Goal: Task Accomplishment & Management: Complete application form

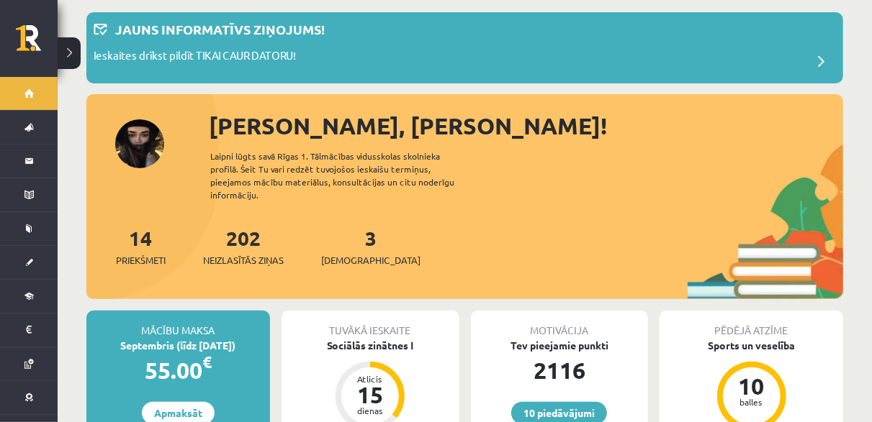
scroll to position [72, 0]
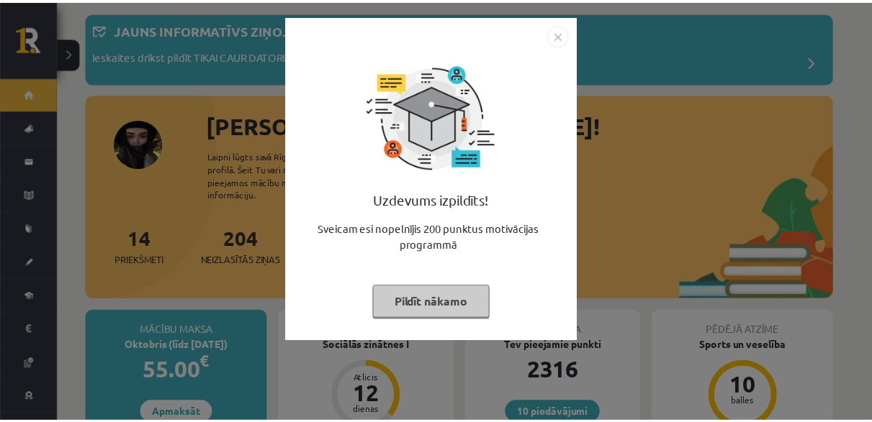
scroll to position [72, 0]
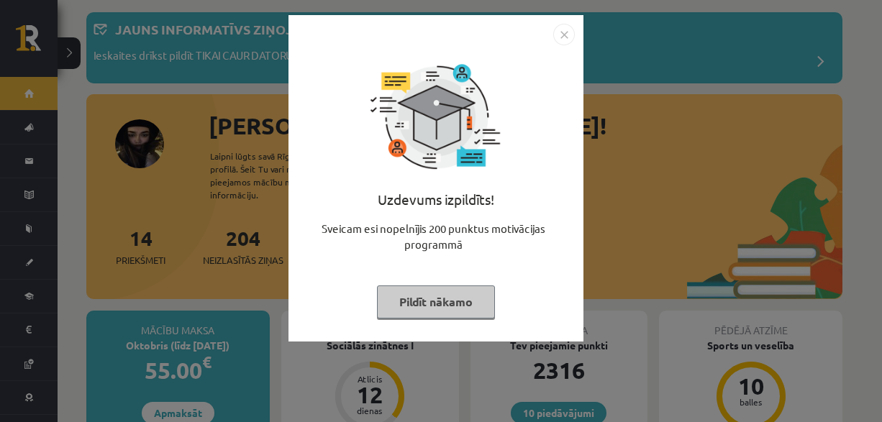
click at [438, 300] on button "Pildīt nākamo" at bounding box center [436, 302] width 118 height 33
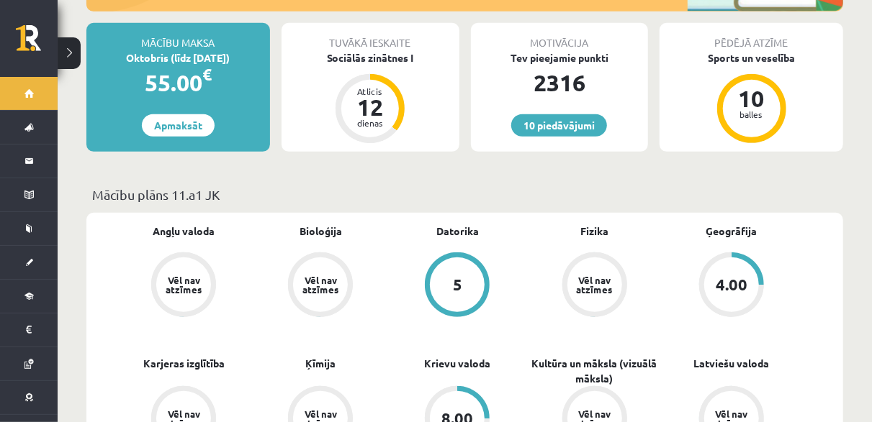
scroll to position [144, 0]
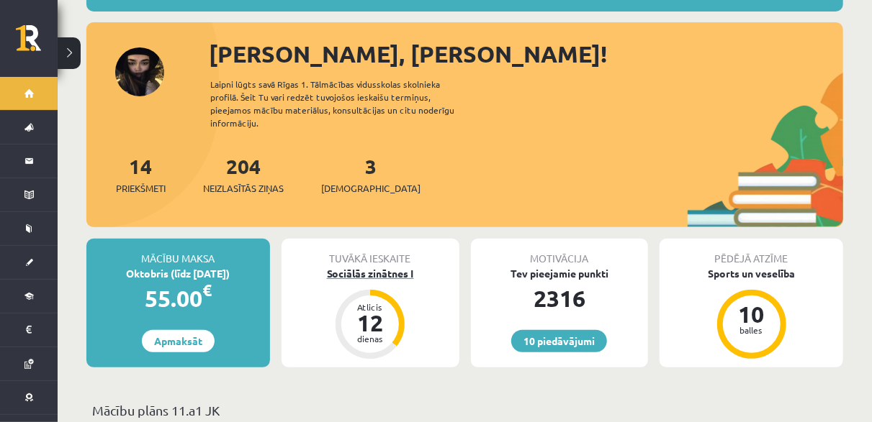
click at [361, 266] on div "Sociālās zinātnes I" at bounding box center [370, 273] width 178 height 15
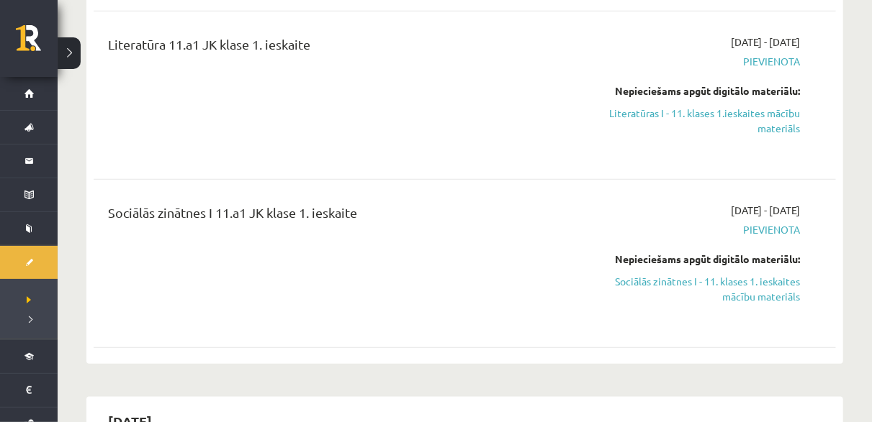
scroll to position [576, 0]
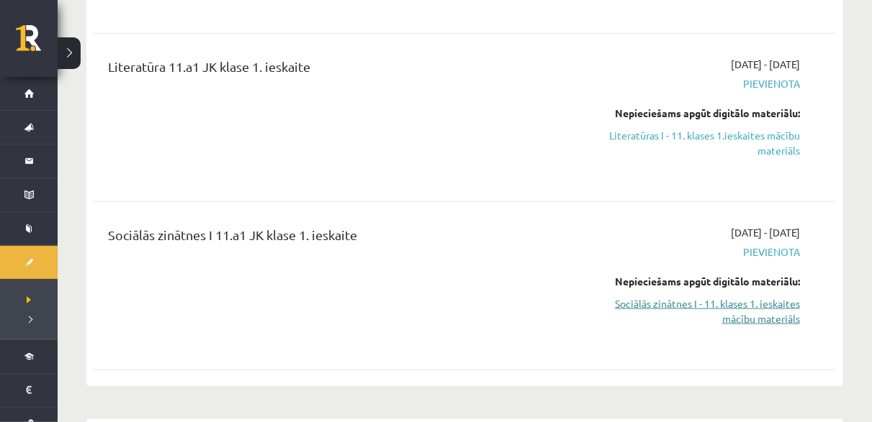
click at [713, 304] on link "Sociālās zinātnes I - 11. klases 1. ieskaites mācību materiāls" at bounding box center [692, 312] width 216 height 30
click at [669, 301] on link "Sociālās zinātnes I - 11. klases 1. ieskaites mācību materiāls" at bounding box center [692, 312] width 216 height 30
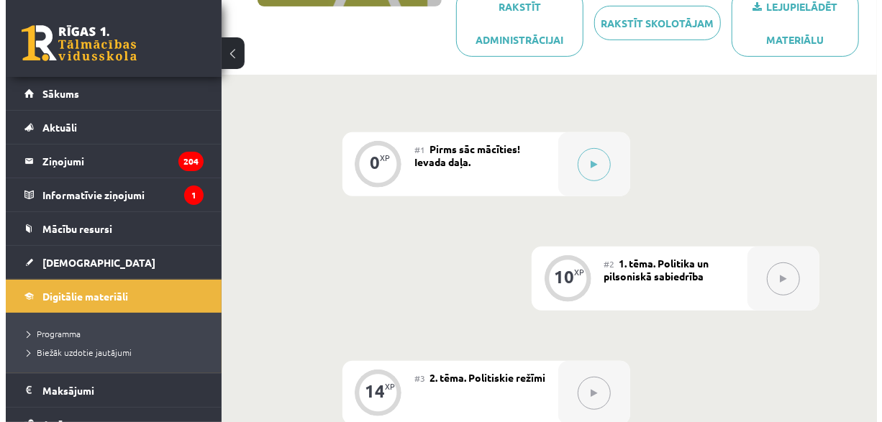
scroll to position [216, 0]
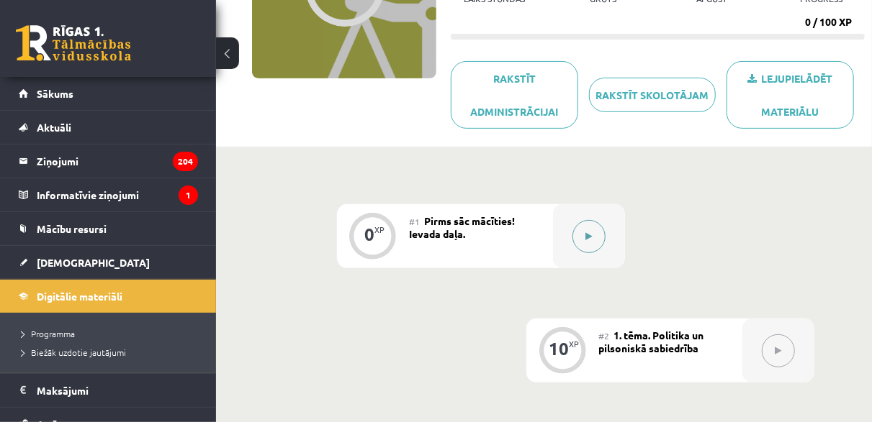
click at [592, 232] on icon at bounding box center [588, 236] width 6 height 9
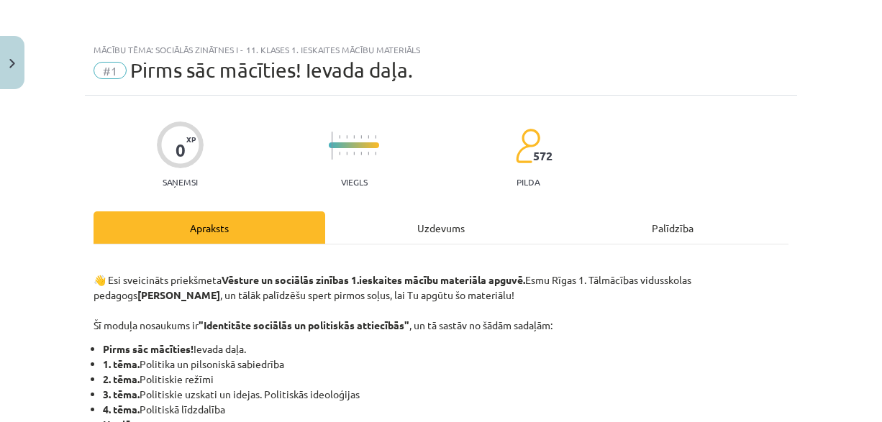
click at [428, 232] on div "Uzdevums" at bounding box center [441, 228] width 232 height 32
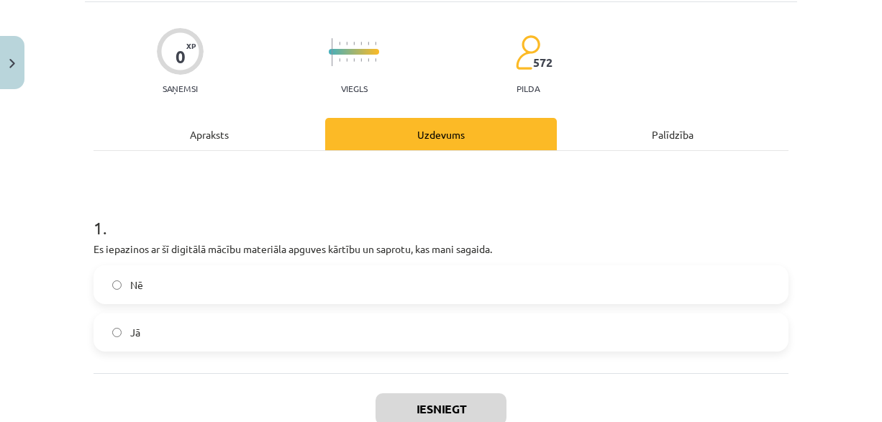
scroll to position [180, 0]
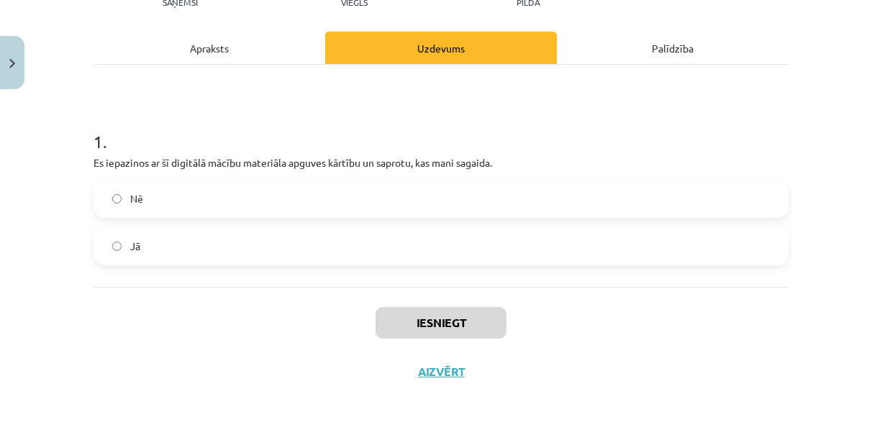
click at [218, 255] on label "Jā" at bounding box center [441, 246] width 692 height 36
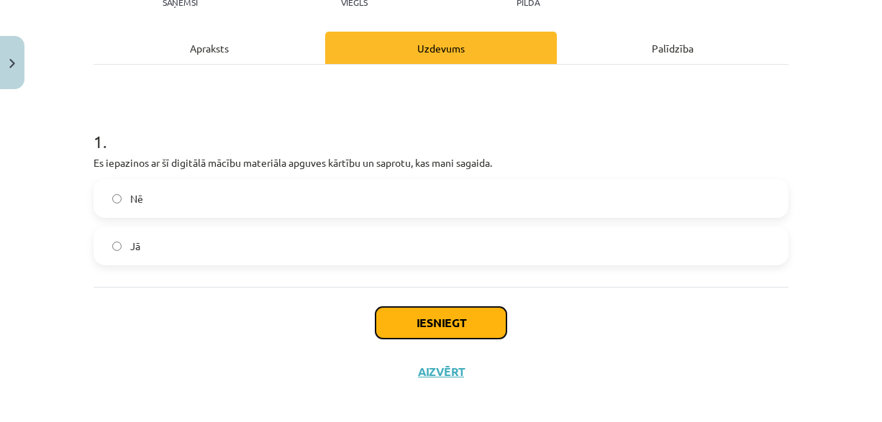
click at [441, 315] on button "Iesniegt" at bounding box center [441, 323] width 131 height 32
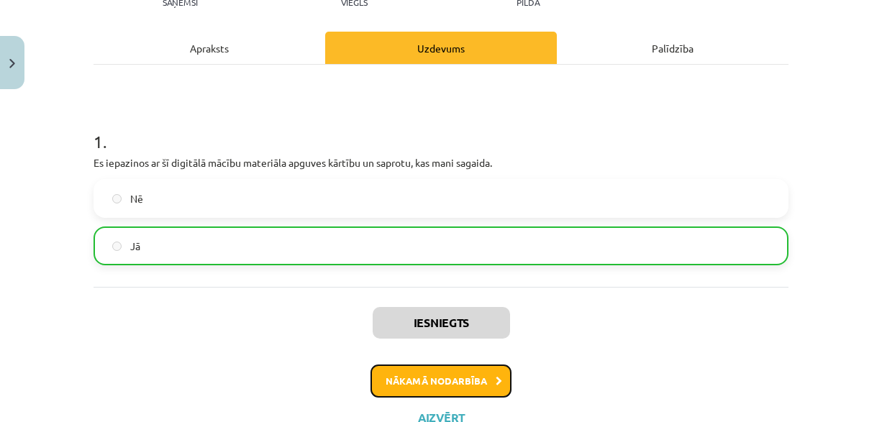
click at [444, 374] on button "Nākamā nodarbība" at bounding box center [441, 381] width 141 height 33
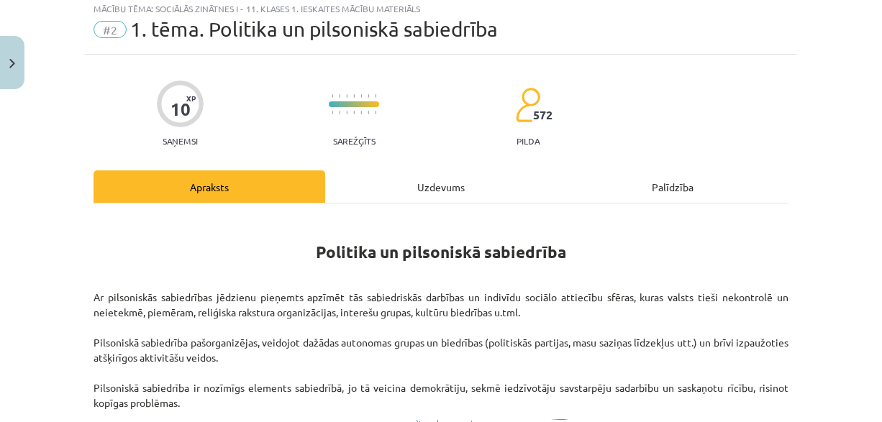
scroll to position [36, 0]
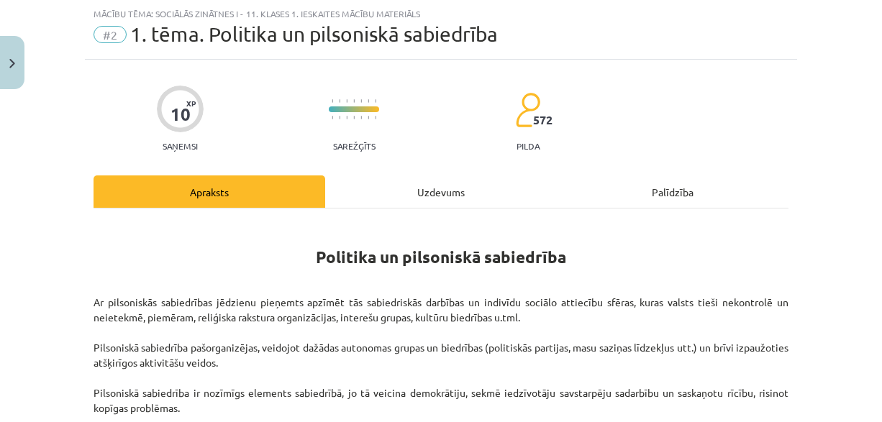
click at [440, 199] on div "Uzdevums" at bounding box center [441, 192] width 232 height 32
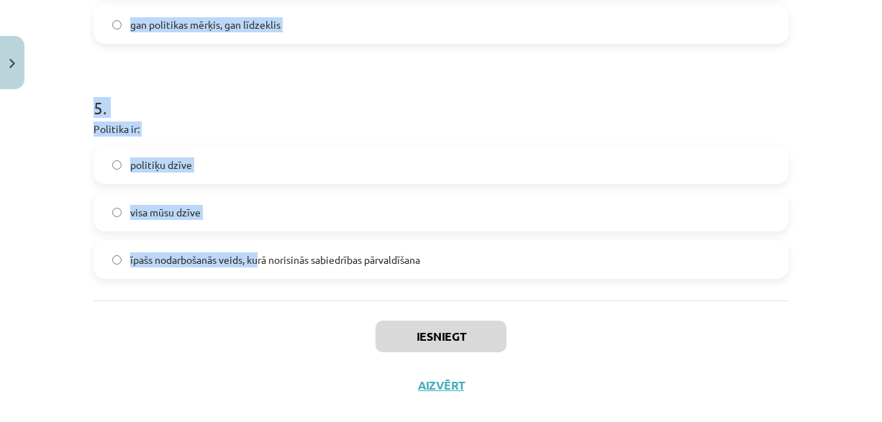
scroll to position [1178, 0]
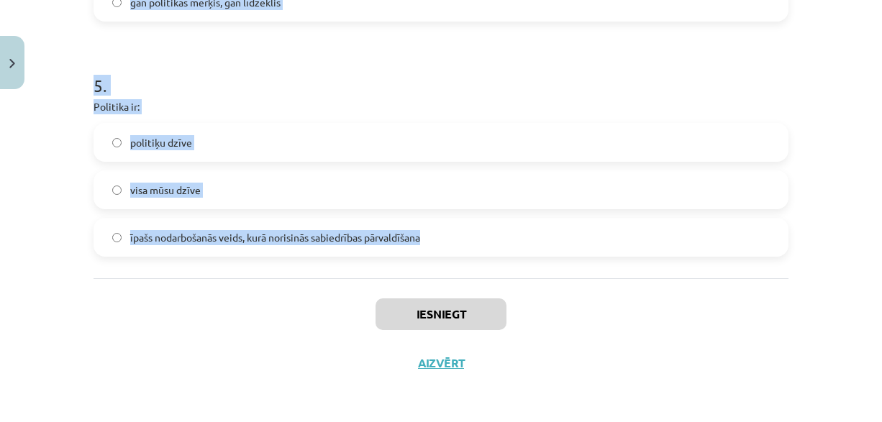
drag, startPoint x: 80, startPoint y: 152, endPoint x: 467, endPoint y: 253, distance: 400.3
click at [467, 253] on div "Mācību tēma: Sociālās zinātnes i - 11. klases 1. ieskaites mācību materiāls #2 …" at bounding box center [441, 211] width 882 height 422
copy form "1 . Izpratne par pilsonisko sabiedrību: radās Jaunajos laikos viduslaikos radās…"
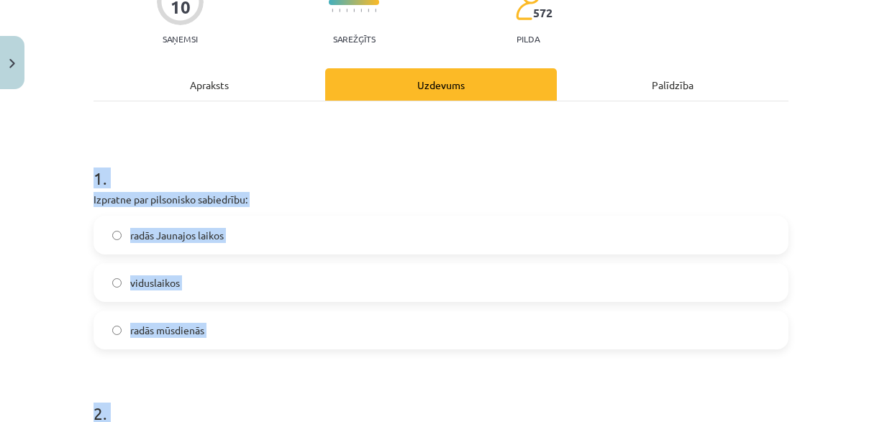
scroll to position [144, 0]
click at [347, 225] on label "radās Jaunajos laikos" at bounding box center [441, 235] width 692 height 36
click at [273, 166] on h1 "1 ." at bounding box center [441, 165] width 695 height 45
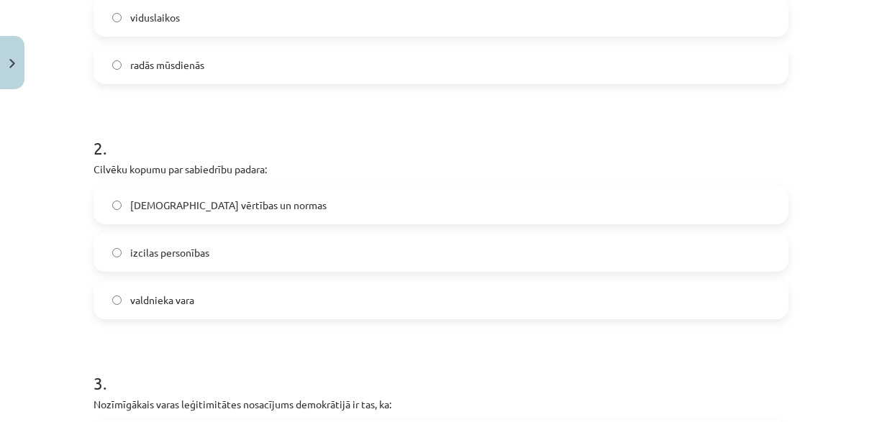
scroll to position [432, 0]
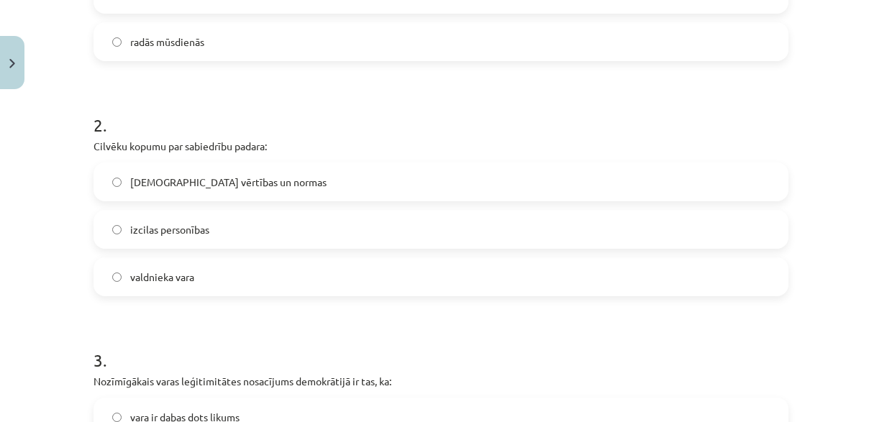
click at [273, 189] on label "kopīgās vērtības un normas" at bounding box center [441, 182] width 692 height 36
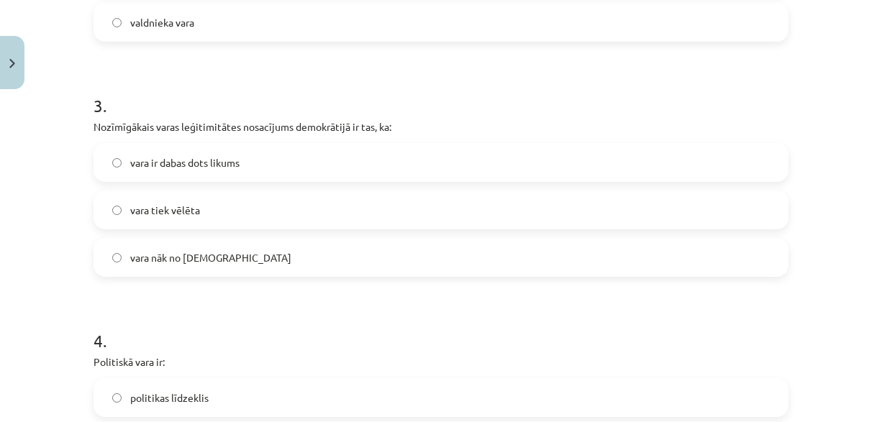
scroll to position [720, 0]
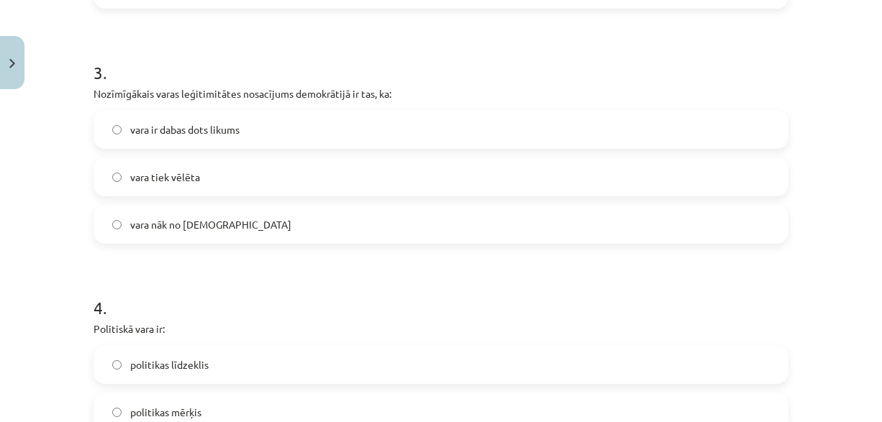
click at [211, 176] on label "vara tiek vēlēta" at bounding box center [441, 177] width 692 height 36
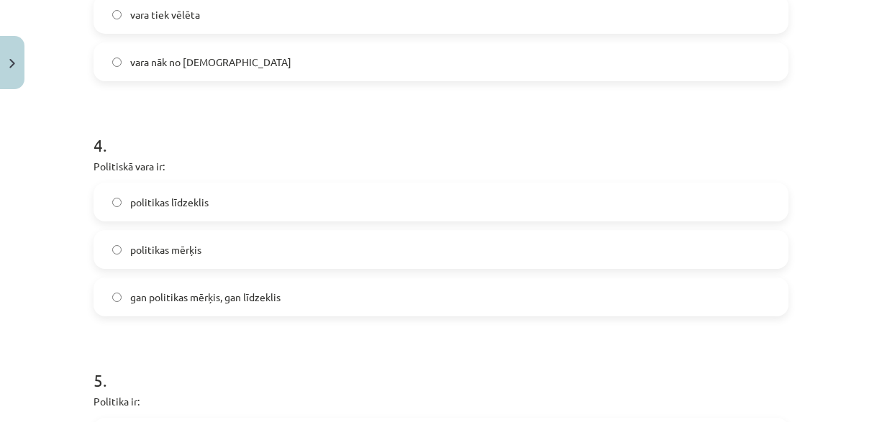
scroll to position [936, 0]
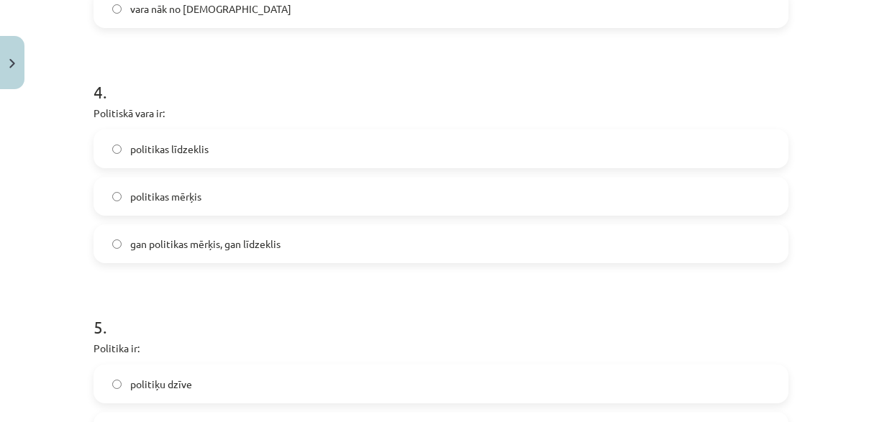
click at [222, 235] on label "gan politikas mērķis, gan līdzeklis" at bounding box center [441, 244] width 692 height 36
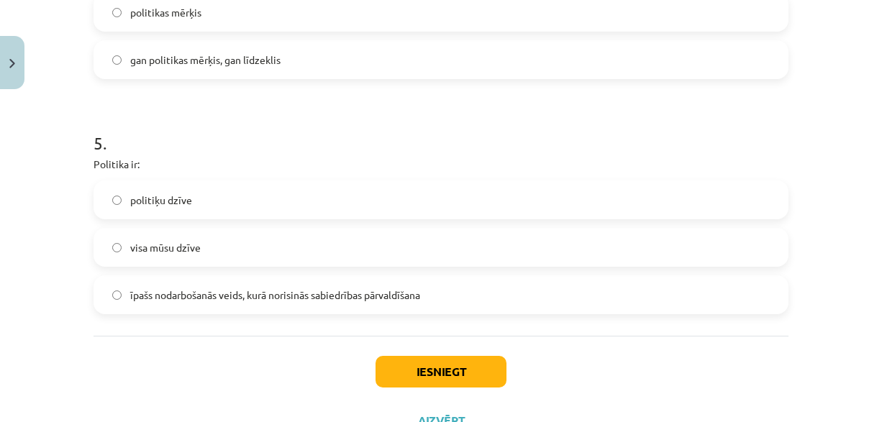
scroll to position [1152, 0]
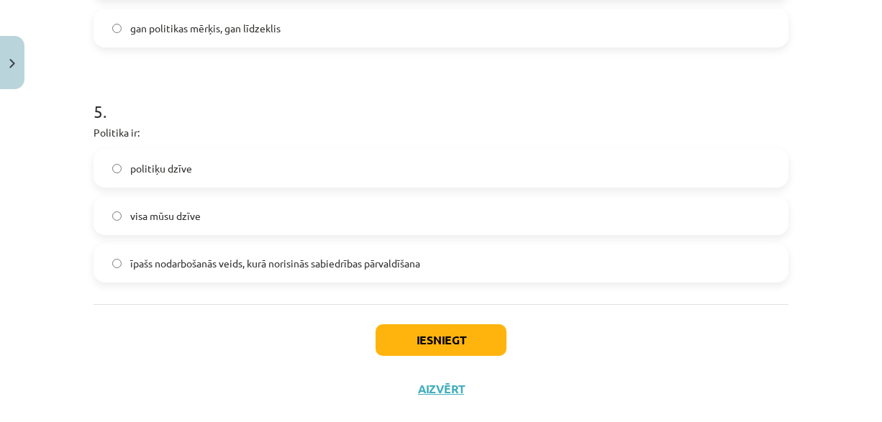
click at [369, 265] on span "īpašs nodarbošanās veids, kurā norisinās sabiedrības pārvaldīšana" at bounding box center [275, 263] width 290 height 15
drag, startPoint x: 425, startPoint y: 350, endPoint x: 421, endPoint y: 338, distance: 13.0
click at [425, 348] on button "Iesniegt" at bounding box center [441, 341] width 131 height 32
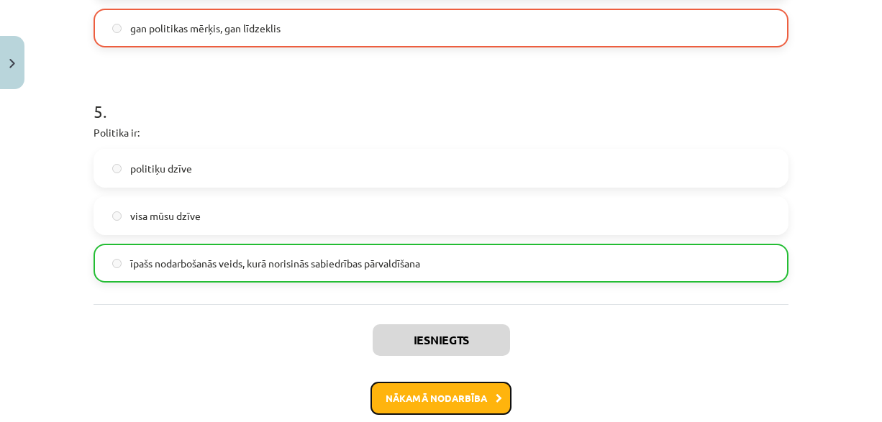
click at [439, 402] on button "Nākamā nodarbība" at bounding box center [441, 398] width 141 height 33
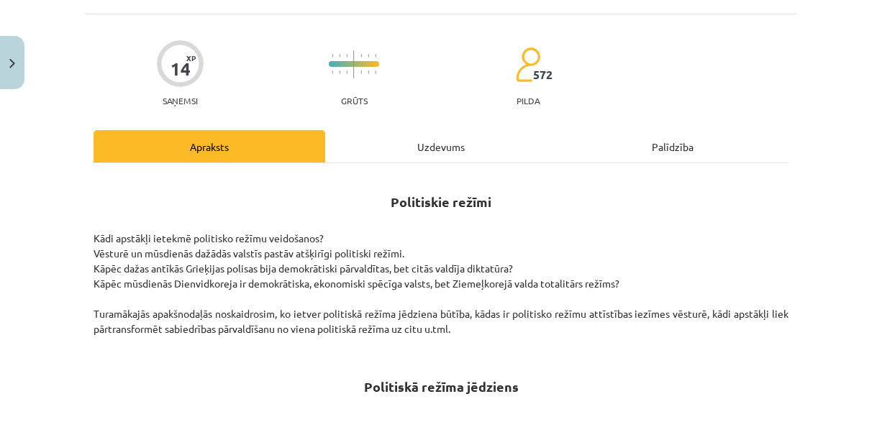
scroll to position [36, 0]
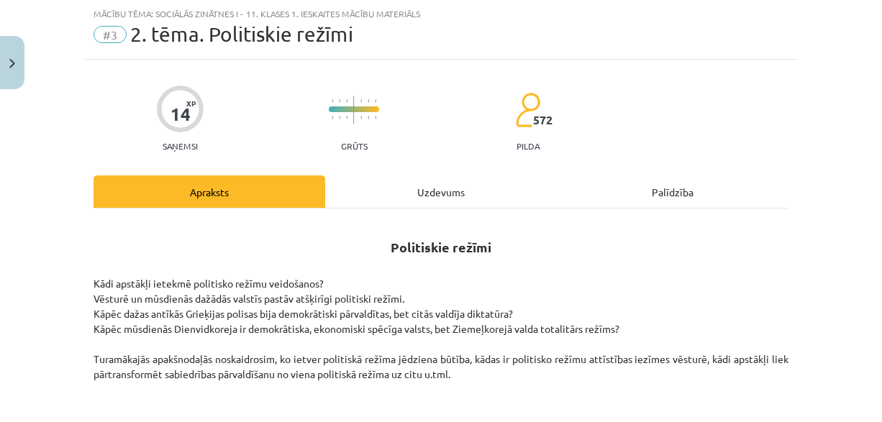
click at [440, 190] on div "Uzdevums" at bounding box center [441, 192] width 232 height 32
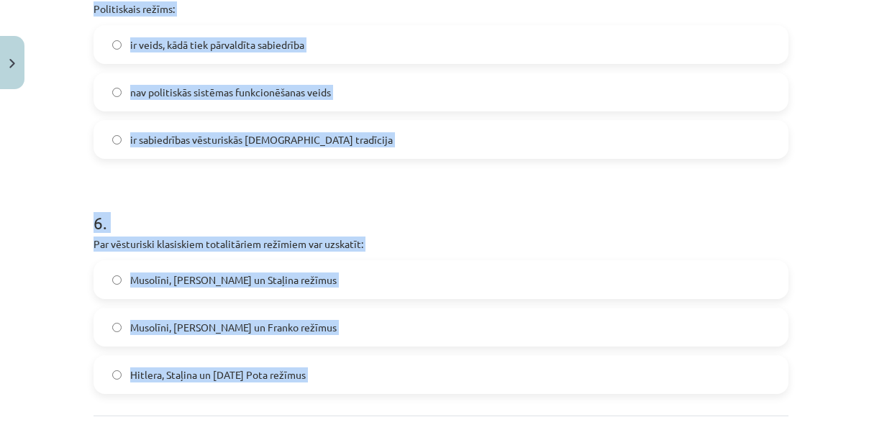
scroll to position [1496, 0]
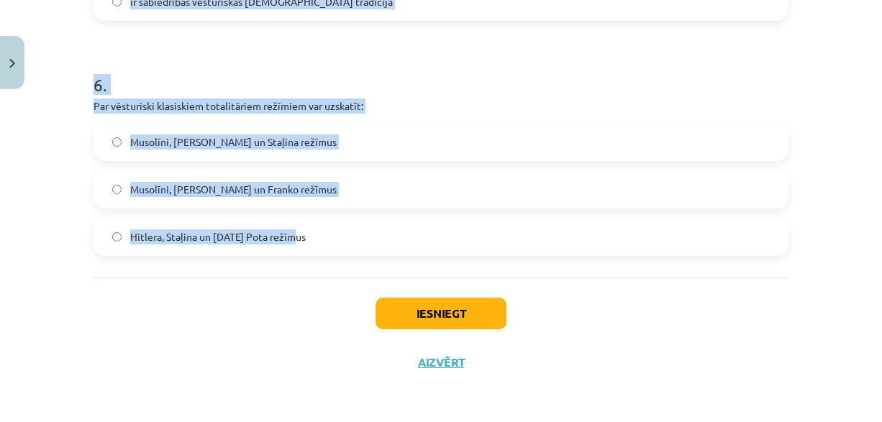
drag, startPoint x: 81, startPoint y: 135, endPoint x: 391, endPoint y: 271, distance: 338.7
copy form "1 . Iveido saikni Vienpartijas sistēma diktatūra Ierobežota opozīcija partiju s…"
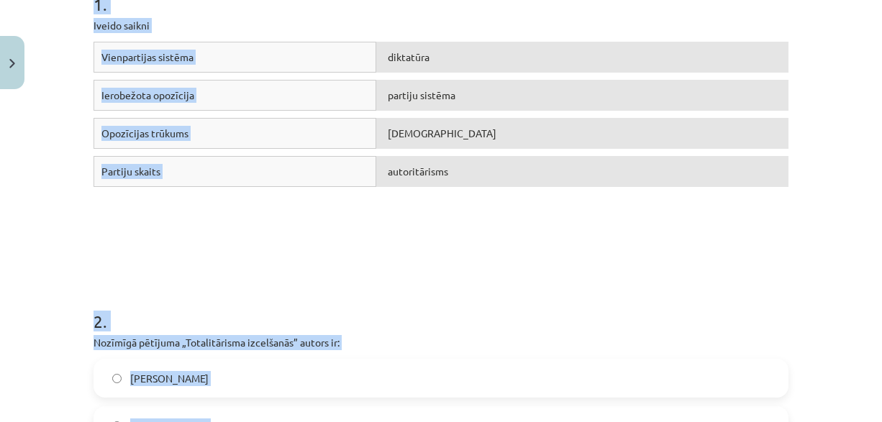
scroll to position [200, 0]
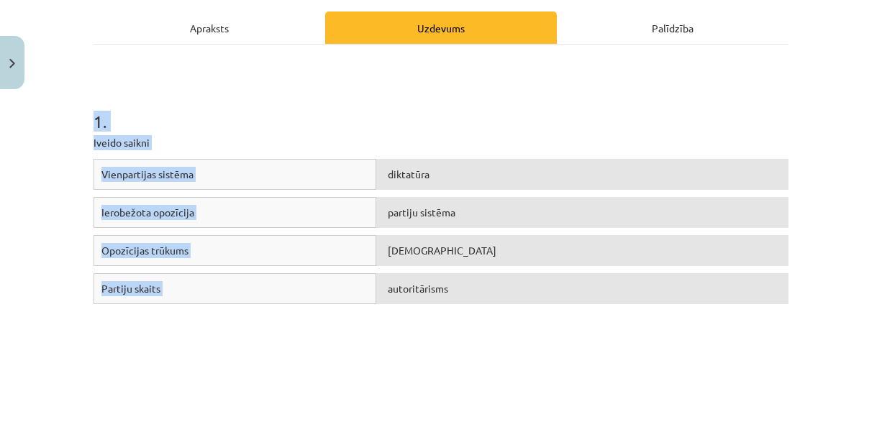
click at [314, 121] on h1 "1 ." at bounding box center [441, 108] width 695 height 45
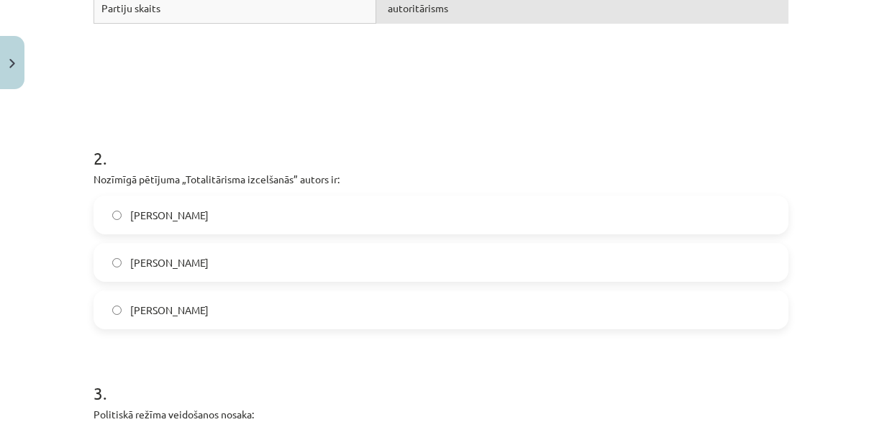
scroll to position [488, 0]
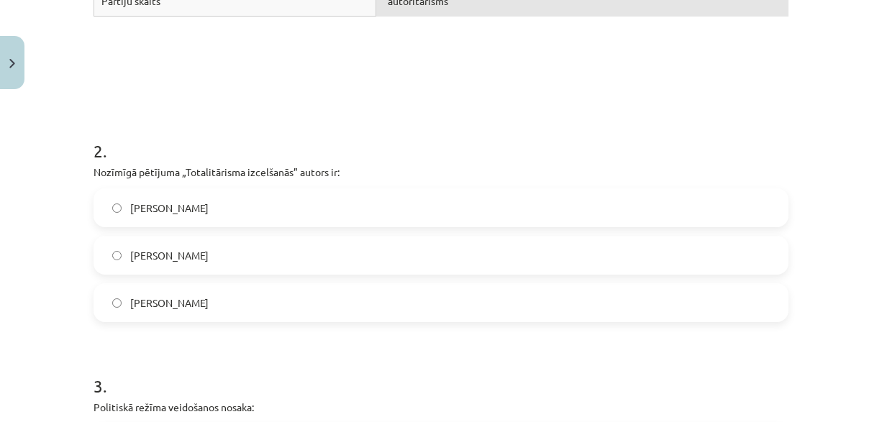
drag, startPoint x: 217, startPoint y: 259, endPoint x: 214, endPoint y: 250, distance: 8.9
click at [217, 258] on label "Hanna Ārendte" at bounding box center [441, 256] width 692 height 36
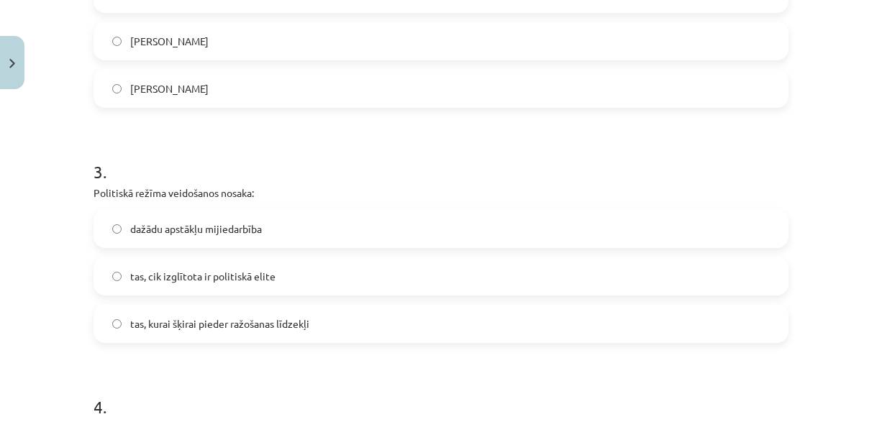
scroll to position [704, 0]
click at [270, 222] on label "dažādu apstākļu mijiedarbība" at bounding box center [441, 227] width 692 height 36
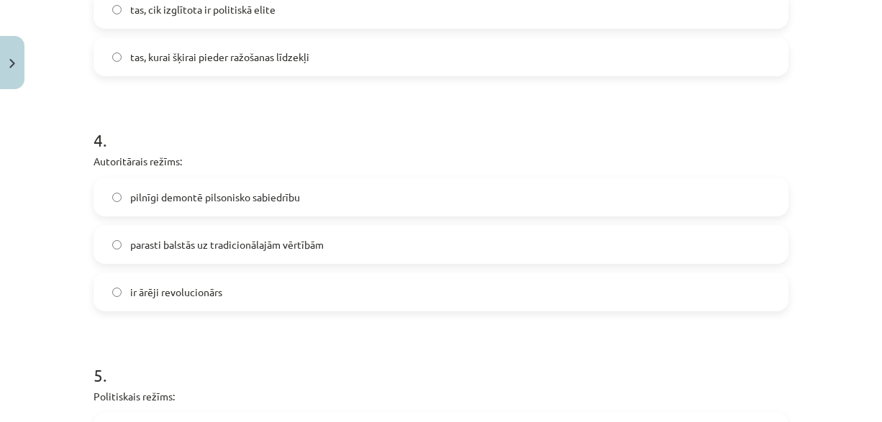
scroll to position [992, 0]
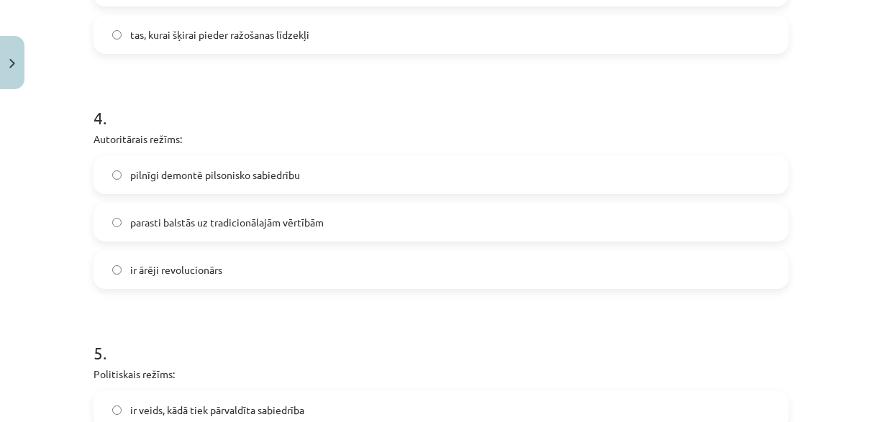
click at [294, 216] on span "parasti balstās uz tradicionālajām vērtībām" at bounding box center [227, 222] width 194 height 15
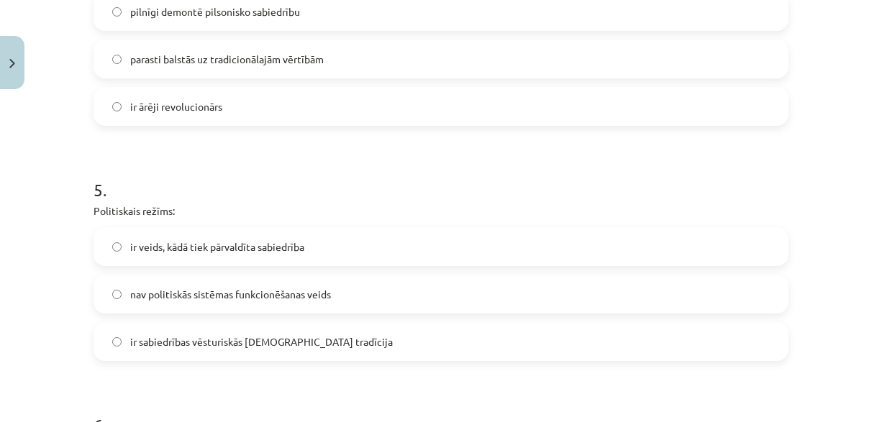
scroll to position [1208, 0]
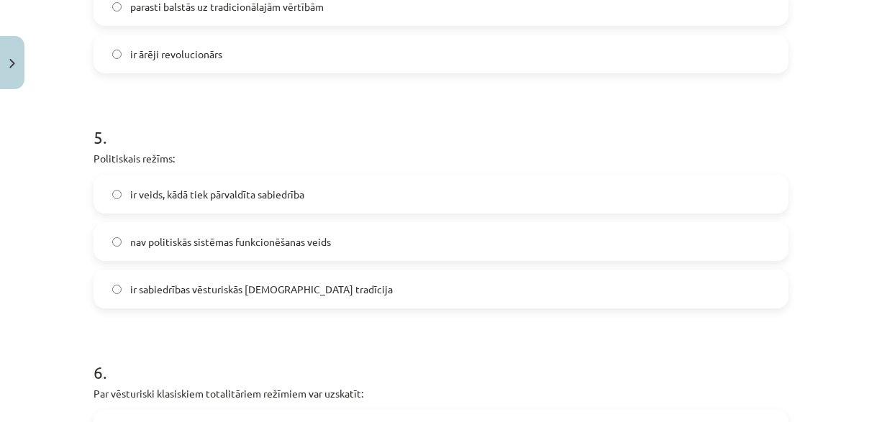
click at [304, 193] on label "ir veids, kādā tiek pārvaldīta sabiedrība" at bounding box center [441, 194] width 692 height 36
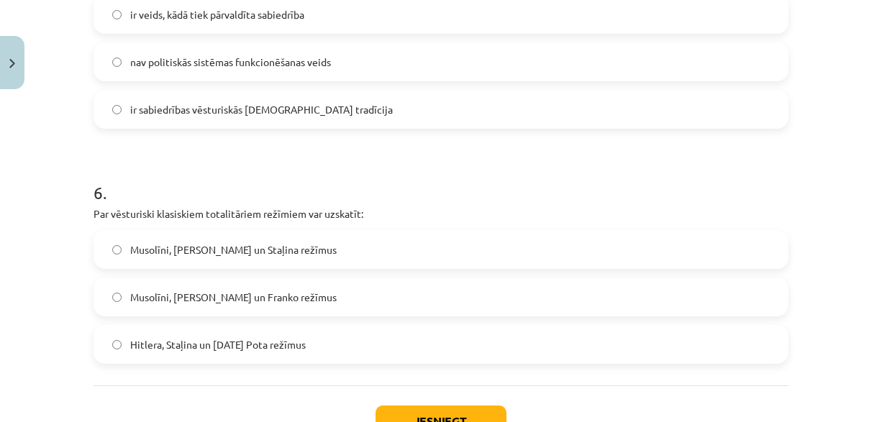
scroll to position [1424, 0]
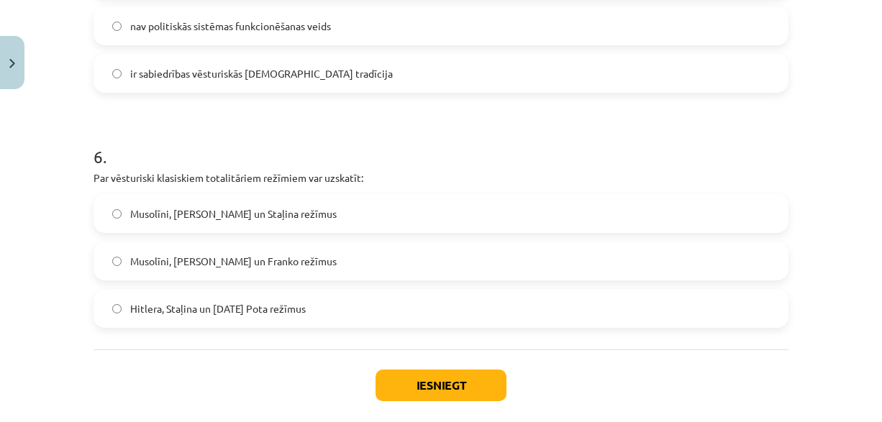
click at [279, 220] on span "Musolīni, Hitlera un Staļina režīmus" at bounding box center [233, 214] width 207 height 15
click at [414, 375] on button "Iesniegt" at bounding box center [441, 386] width 131 height 32
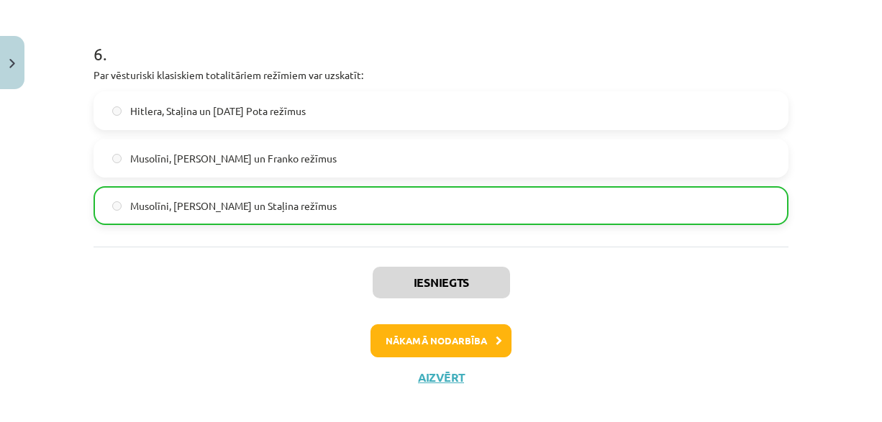
scroll to position [1540, 0]
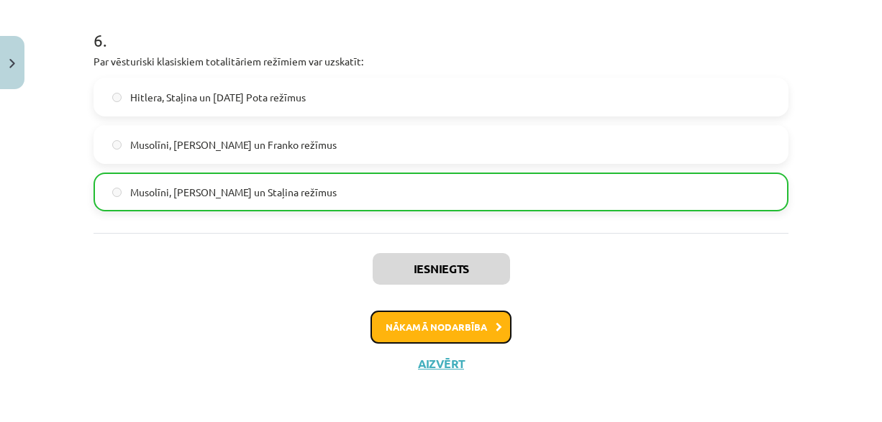
click at [454, 320] on button "Nākamā nodarbība" at bounding box center [441, 327] width 141 height 33
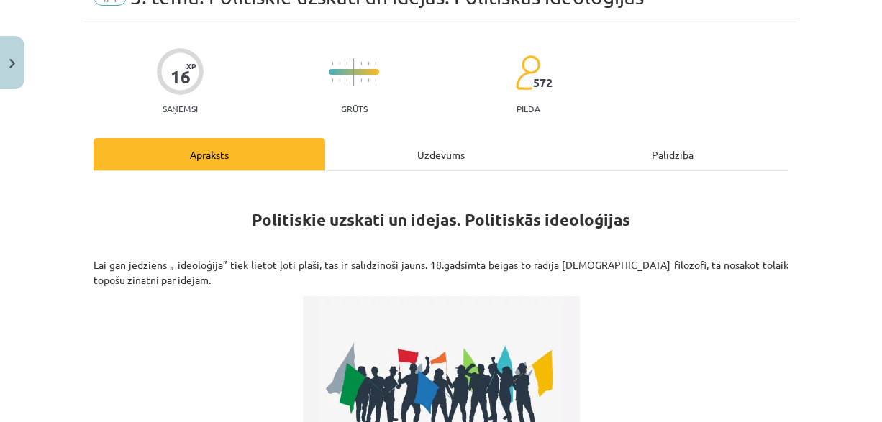
scroll to position [36, 0]
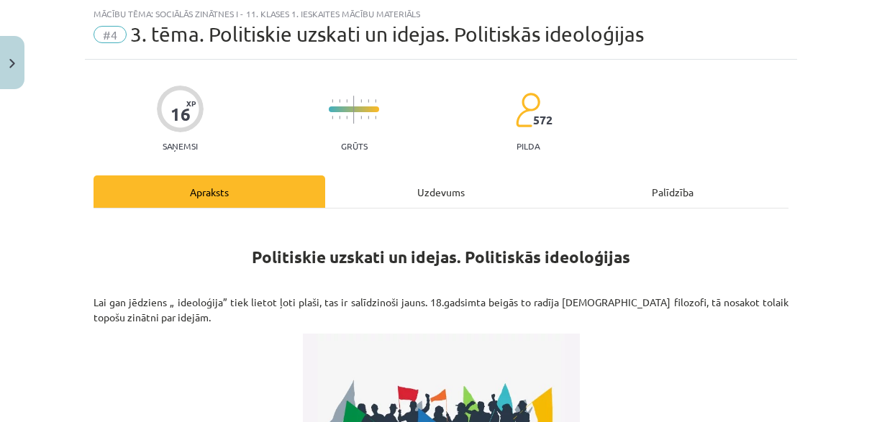
click at [413, 190] on div "Uzdevums" at bounding box center [441, 192] width 232 height 32
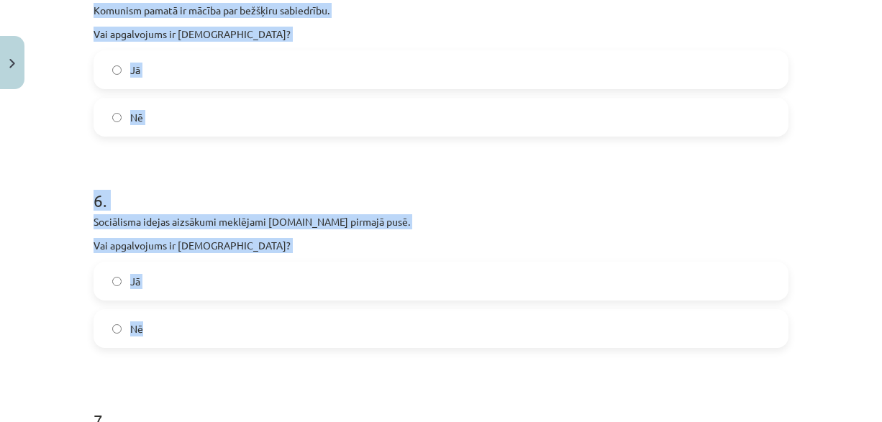
scroll to position [1162, 0]
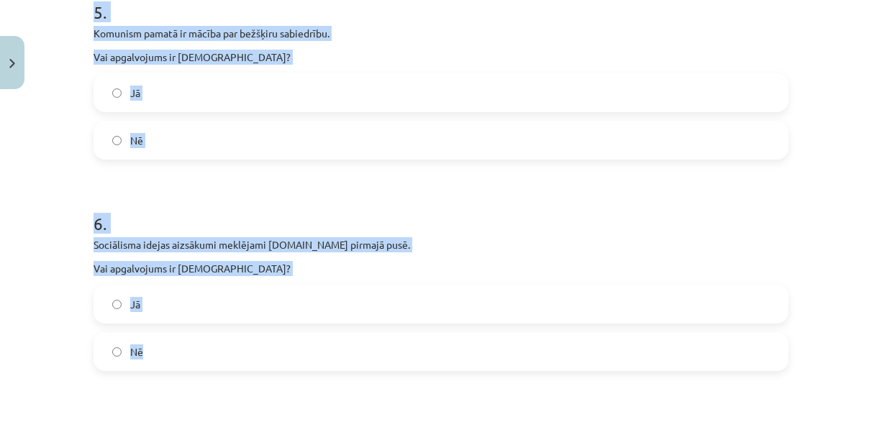
drag, startPoint x: 73, startPoint y: 281, endPoint x: 225, endPoint y: 343, distance: 164.7
click at [225, 343] on div "Mācību tēma: Sociālās zinātnes i - 11. klases 1. ieskaites mācību materiāls #4 …" at bounding box center [441, 211] width 882 height 422
copy form "1 . Konservatīvisma kā domāšanas veida aizsākumi meklējami 20.gs sākumā. Vai ap…"
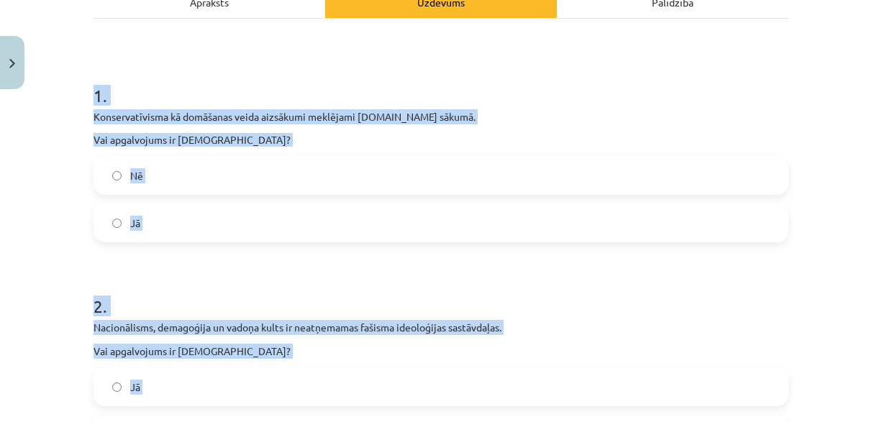
click at [245, 174] on label "Nē" at bounding box center [441, 176] width 692 height 36
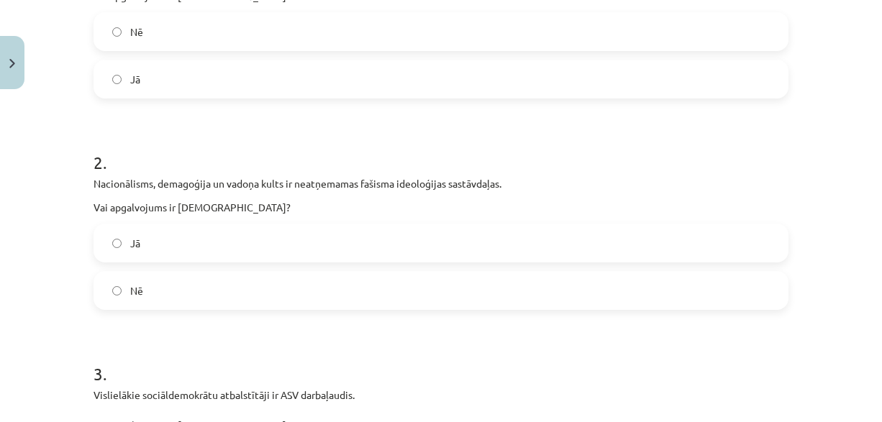
scroll to position [370, 0]
click at [168, 253] on label "Jā" at bounding box center [441, 243] width 692 height 36
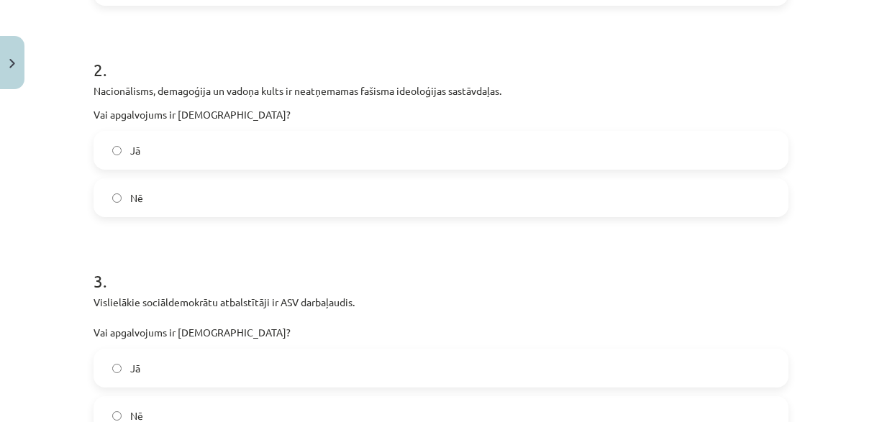
scroll to position [586, 0]
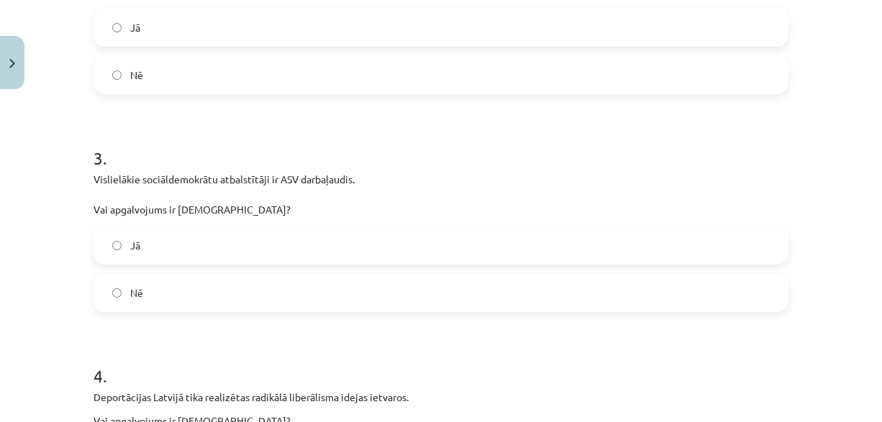
drag, startPoint x: 173, startPoint y: 286, endPoint x: 176, endPoint y: 269, distance: 16.9
click at [173, 286] on label "Nē" at bounding box center [441, 293] width 692 height 36
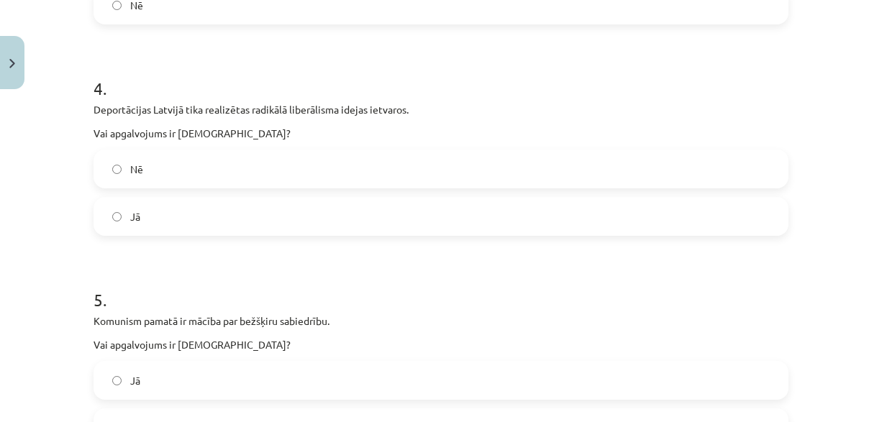
click at [203, 158] on label "Nē" at bounding box center [441, 169] width 692 height 36
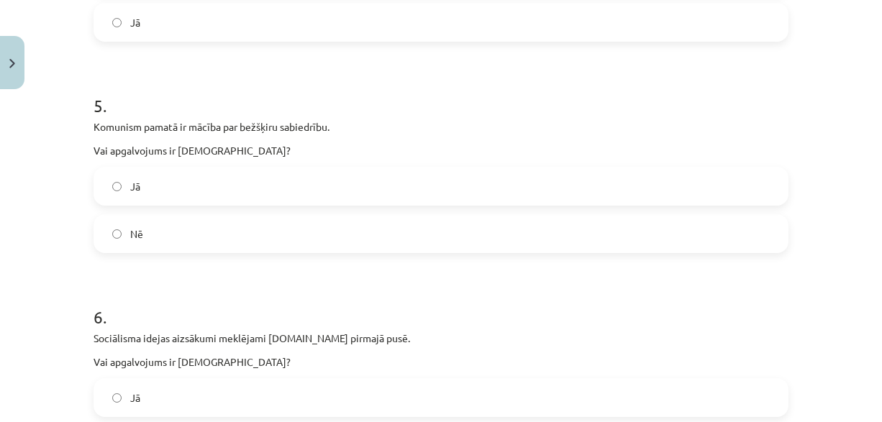
scroll to position [1090, 0]
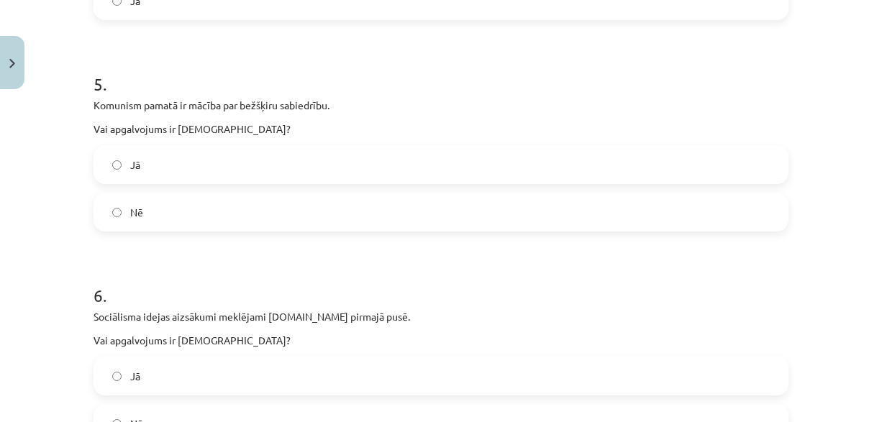
click at [202, 174] on label "Jā" at bounding box center [441, 165] width 692 height 36
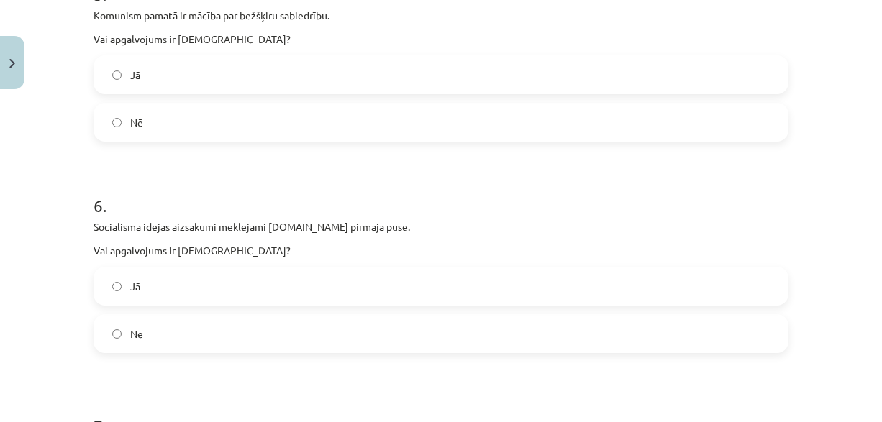
scroll to position [1306, 0]
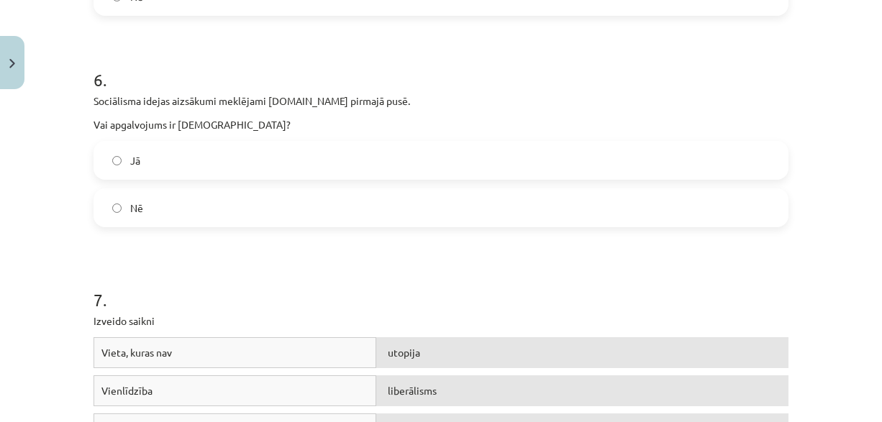
drag, startPoint x: 189, startPoint y: 161, endPoint x: 188, endPoint y: 151, distance: 9.5
click at [189, 159] on label "Jā" at bounding box center [441, 161] width 692 height 36
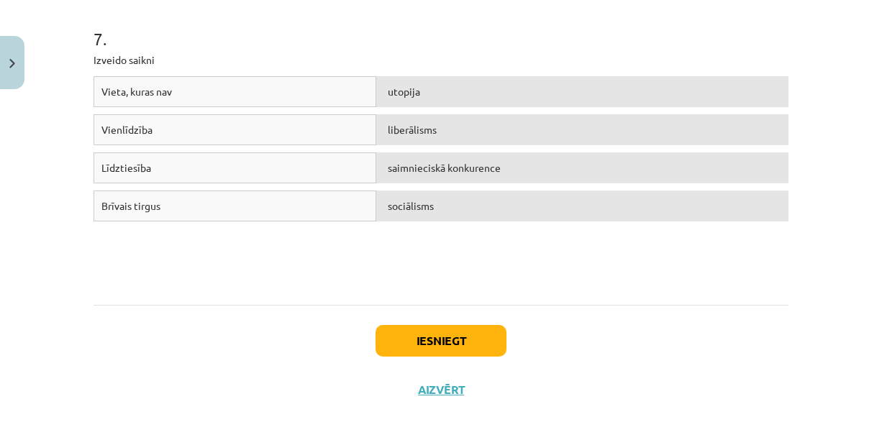
scroll to position [1594, 0]
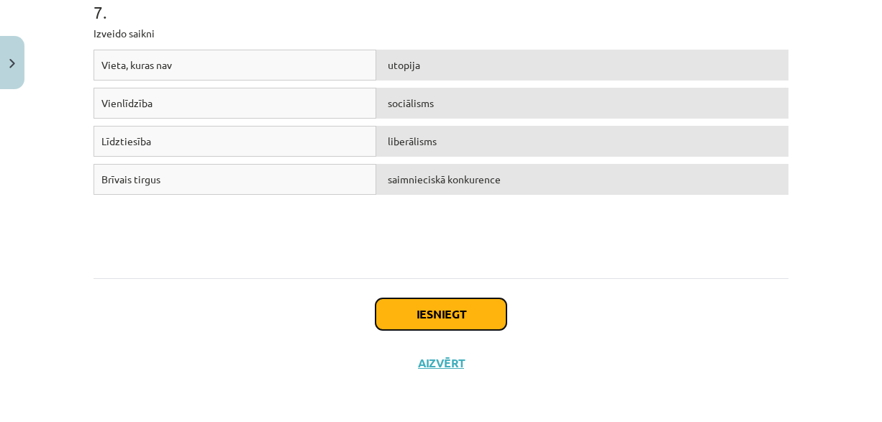
click at [448, 307] on button "Iesniegt" at bounding box center [441, 315] width 131 height 32
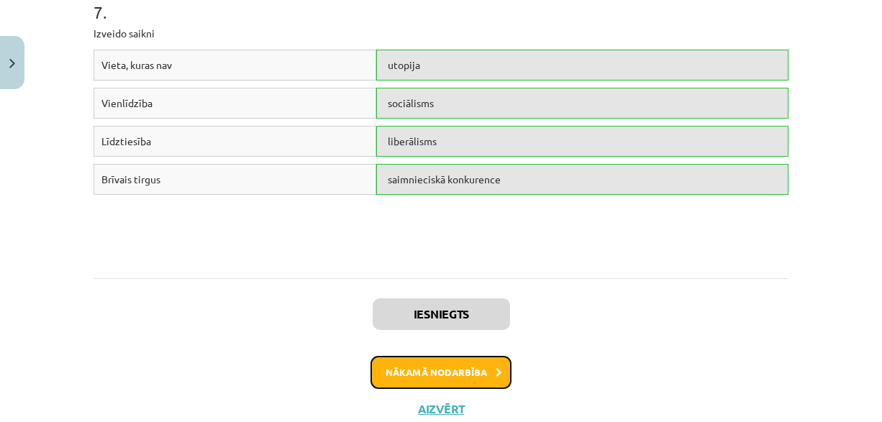
click at [427, 371] on button "Nākamā nodarbība" at bounding box center [441, 372] width 141 height 33
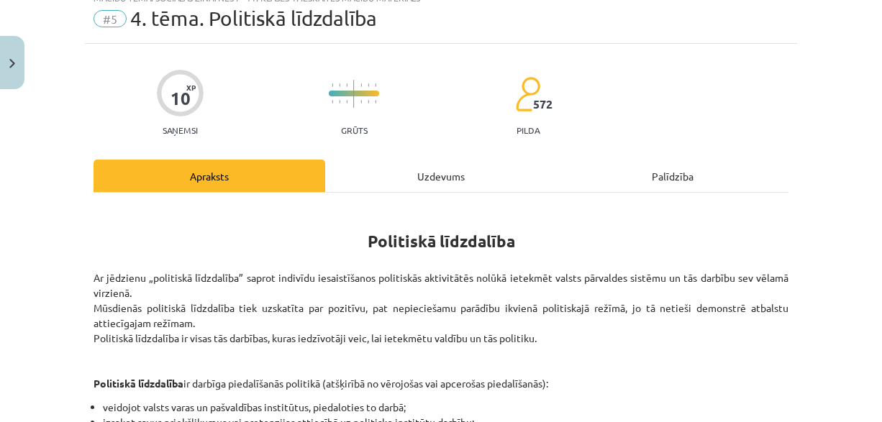
scroll to position [36, 0]
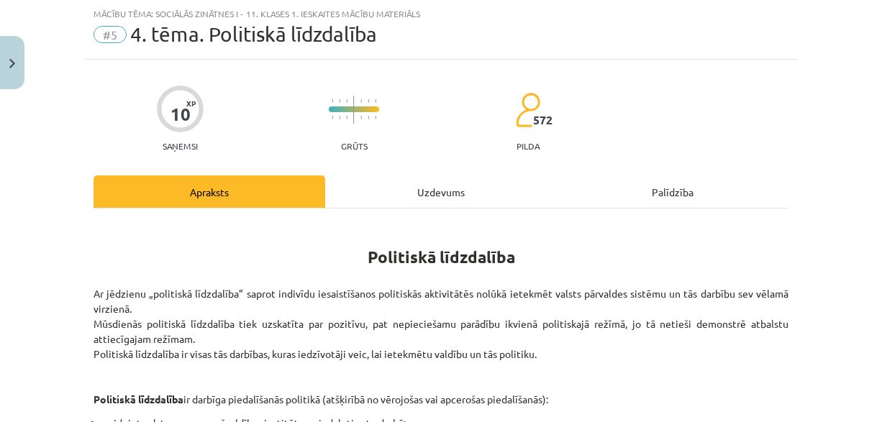
click at [428, 194] on div "Uzdevums" at bounding box center [441, 192] width 232 height 32
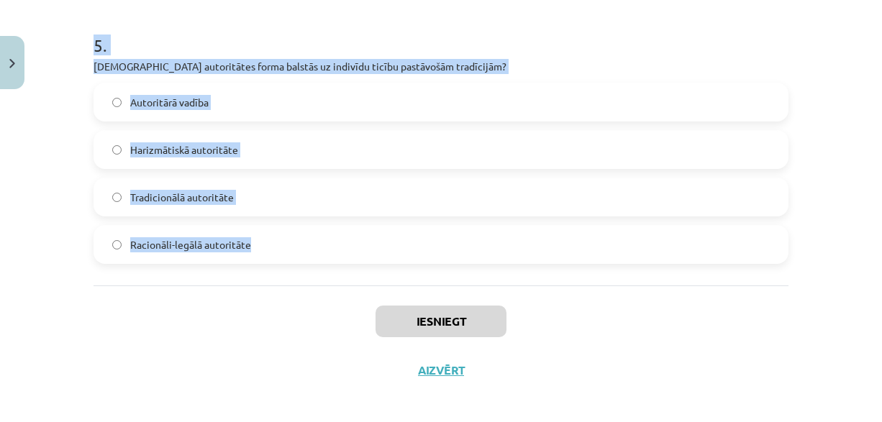
scroll to position [1415, 0]
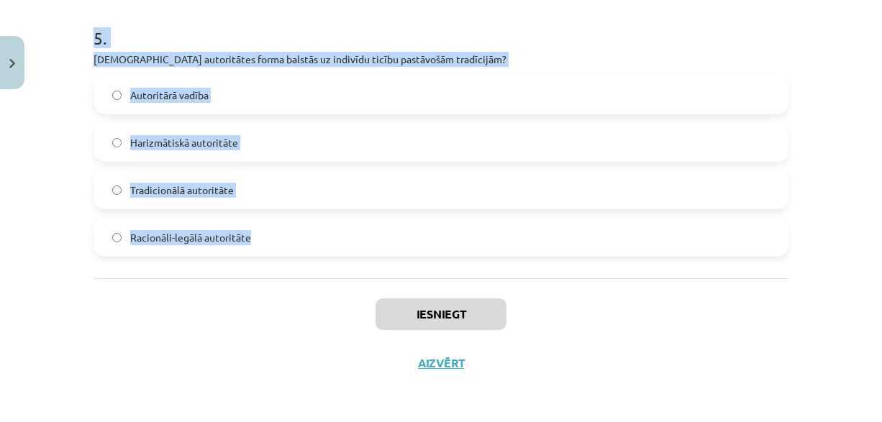
drag, startPoint x: 72, startPoint y: 274, endPoint x: 308, endPoint y: 255, distance: 236.9
click at [309, 256] on div "Mācību tēma: Sociālās zinātnes i - 11. klases 1. ieskaites mācību materiāls #5 …" at bounding box center [441, 211] width 882 height 422
copy form "1 . Kāds ir viens no nekonvencionālās politiskās līdzdalības piemēriem? Piedalī…"
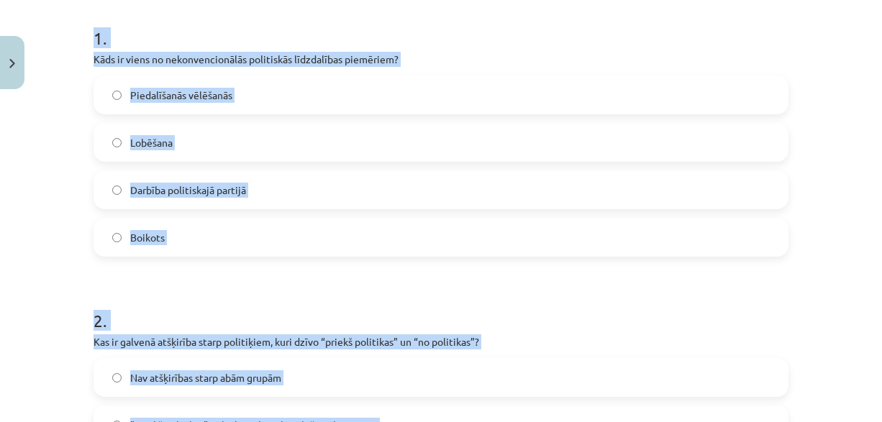
scroll to position [191, 0]
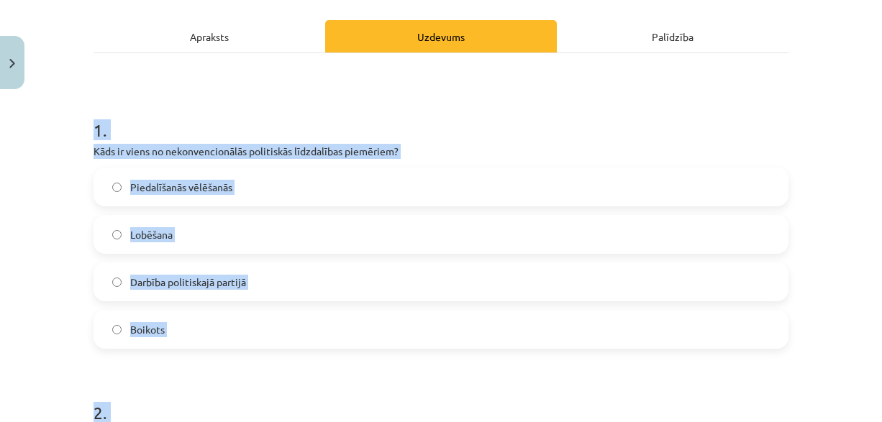
click at [258, 326] on label "Boikots" at bounding box center [441, 330] width 692 height 36
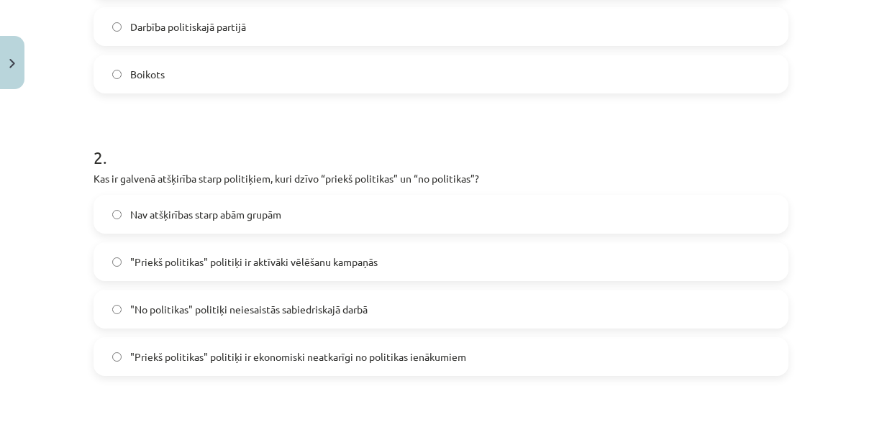
scroll to position [479, 0]
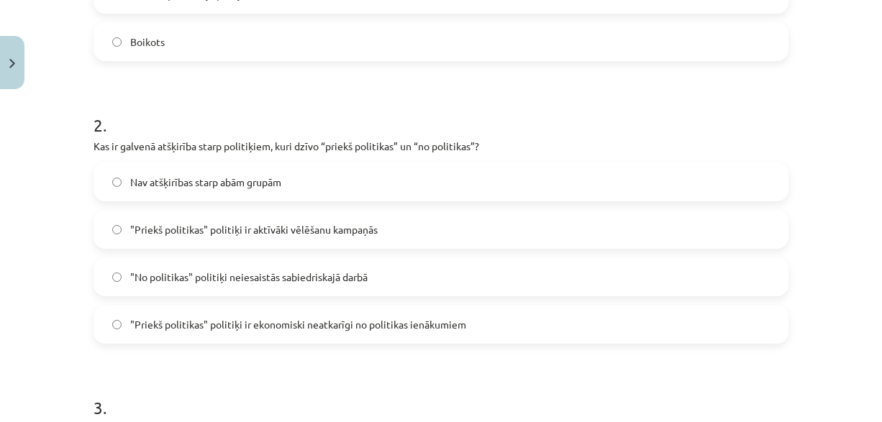
click at [191, 226] on span ""Priekš politikas" politiķi ir aktīvāki vēlēšanu kampaņās" at bounding box center [254, 229] width 248 height 15
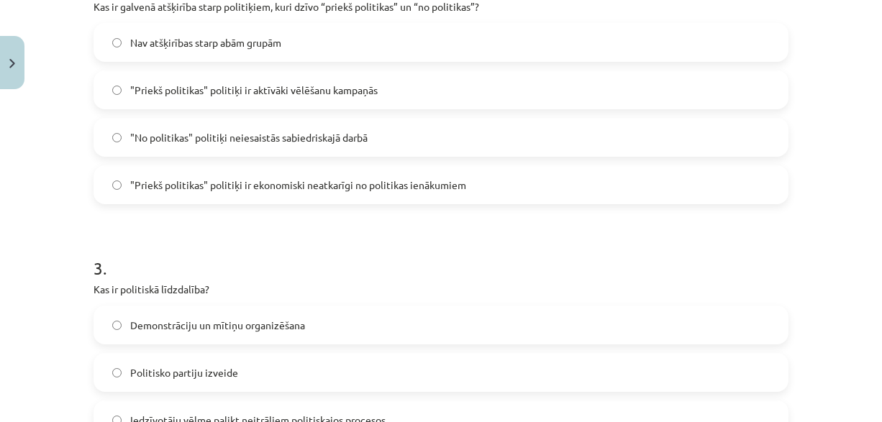
scroll to position [623, 0]
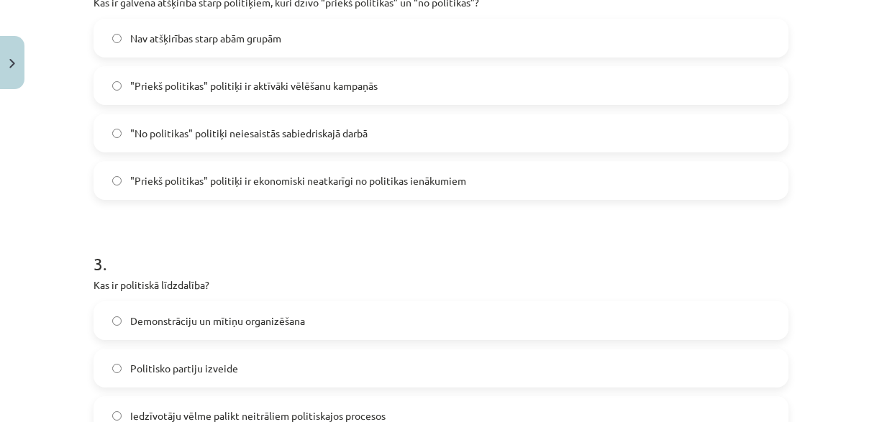
click at [235, 190] on label ""Priekš politikas" politiķi ir ekonomiski neatkarīgi no politikas ienākumiem" at bounding box center [441, 181] width 692 height 36
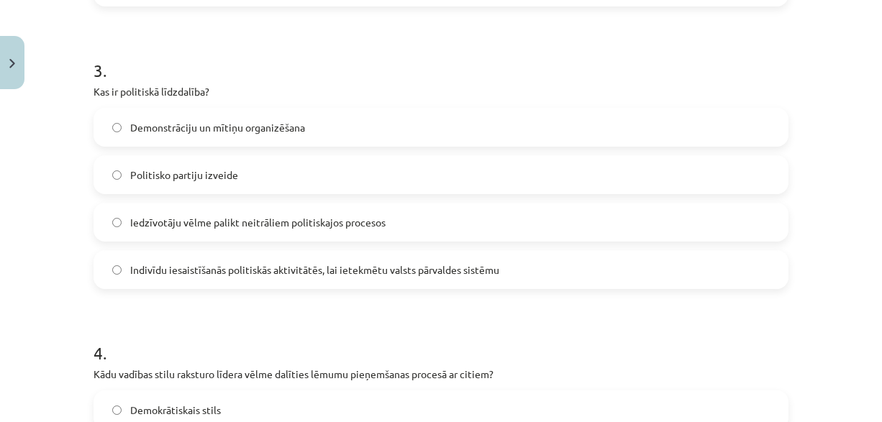
scroll to position [839, 0]
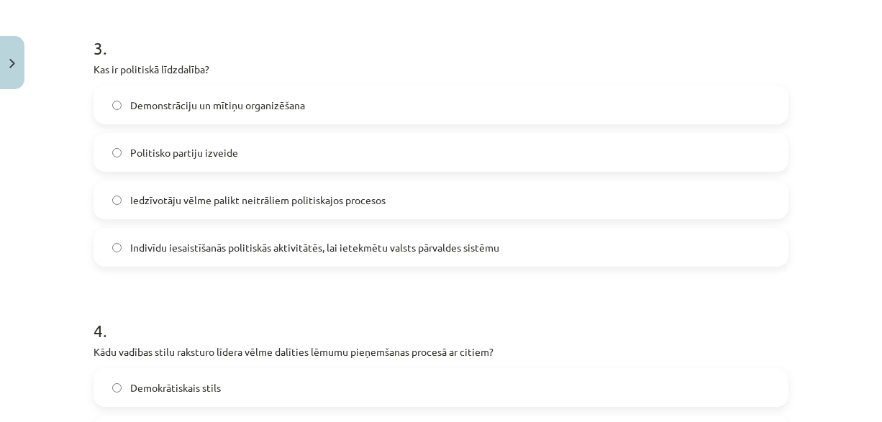
click at [196, 256] on label "Indivīdu iesaistīšanās politiskās aktivitātēs, lai ietekmētu valsts pārvaldes s…" at bounding box center [441, 248] width 692 height 36
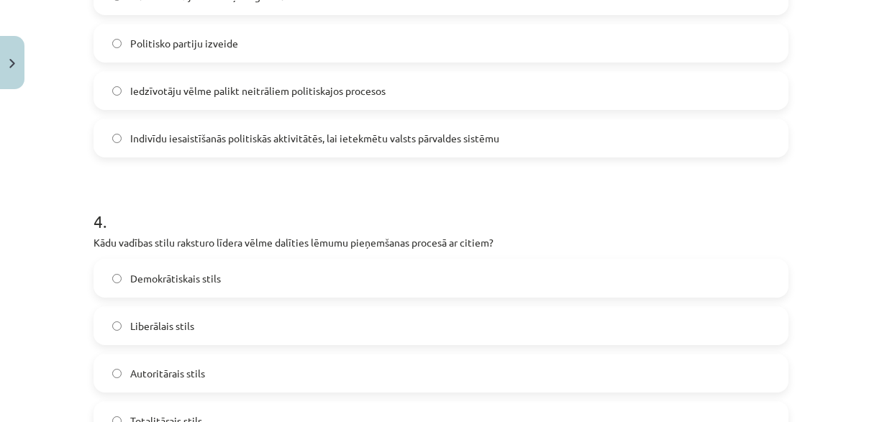
scroll to position [983, 0]
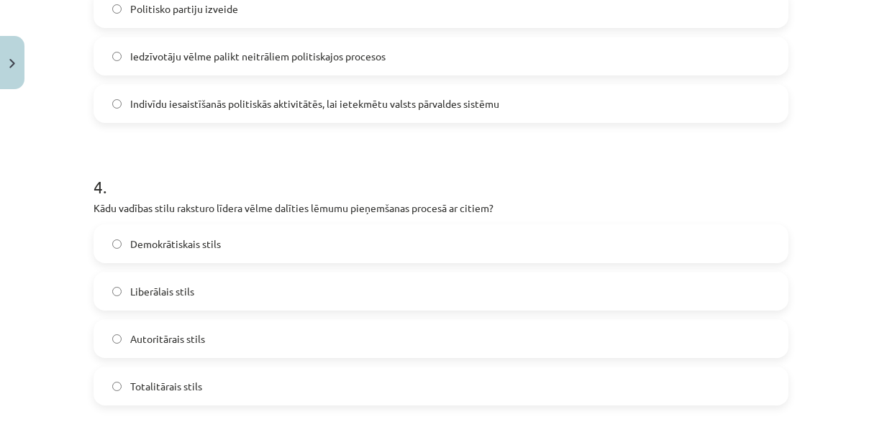
click at [176, 243] on span "Demokrātiskais stils" at bounding box center [175, 244] width 91 height 15
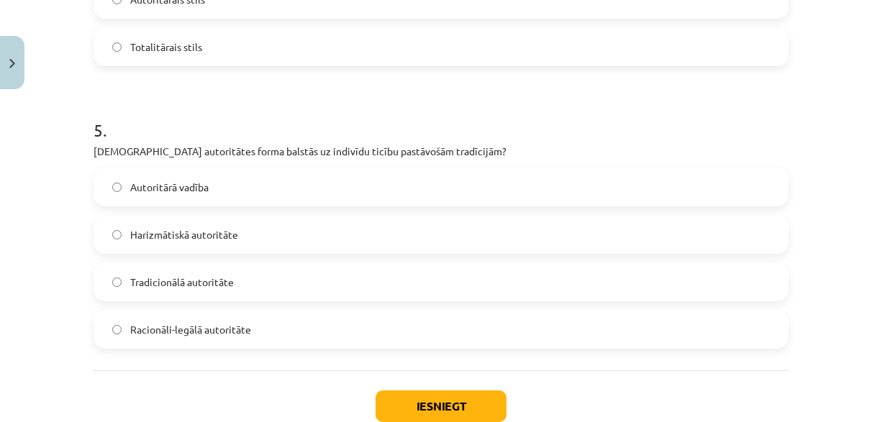
scroll to position [1343, 0]
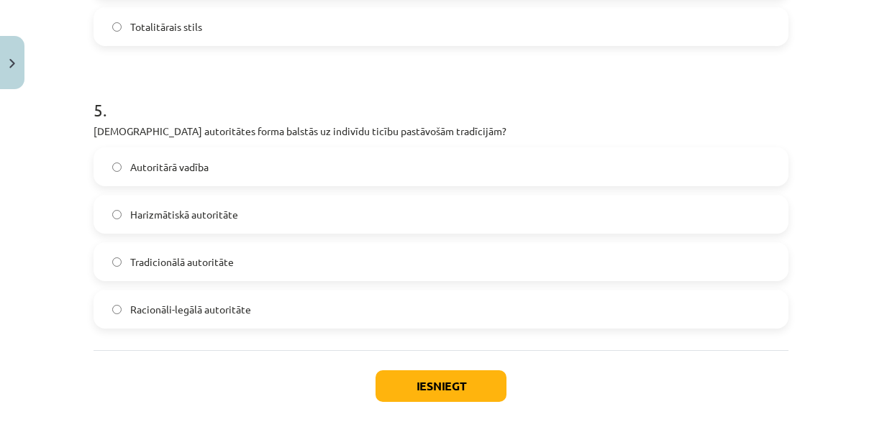
drag, startPoint x: 241, startPoint y: 265, endPoint x: 233, endPoint y: 194, distance: 71.0
click at [241, 263] on label "Tradicionālā autoritāte" at bounding box center [441, 262] width 692 height 36
click at [414, 389] on button "Iesniegt" at bounding box center [441, 387] width 131 height 32
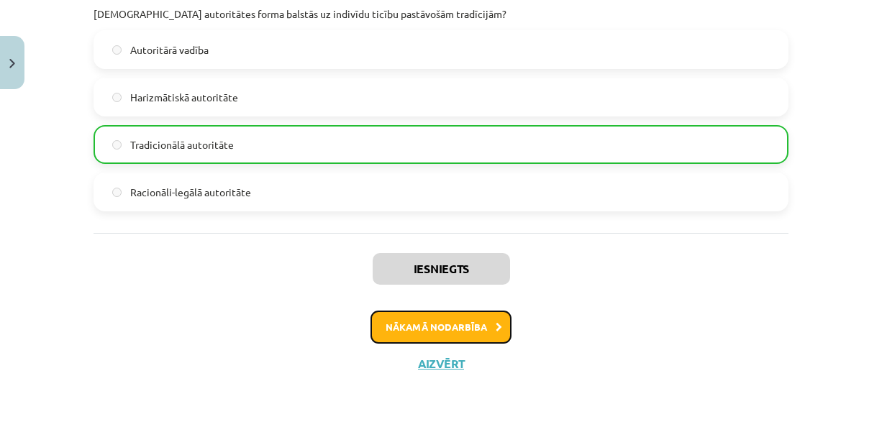
click at [409, 330] on button "Nākamā nodarbība" at bounding box center [441, 327] width 141 height 33
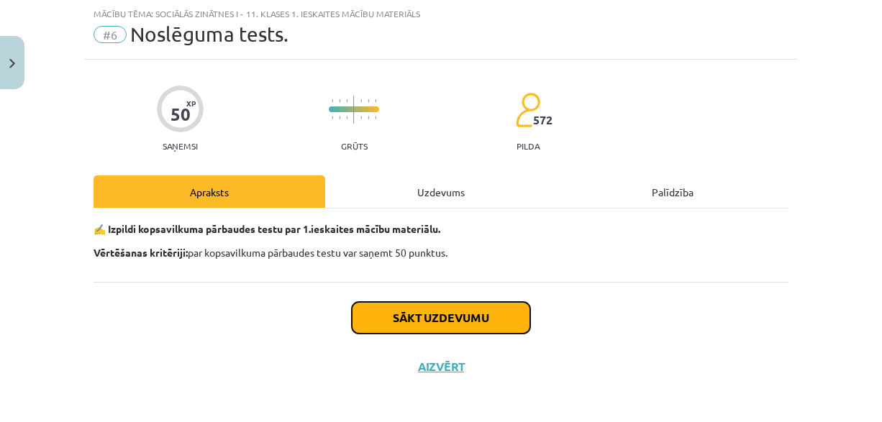
click at [403, 309] on button "Sākt uzdevumu" at bounding box center [441, 318] width 178 height 32
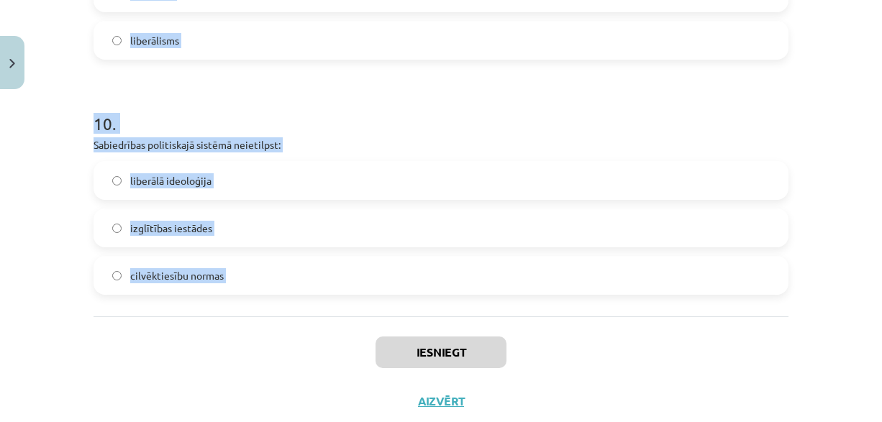
scroll to position [2355, 0]
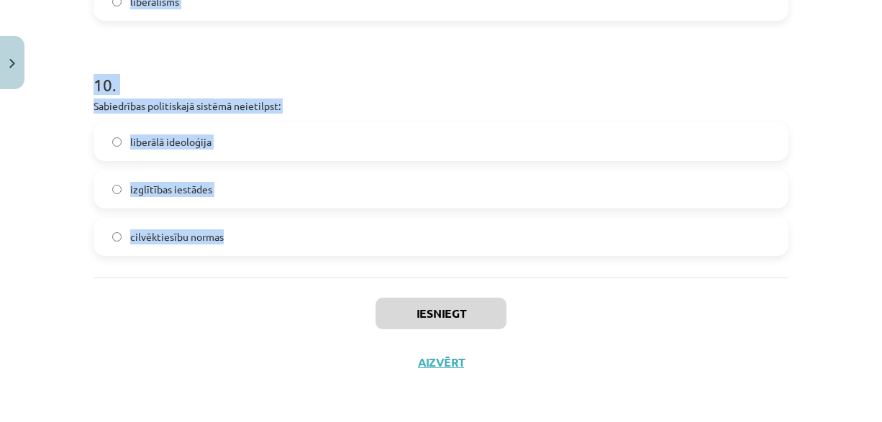
drag, startPoint x: 101, startPoint y: 285, endPoint x: 261, endPoint y: 263, distance: 160.5
copy form "1 . Kompromiss ir piekāpšanās: no visiem konfliktā iesaistītajiem no konflikta …"
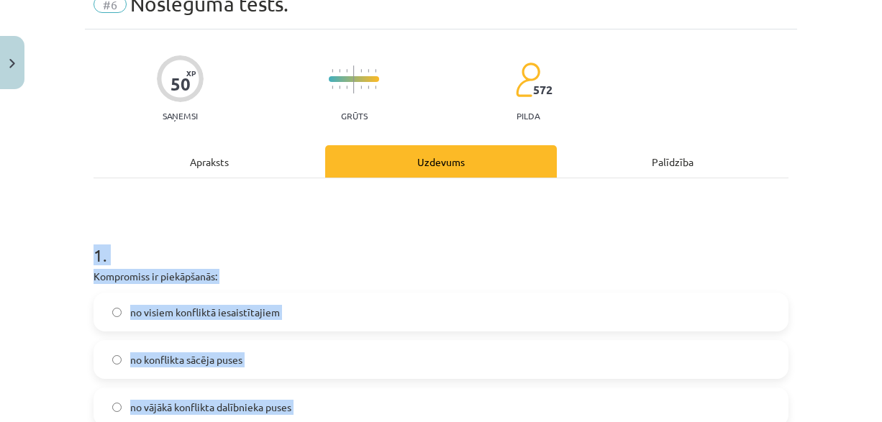
scroll to position [144, 0]
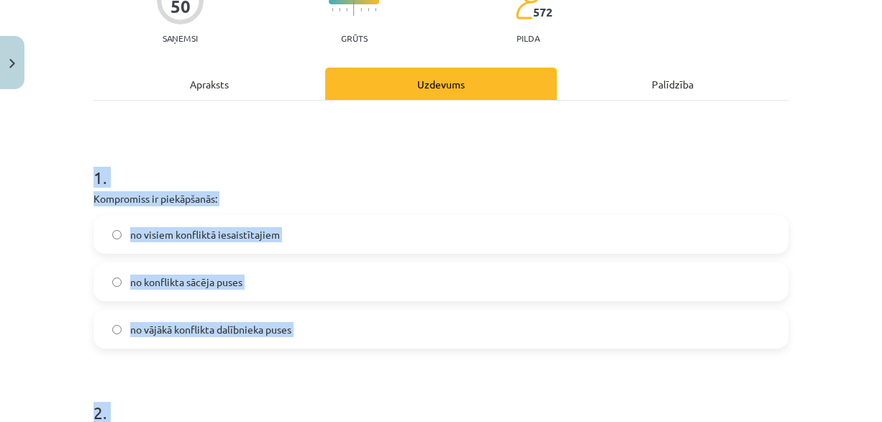
click at [268, 233] on span "no visiem konfliktā iesaistītajiem" at bounding box center [205, 234] width 150 height 15
click at [296, 181] on h1 "1 ." at bounding box center [441, 165] width 695 height 45
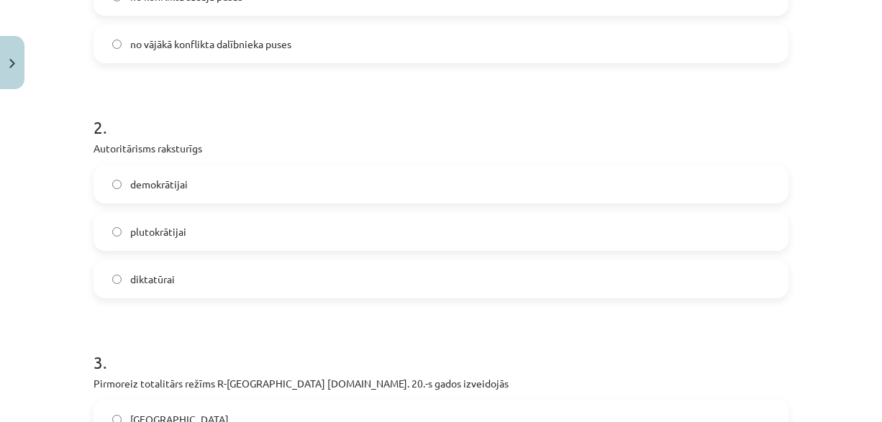
scroll to position [432, 0]
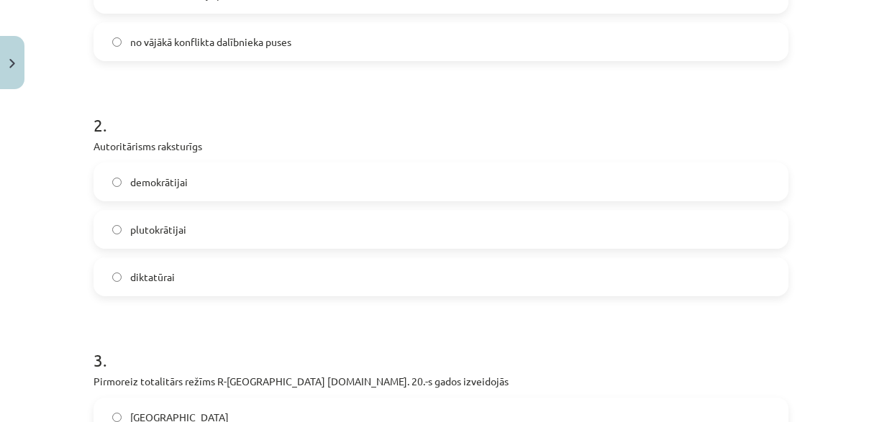
click at [202, 276] on label "diktatūrai" at bounding box center [441, 277] width 692 height 36
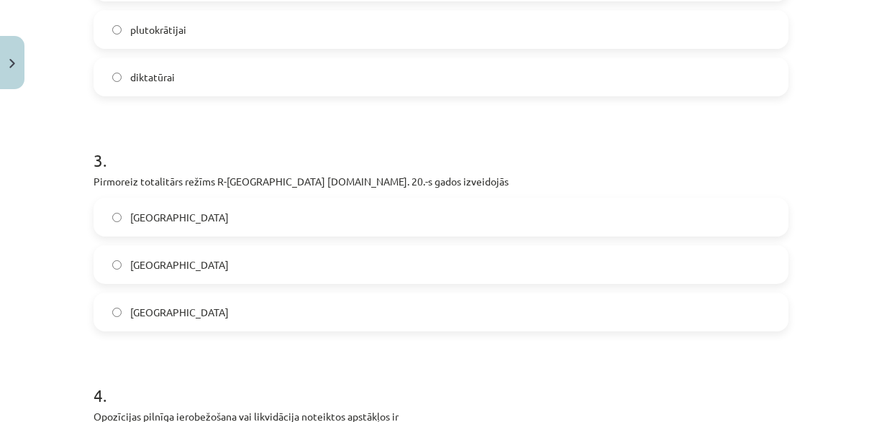
scroll to position [648, 0]
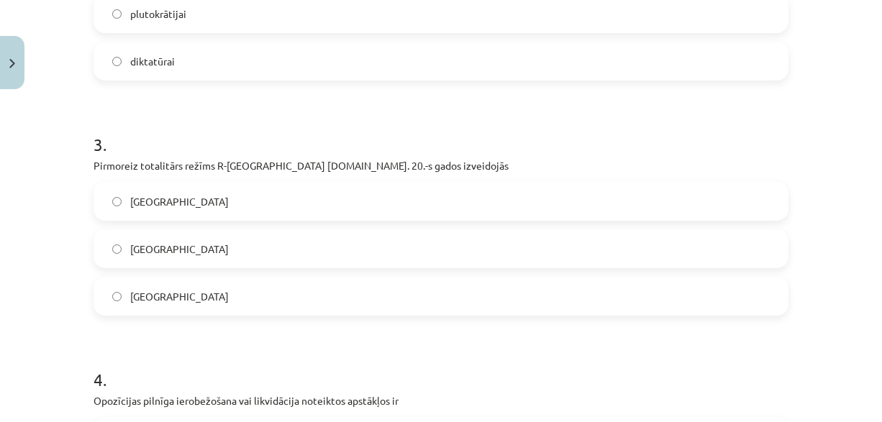
click at [137, 242] on span "Itālijā" at bounding box center [179, 249] width 99 height 15
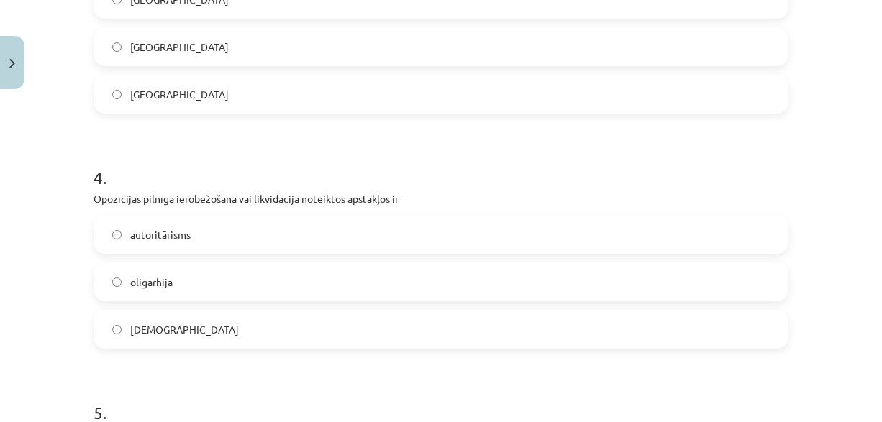
scroll to position [936, 0]
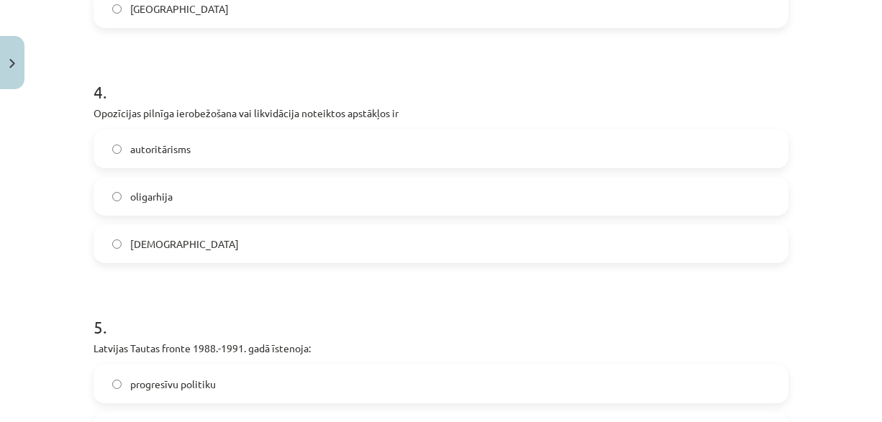
click at [135, 237] on span "totalitārisms" at bounding box center [184, 244] width 109 height 15
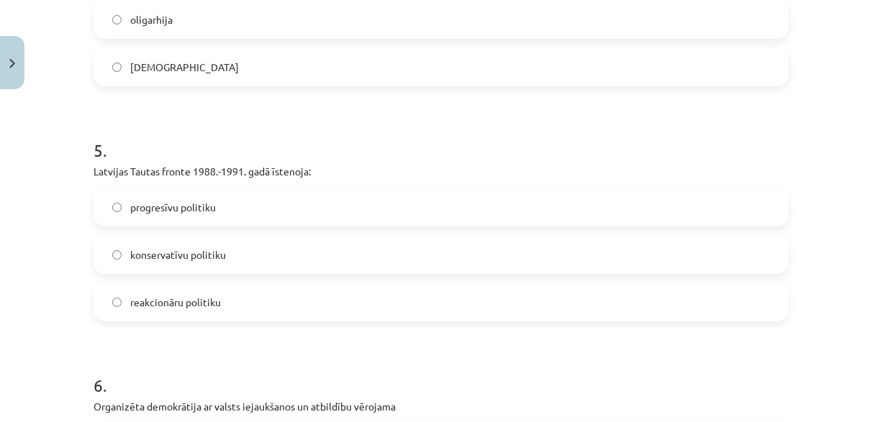
scroll to position [1152, 0]
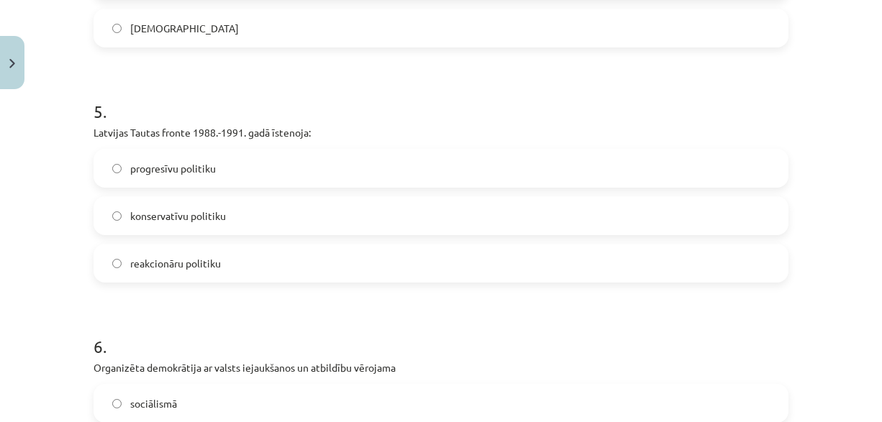
click at [168, 166] on span "progresīvu politiku" at bounding box center [173, 168] width 86 height 15
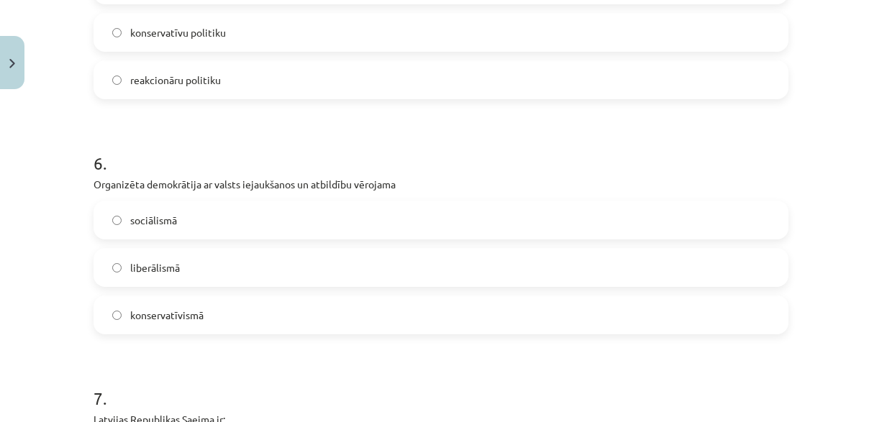
scroll to position [1368, 0]
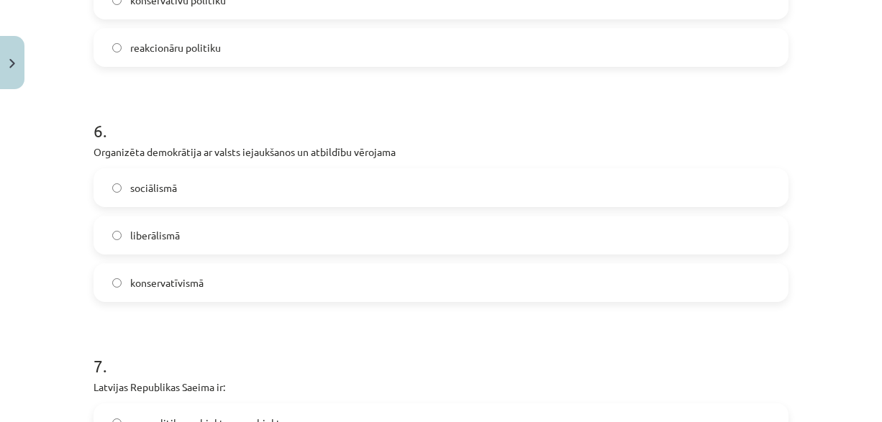
click at [189, 175] on label "sociālismā" at bounding box center [441, 188] width 692 height 36
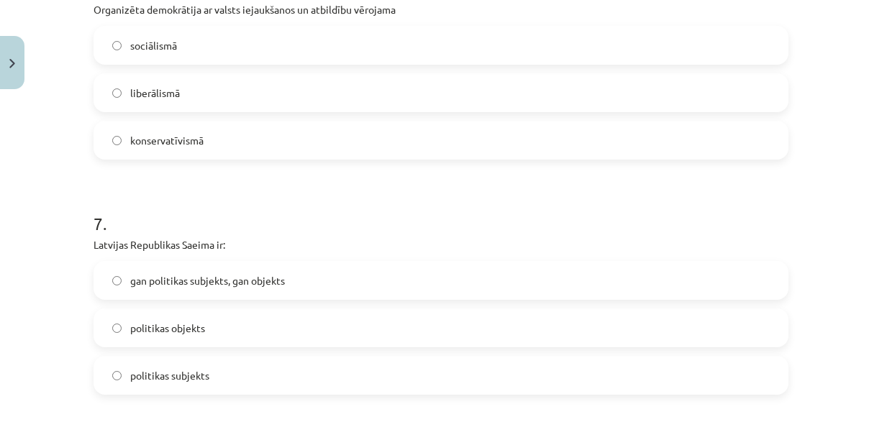
scroll to position [1583, 0]
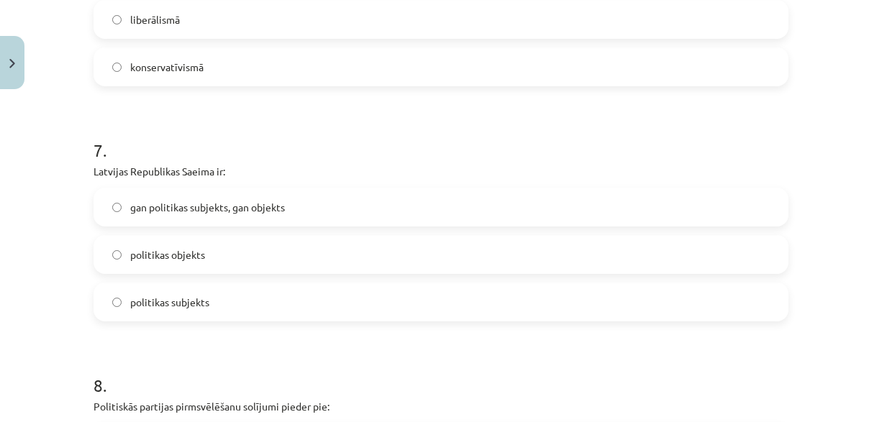
click at [235, 207] on span "gan politikas subjekts, gan objekts" at bounding box center [207, 207] width 155 height 15
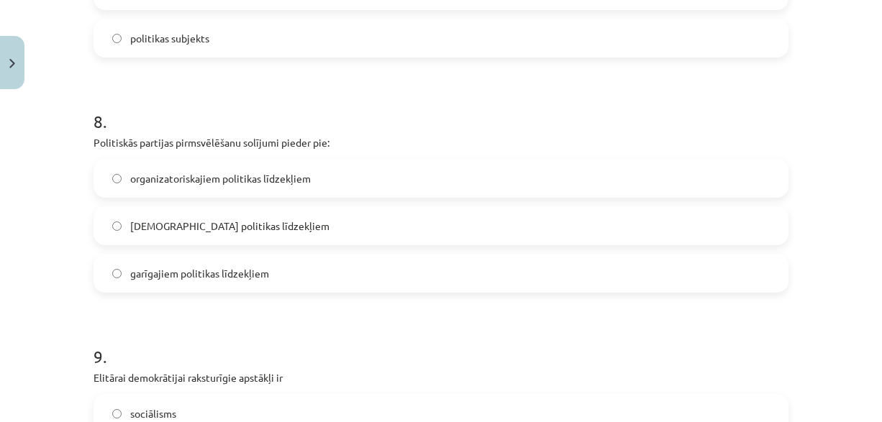
scroll to position [1871, 0]
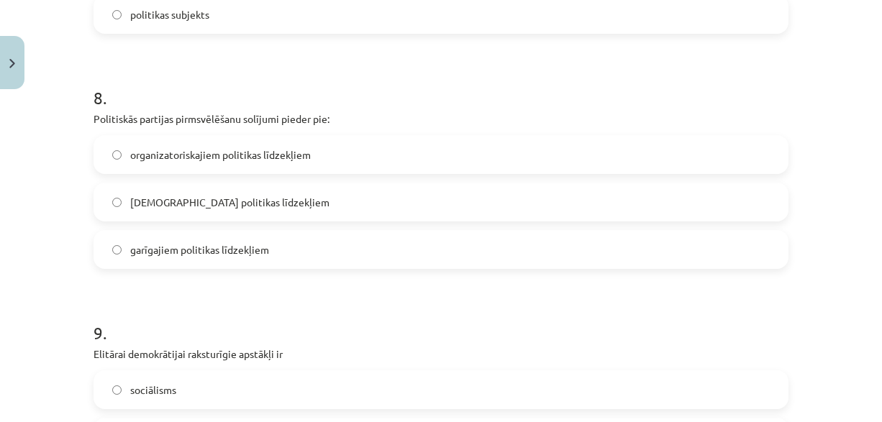
click at [279, 240] on label "garīgajiem politikas līdzekļiem" at bounding box center [441, 250] width 692 height 36
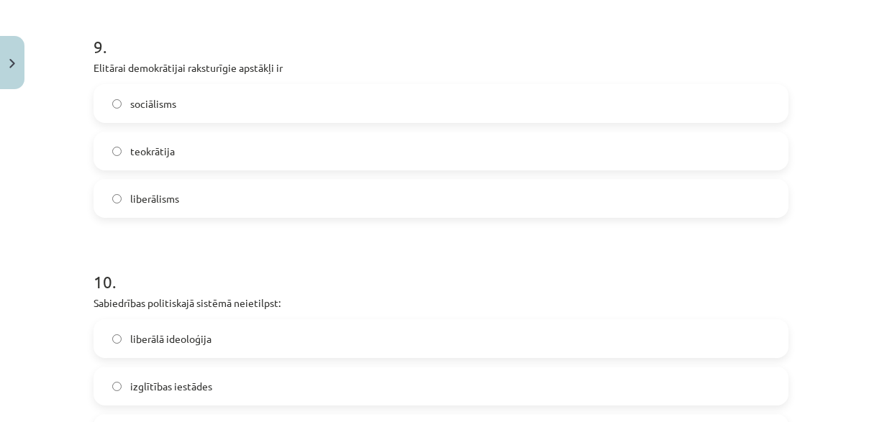
scroll to position [2159, 0]
click at [215, 202] on label "liberālisms" at bounding box center [441, 197] width 692 height 36
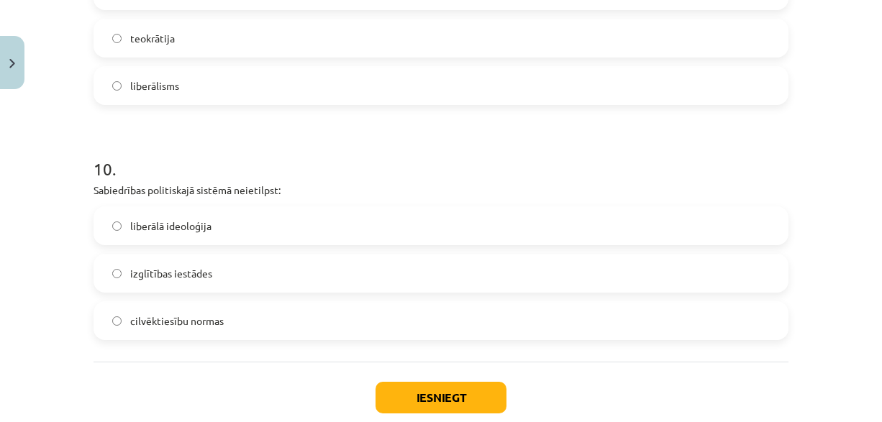
scroll to position [2303, 0]
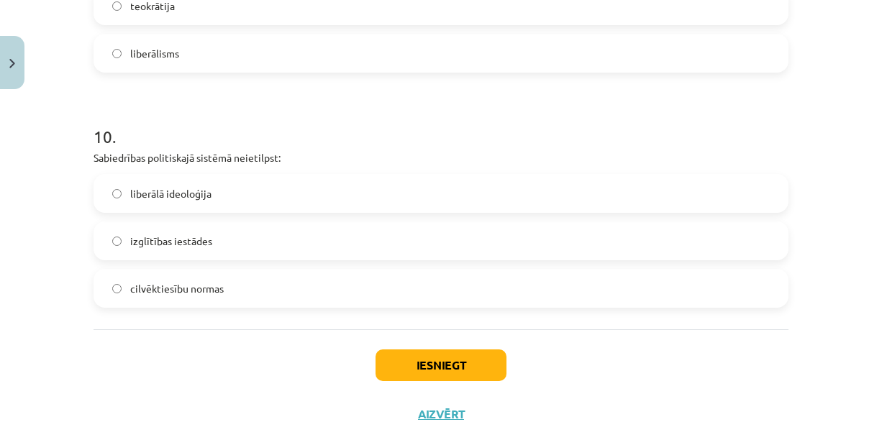
click at [217, 238] on label "izglītības iestādes" at bounding box center [441, 241] width 692 height 36
click at [424, 374] on button "Iesniegt" at bounding box center [441, 366] width 131 height 32
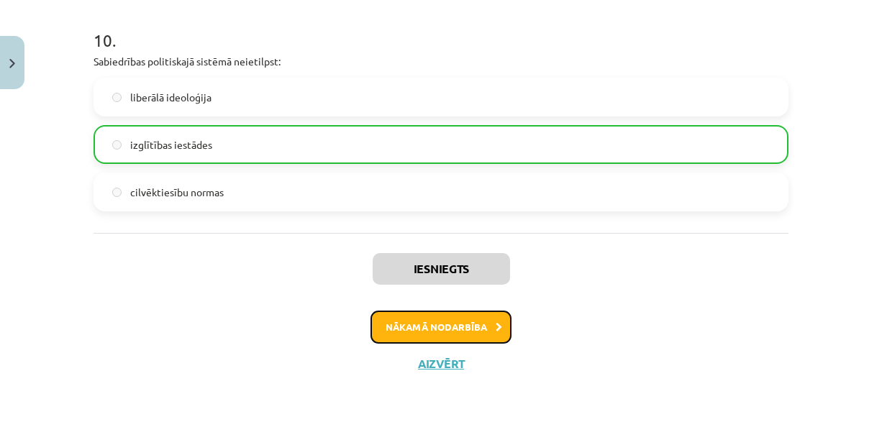
click at [412, 323] on button "Nākamā nodarbība" at bounding box center [441, 327] width 141 height 33
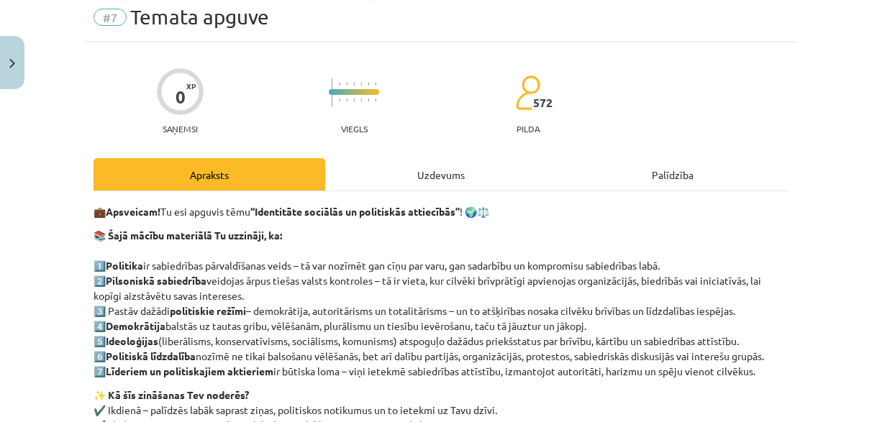
scroll to position [36, 0]
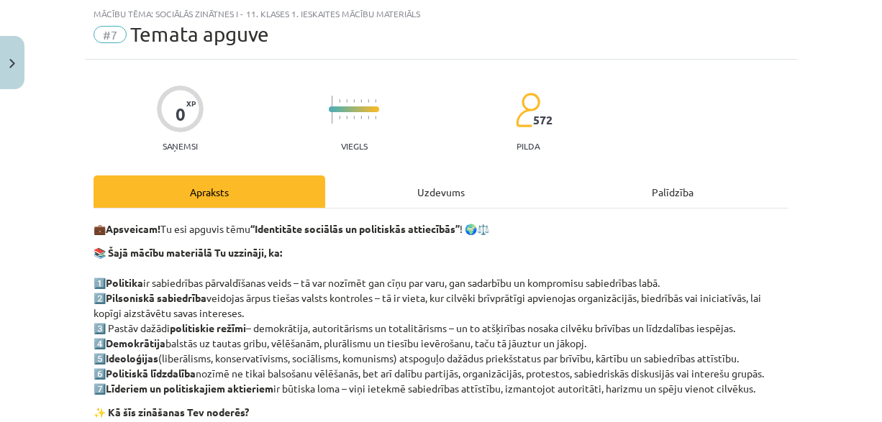
click at [389, 200] on div "Uzdevums" at bounding box center [441, 192] width 232 height 32
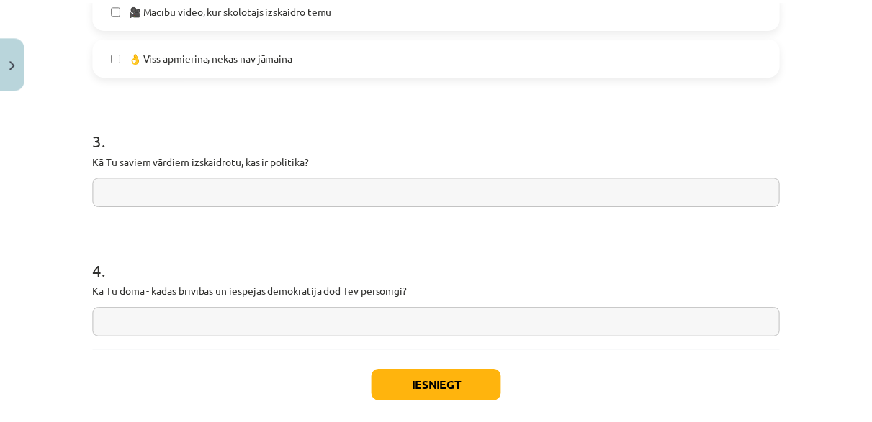
scroll to position [1224, 0]
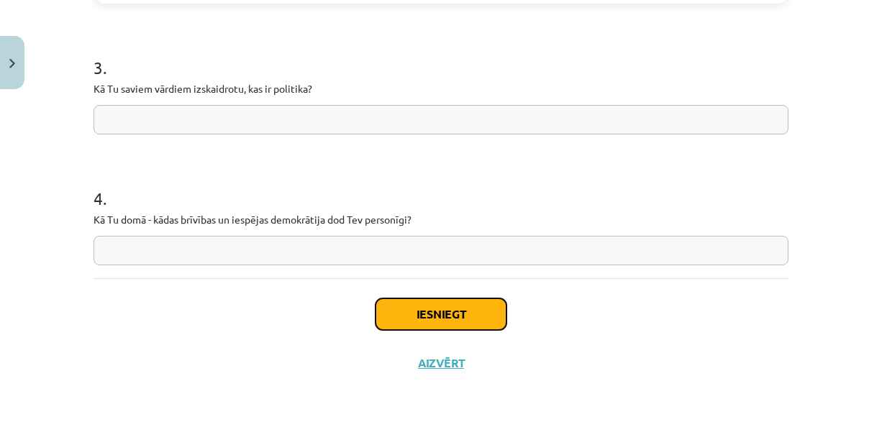
click at [464, 325] on button "Iesniegt" at bounding box center [441, 315] width 131 height 32
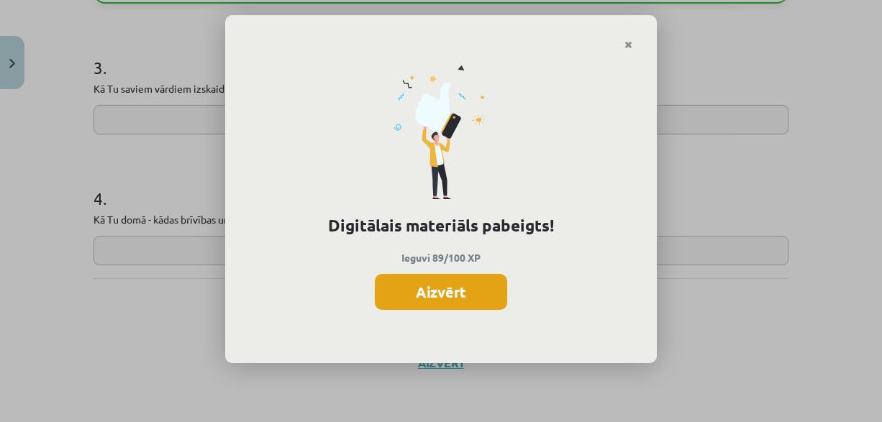
click at [428, 285] on button "Aizvērt" at bounding box center [441, 292] width 132 height 36
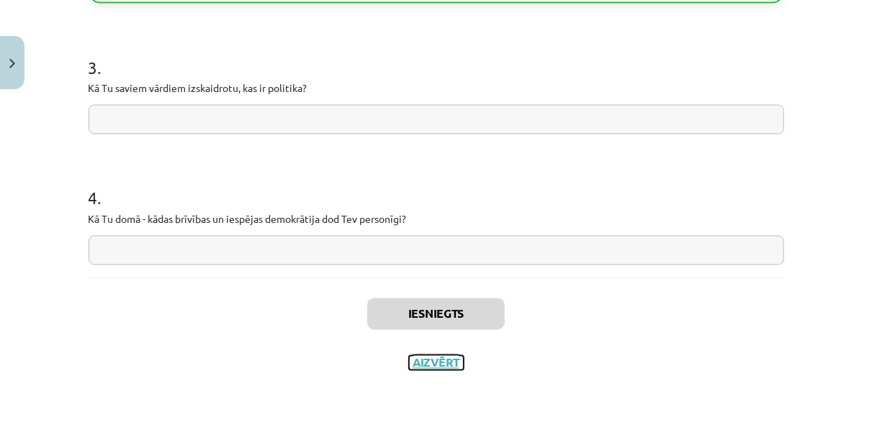
click at [417, 361] on button "Aizvērt" at bounding box center [436, 363] width 55 height 14
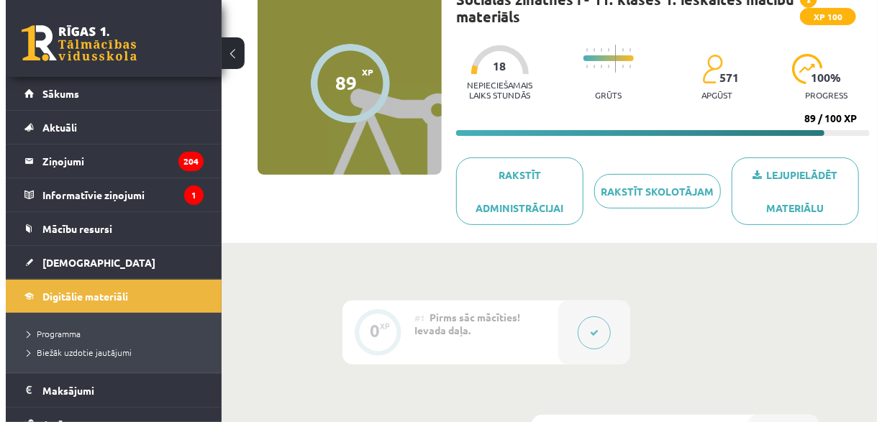
scroll to position [0, 0]
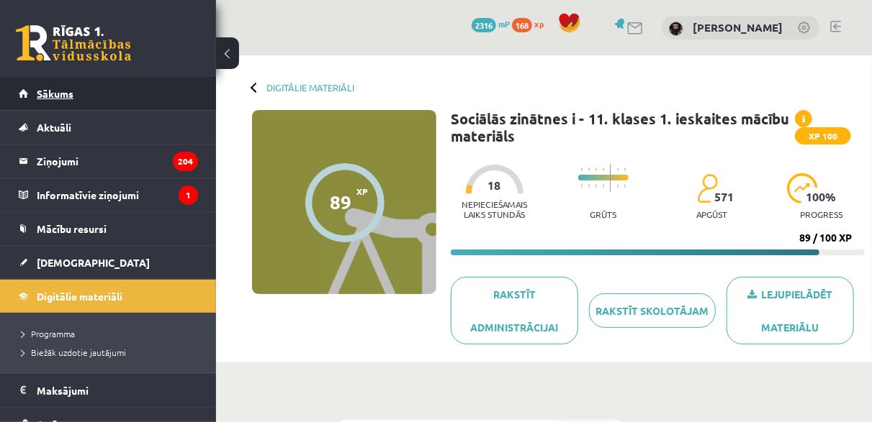
click at [42, 93] on span "Sākums" at bounding box center [55, 93] width 37 height 13
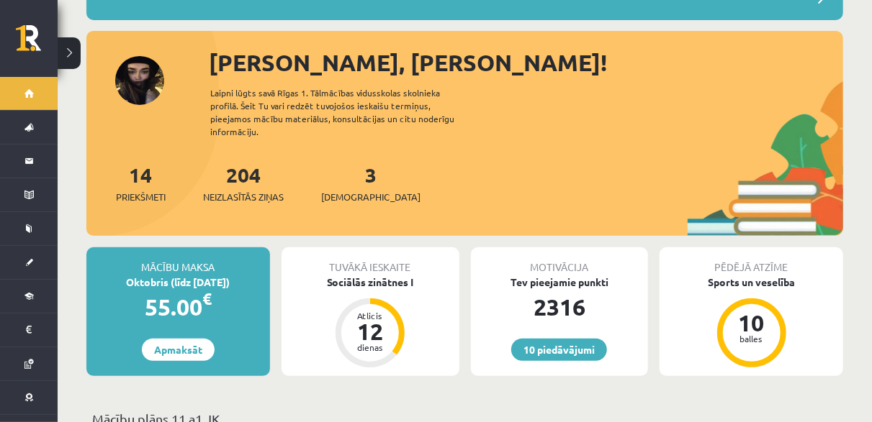
scroll to position [144, 0]
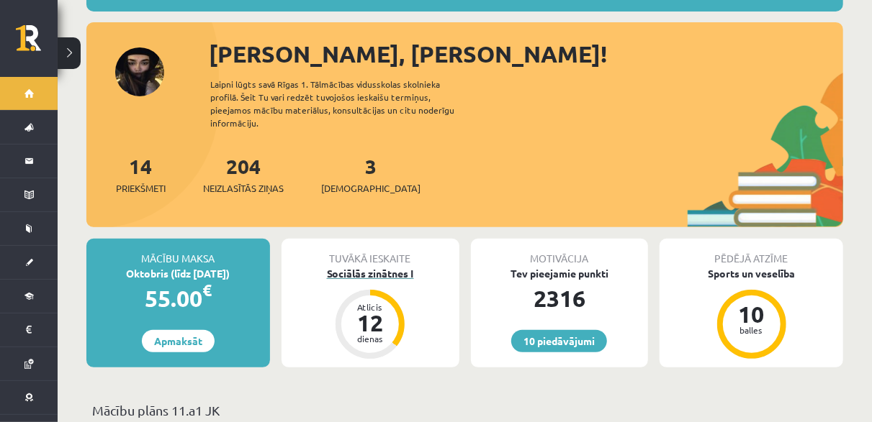
click at [375, 266] on div "Sociālās zinātnes I" at bounding box center [370, 273] width 178 height 15
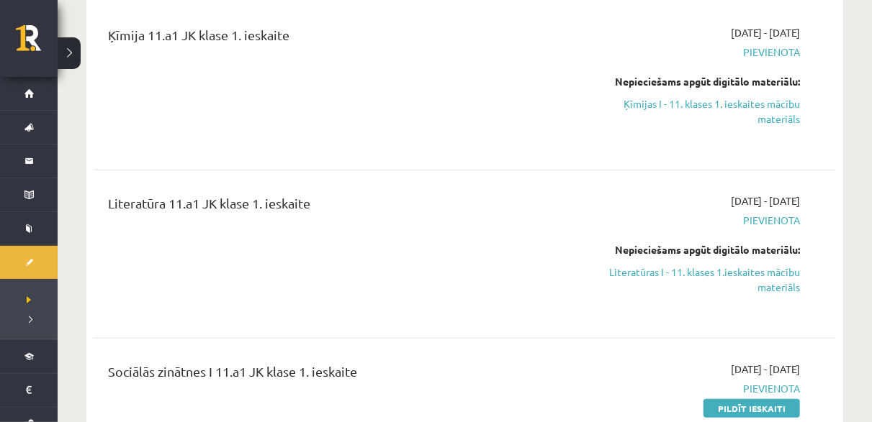
scroll to position [504, 0]
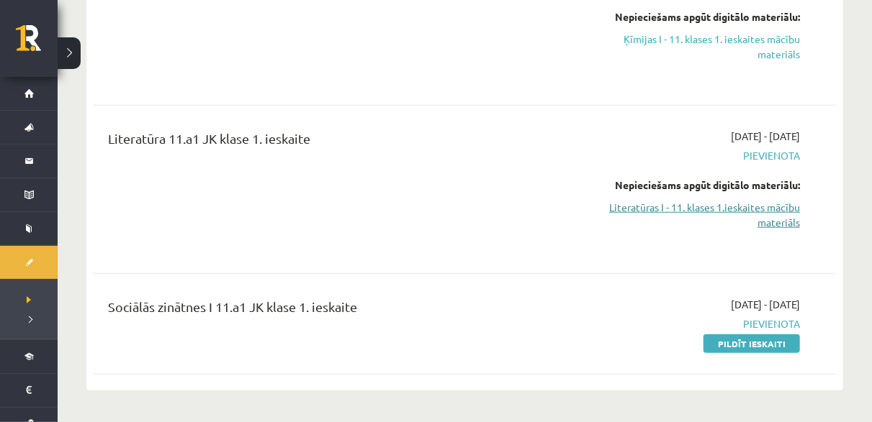
click at [666, 206] on link "Literatūras I - 11. klases 1.ieskaites mācību materiāls" at bounding box center [692, 215] width 216 height 30
drag, startPoint x: 766, startPoint y: 343, endPoint x: 513, endPoint y: 60, distance: 378.7
click at [765, 343] on link "Pildīt ieskaiti" at bounding box center [751, 344] width 96 height 19
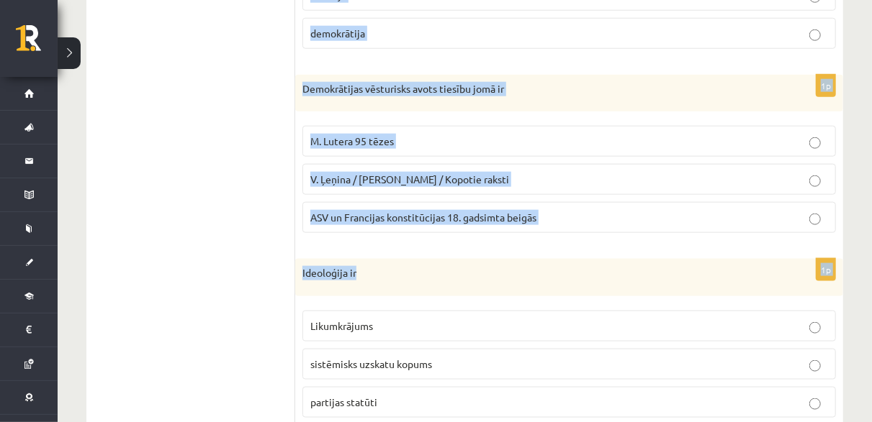
scroll to position [795, 0]
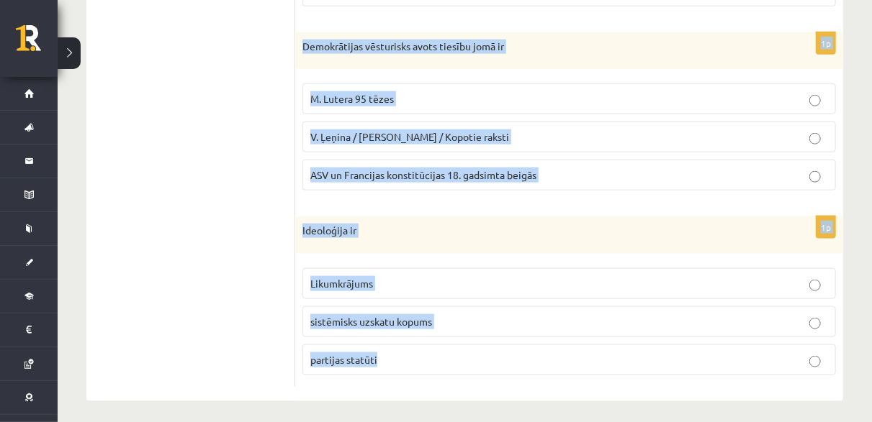
drag, startPoint x: 299, startPoint y: 138, endPoint x: 538, endPoint y: 358, distance: 324.4
copy form "Sociālas grupas pazīme ir Nodarbošanās veids individuālisms piederība reliģiska…"
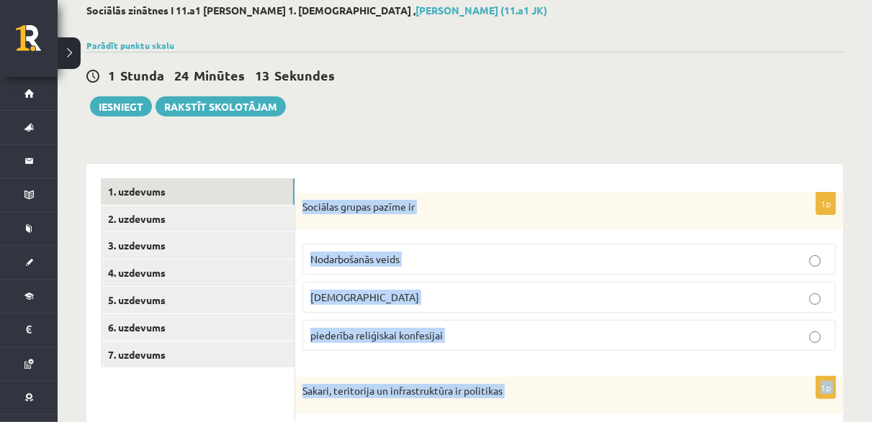
scroll to position [147, 0]
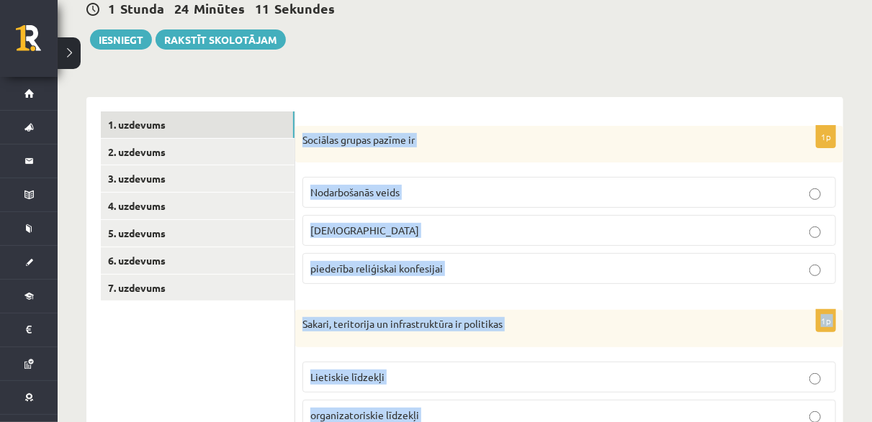
click at [390, 189] on span "Nodarbošanās veids" at bounding box center [354, 192] width 89 height 13
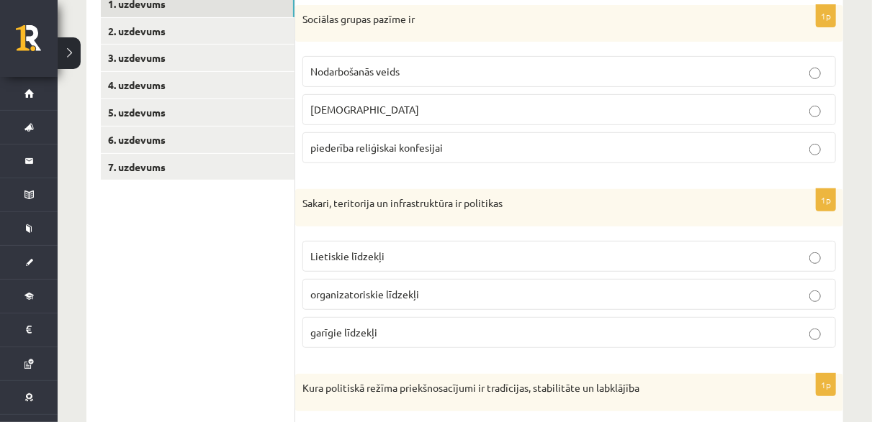
scroll to position [291, 0]
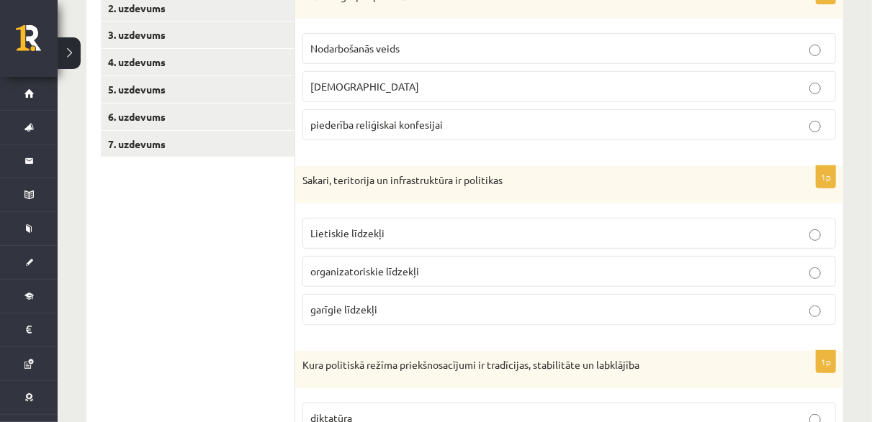
click at [394, 235] on p "Lietiskie līdzekļi" at bounding box center [568, 233] width 517 height 15
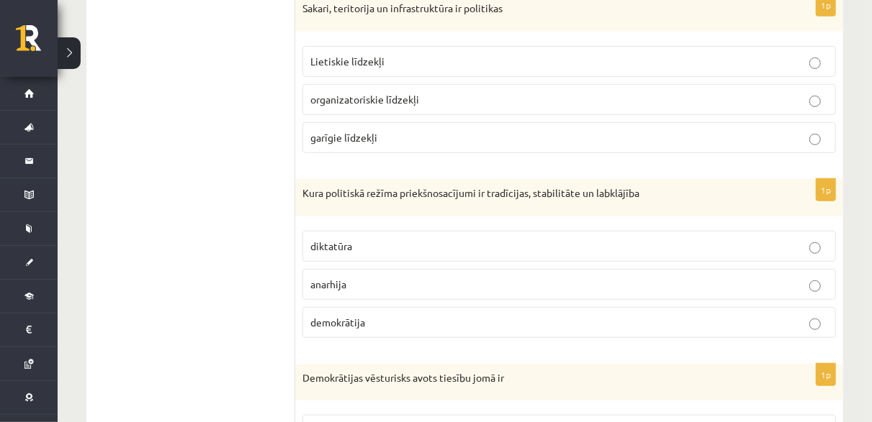
scroll to position [507, 0]
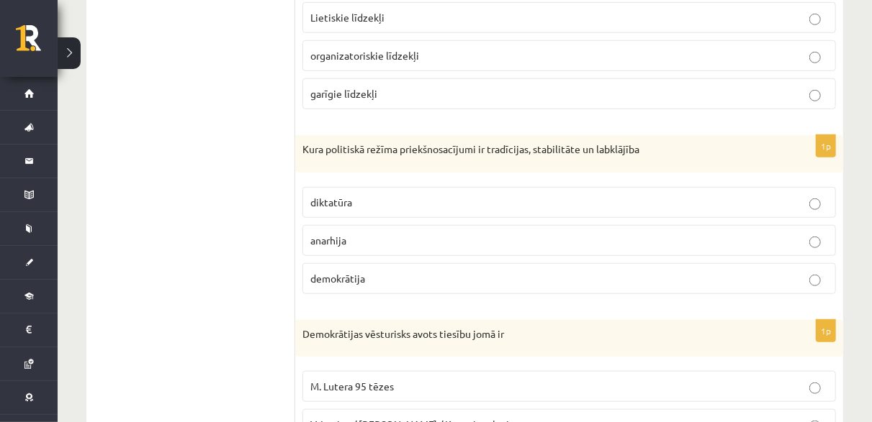
drag, startPoint x: 366, startPoint y: 282, endPoint x: 352, endPoint y: 262, distance: 24.8
click at [366, 282] on label "demokrātija" at bounding box center [568, 278] width 533 height 31
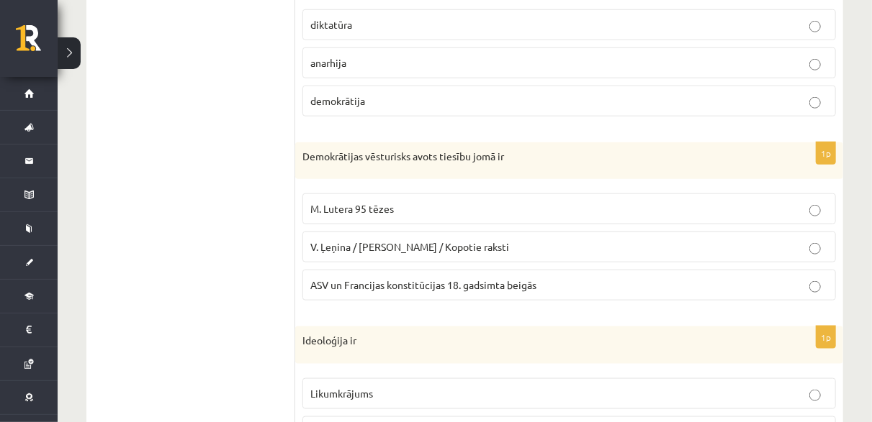
scroll to position [723, 0]
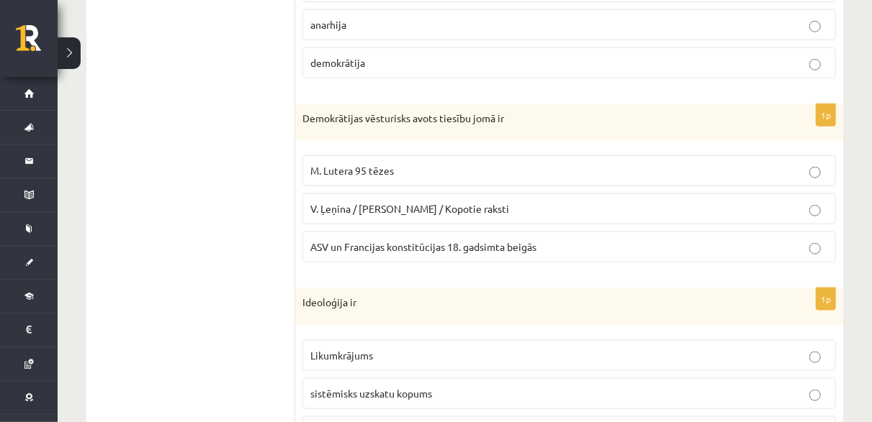
click at [439, 244] on span "ASV un Francijas konstitūcijas 18. gadsimta beigās" at bounding box center [423, 246] width 226 height 13
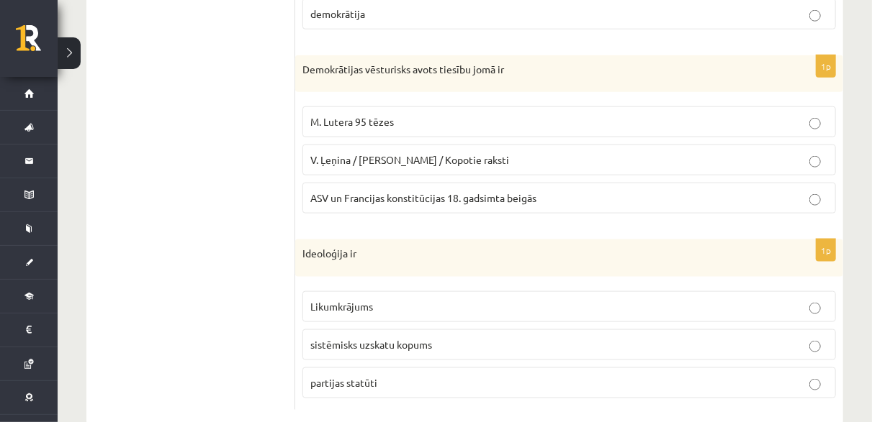
scroll to position [795, 0]
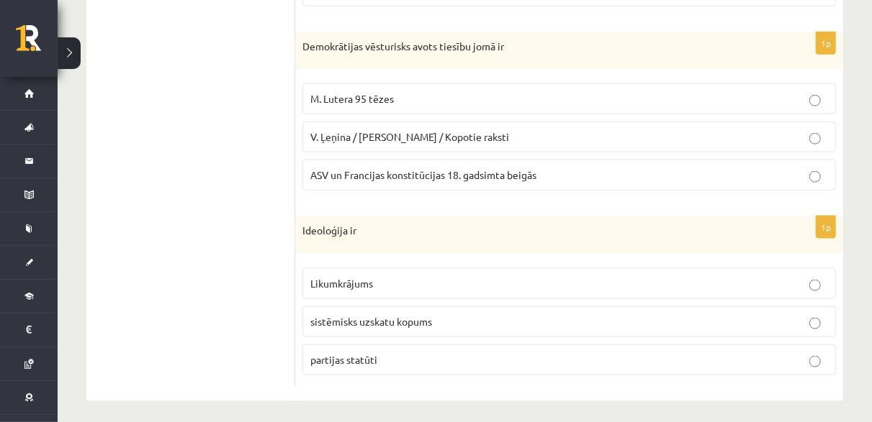
click at [418, 319] on span "sistēmisks uzskatu kopums" at bounding box center [371, 321] width 122 height 13
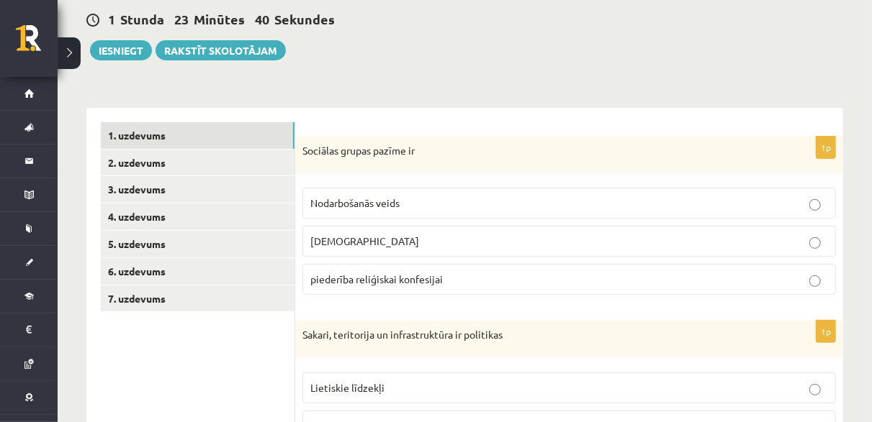
scroll to position [75, 0]
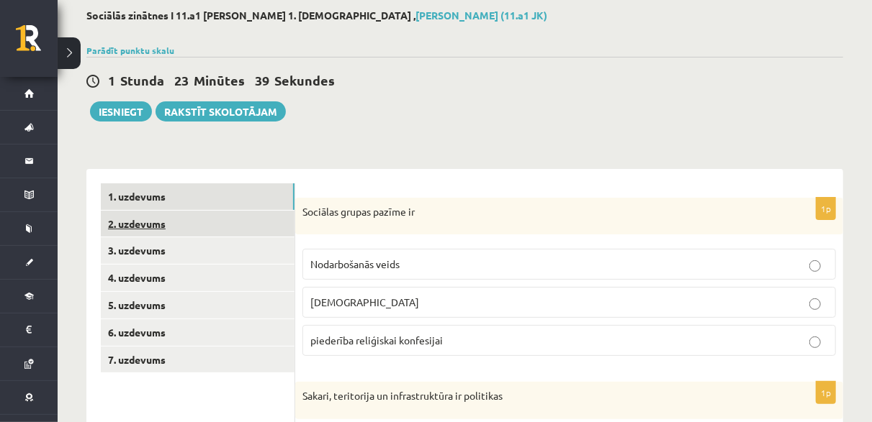
click at [254, 218] on link "2. uzdevums" at bounding box center [198, 224] width 194 height 27
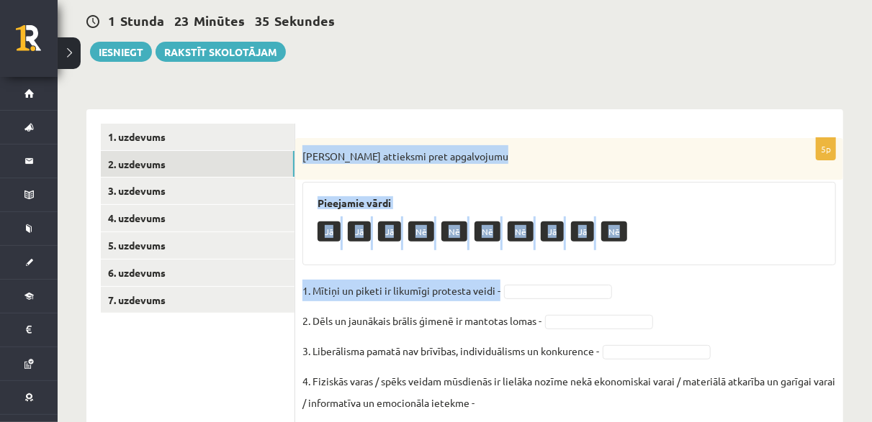
scroll to position [279, 0]
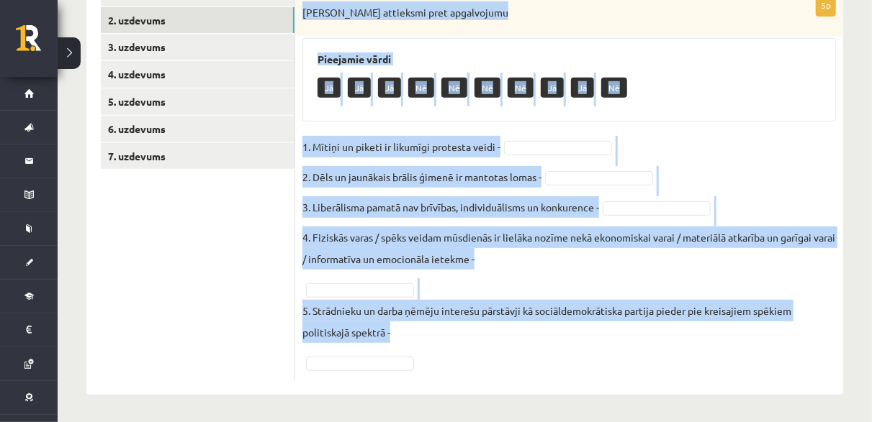
drag, startPoint x: 302, startPoint y: 150, endPoint x: 580, endPoint y: 368, distance: 353.3
click at [580, 368] on div "5p Izsaki attieksmi pret apgalvojumu Pieejamie vārdi Jā Jā Jā Nē Nē Nē Nē Jā Jā…" at bounding box center [569, 187] width 548 height 387
copy div "Izsaki attieksmi pret apgalvojumu Pieejamie vārdi Jā Jā Jā Nē Nē Nē Nē Jā Jā Nē…"
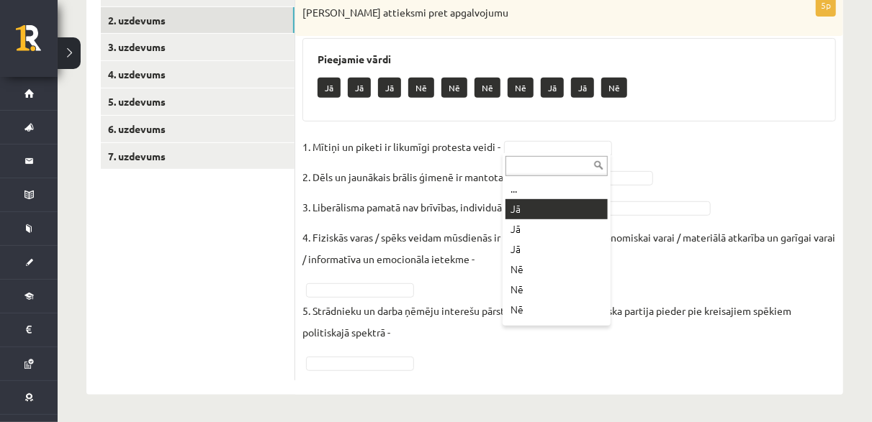
drag, startPoint x: 531, startPoint y: 213, endPoint x: 576, endPoint y: 195, distance: 48.1
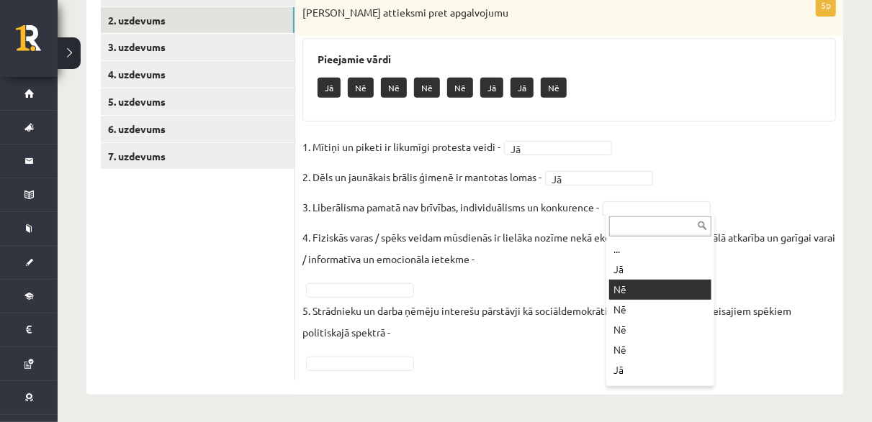
drag, startPoint x: 634, startPoint y: 281, endPoint x: 624, endPoint y: 262, distance: 21.3
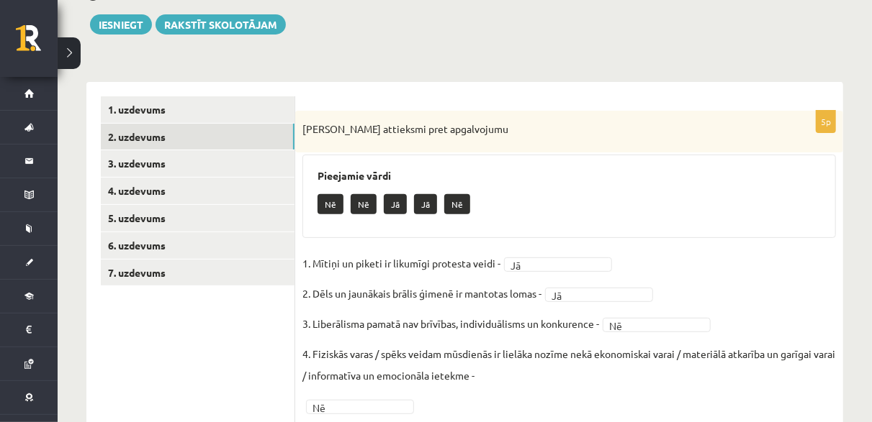
scroll to position [135, 0]
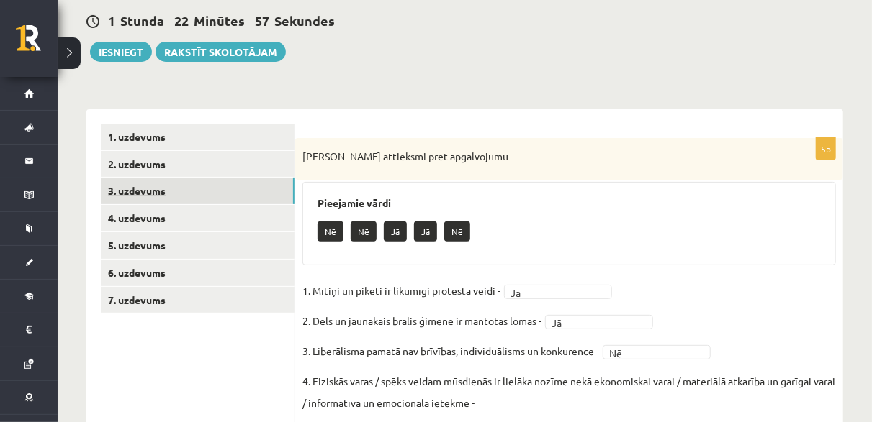
click at [172, 193] on link "3. uzdevums" at bounding box center [198, 191] width 194 height 27
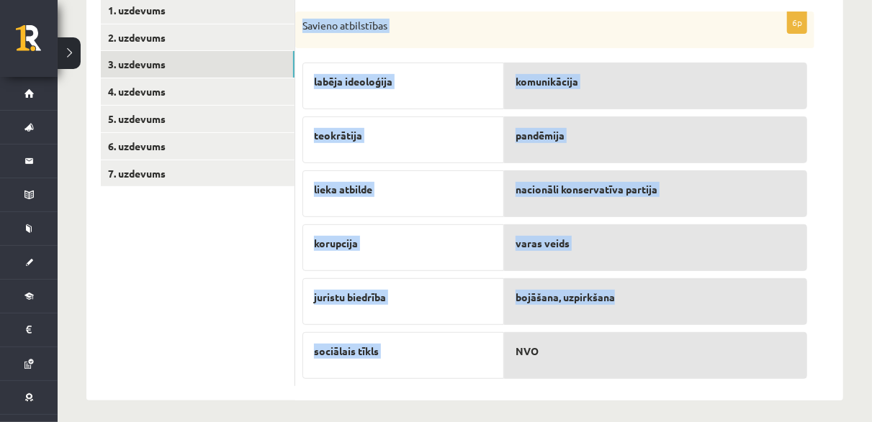
scroll to position [265, 0]
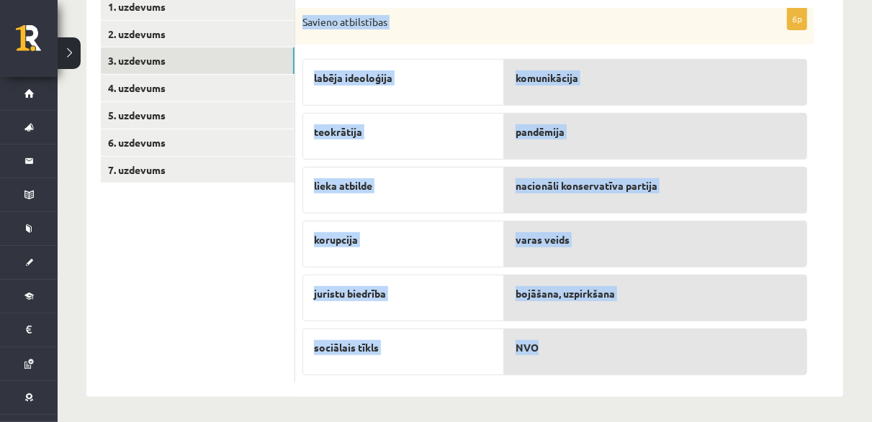
drag, startPoint x: 301, startPoint y: 151, endPoint x: 624, endPoint y: 348, distance: 378.2
click at [652, 369] on div "6p Savieno atbilstības labēja ideoloģija teokrātija lieka atbilde korupcija jur…" at bounding box center [554, 196] width 519 height 376
copy div "Savieno atbilstības labēja ideoloģija teokrātija lieka atbilde korupcija jurist…"
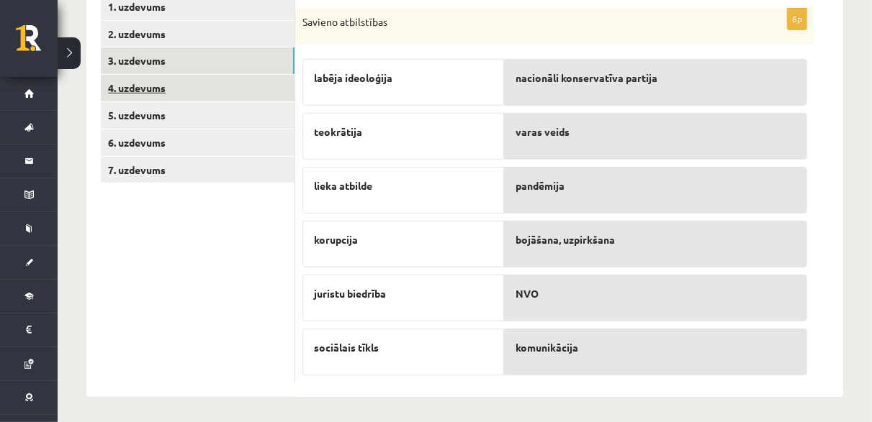
click at [166, 83] on link "4. uzdevums" at bounding box center [198, 88] width 194 height 27
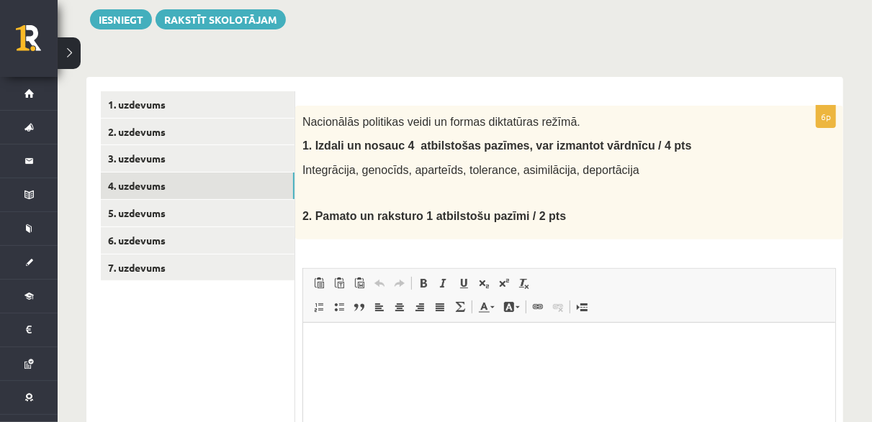
scroll to position [211, 0]
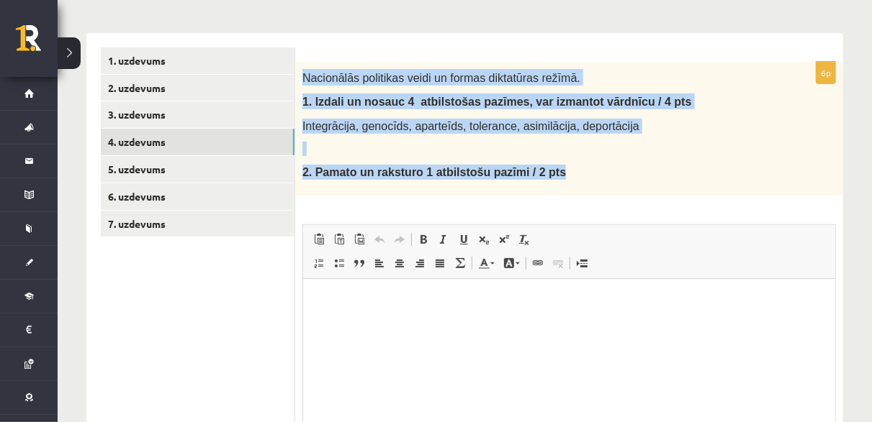
drag, startPoint x: 302, startPoint y: 71, endPoint x: 546, endPoint y: 178, distance: 267.2
click at [546, 178] on div "Nacionālās politikas veidi un formas diktatūras režīmā. 1. I zdali un nosauc 4 …" at bounding box center [569, 129] width 548 height 134
copy div "Nacionālās politikas veidi un formas diktatūras režīmā. 1. I zdali un nosauc 4 …"
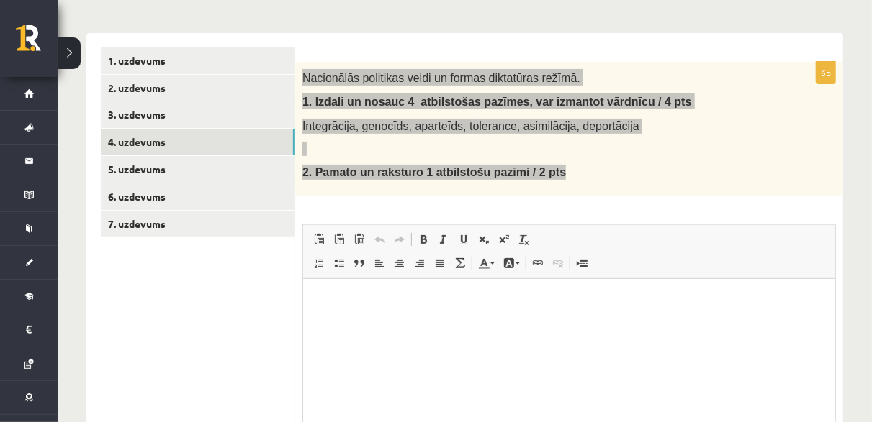
click at [464, 322] on html at bounding box center [568, 301] width 532 height 44
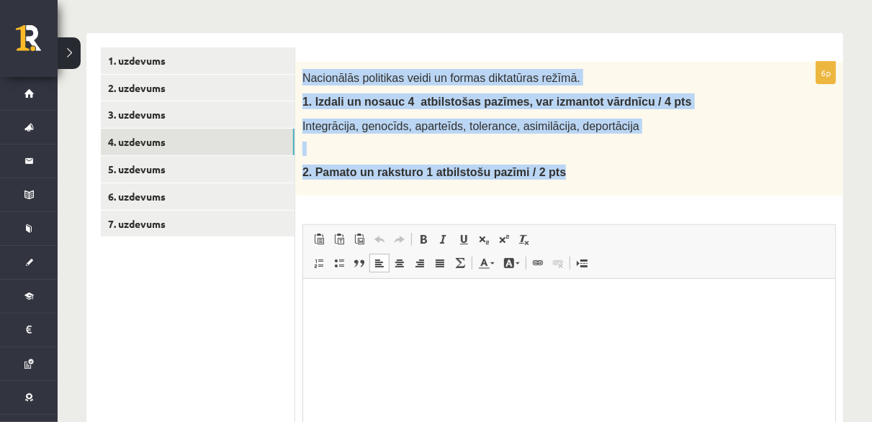
click at [345, 140] on div "Nacionālās politikas veidi un formas diktatūras režīmā. 1. I zdali un nosauc 4 …" at bounding box center [569, 129] width 548 height 134
click at [385, 140] on div "Nacionālās politikas veidi un formas diktatūras režīmā. 1. I zdali un nosauc 4 …" at bounding box center [569, 129] width 548 height 134
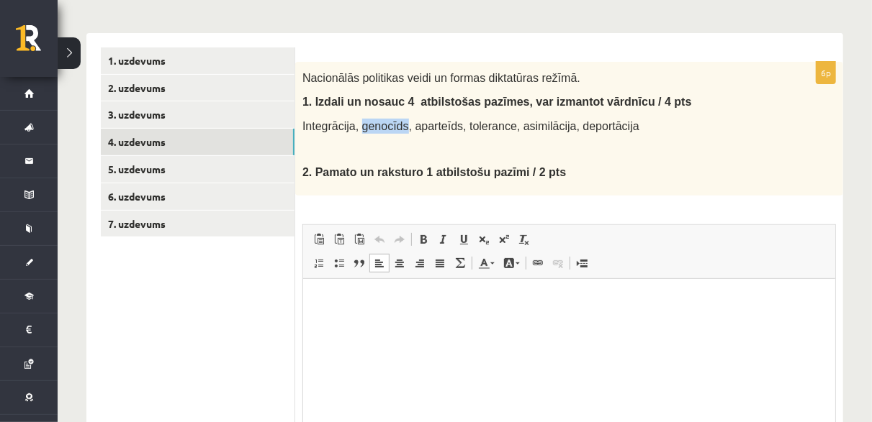
drag, startPoint x: 358, startPoint y: 124, endPoint x: 398, endPoint y: 122, distance: 40.3
click at [398, 122] on span "Integrācija, genocīds, aparteīds, t" at bounding box center [387, 126] width 171 height 12
drag, startPoint x: 556, startPoint y: 126, endPoint x: 614, endPoint y: 128, distance: 57.6
click at [614, 128] on p "Integrācija, genocīds, aparteīds, t olerance, asimilācija, deportācija" at bounding box center [532, 126] width 461 height 15
drag, startPoint x: 505, startPoint y: 127, endPoint x: 551, endPoint y: 125, distance: 46.1
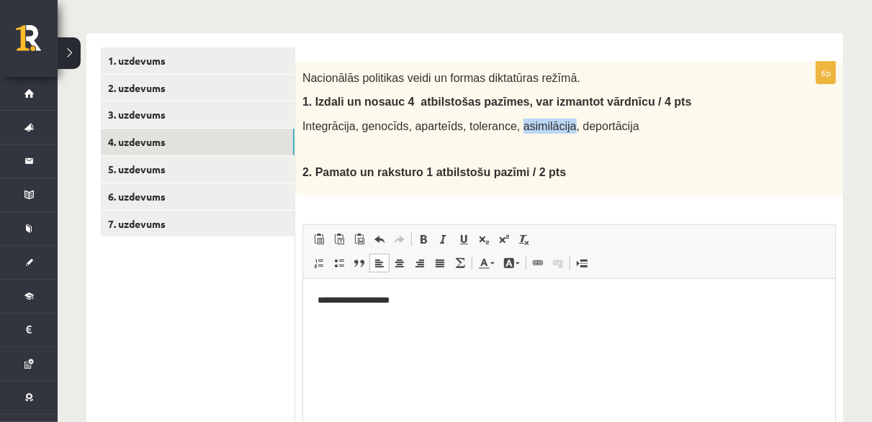
click at [551, 125] on span "olerance, asimilācija, deportācija" at bounding box center [556, 126] width 166 height 12
click at [405, 299] on p "**********" at bounding box center [569, 300] width 504 height 15
click at [402, 299] on p "**********" at bounding box center [569, 300] width 504 height 15
click at [453, 303] on p "**********" at bounding box center [569, 300] width 504 height 15
drag, startPoint x: 405, startPoint y: 125, endPoint x: 446, endPoint y: 126, distance: 40.3
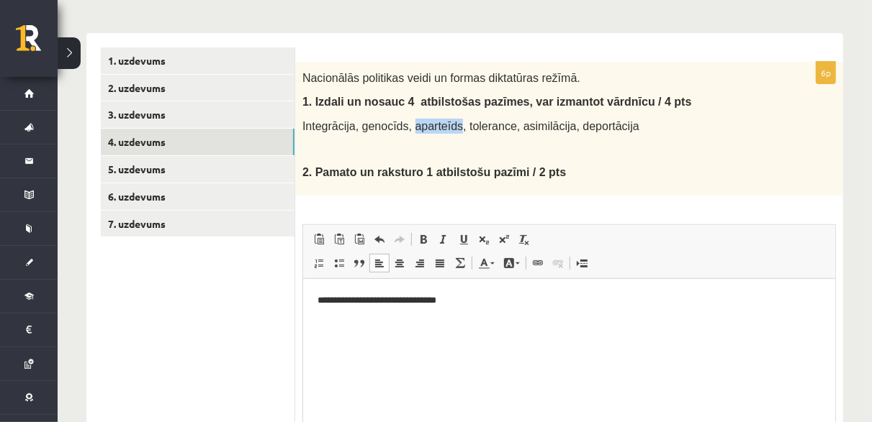
click at [446, 126] on span "Integrācija, genocīds, aparteīds, t" at bounding box center [387, 126] width 171 height 12
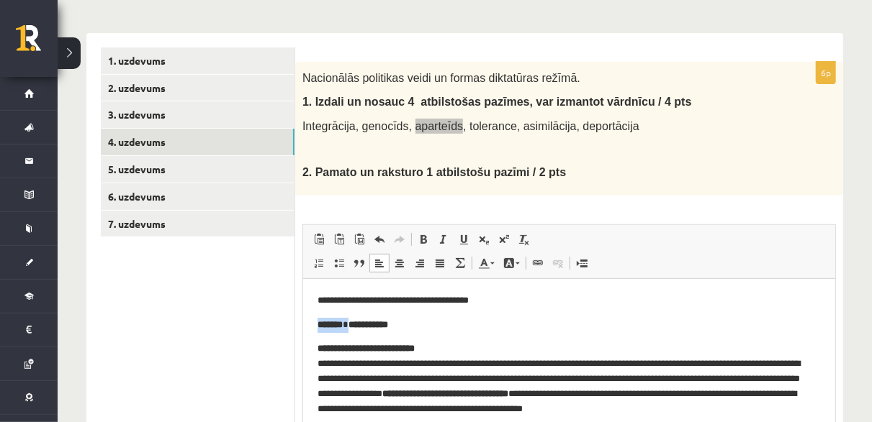
drag, startPoint x: 355, startPoint y: 323, endPoint x: 299, endPoint y: 325, distance: 56.2
click at [302, 325] on html "**********" at bounding box center [568, 355] width 532 height 152
click at [493, 299] on p "**********" at bounding box center [563, 300] width 493 height 15
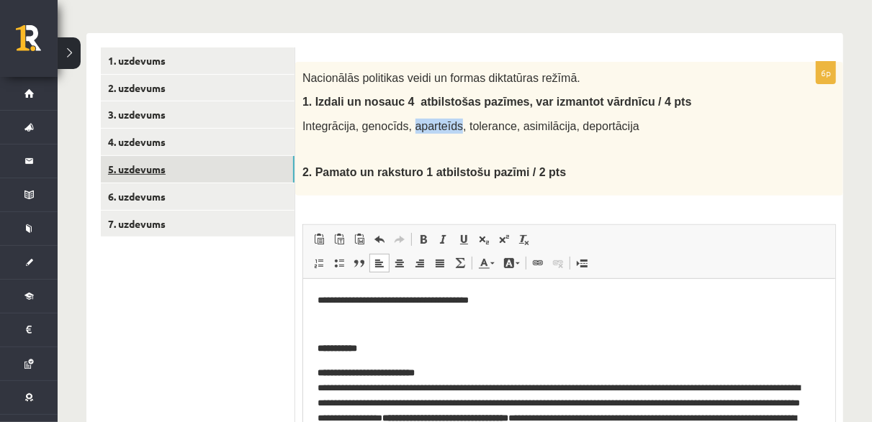
click at [162, 162] on link "5. uzdevums" at bounding box center [198, 169] width 194 height 27
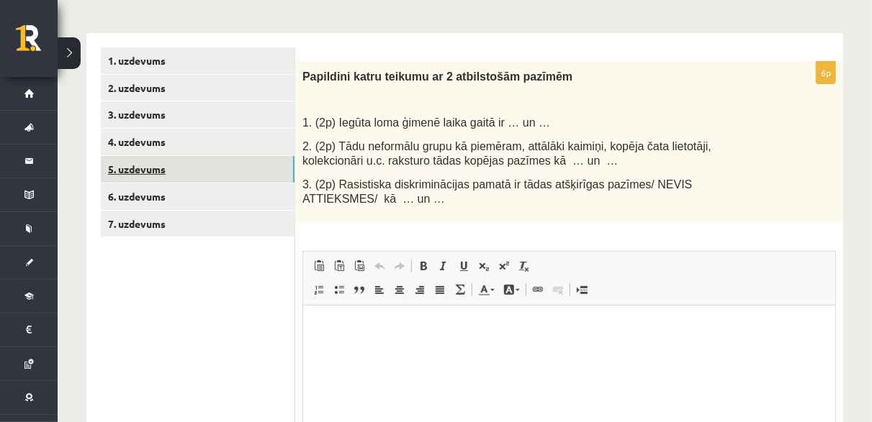
scroll to position [0, 0]
click at [175, 201] on link "6. uzdevums" at bounding box center [198, 197] width 194 height 27
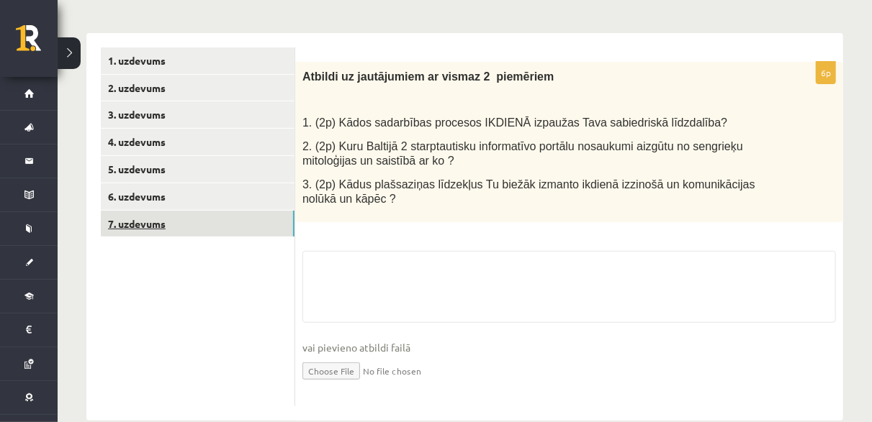
click at [185, 228] on link "7. uzdevums" at bounding box center [198, 224] width 194 height 27
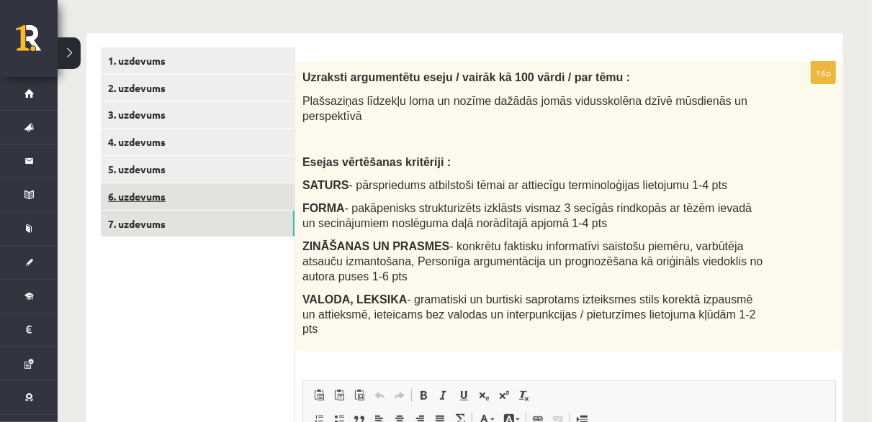
click at [195, 200] on link "6. uzdevums" at bounding box center [198, 197] width 194 height 27
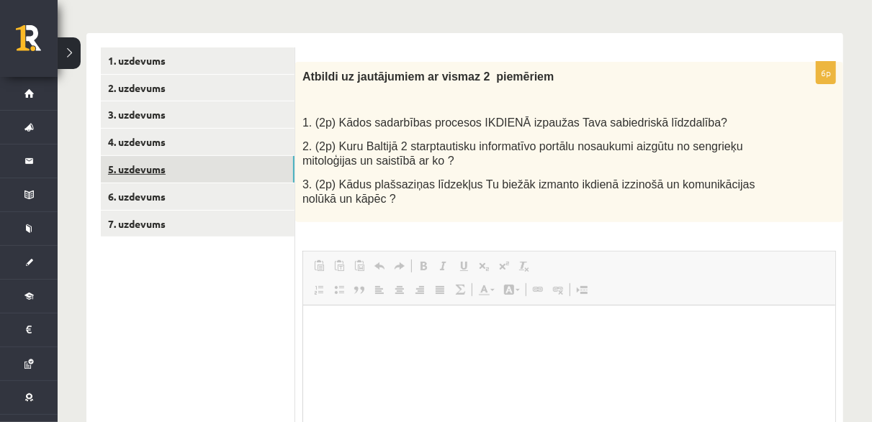
click at [201, 163] on link "5. uzdevums" at bounding box center [198, 169] width 194 height 27
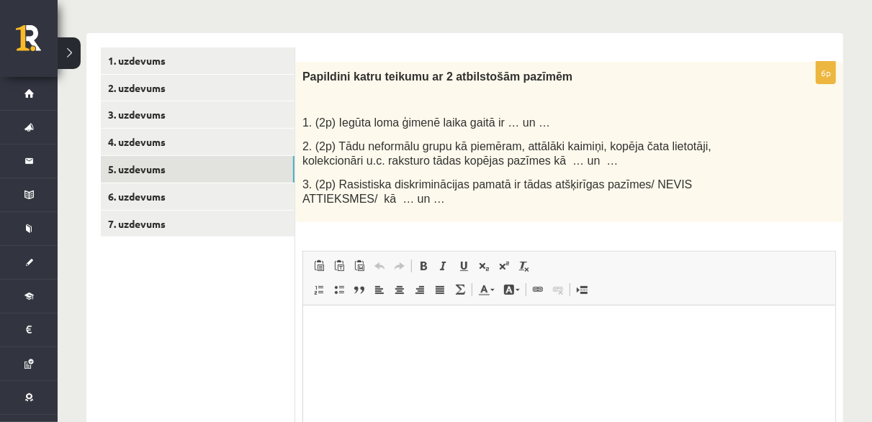
drag, startPoint x: 305, startPoint y: 71, endPoint x: 450, endPoint y: 132, distance: 156.8
click at [450, 132] on div "Papildini katru teikumu ar 2 atbilstošām pazīmēm 1. (2p) Iegūta loma ģimenē lai…" at bounding box center [569, 142] width 548 height 161
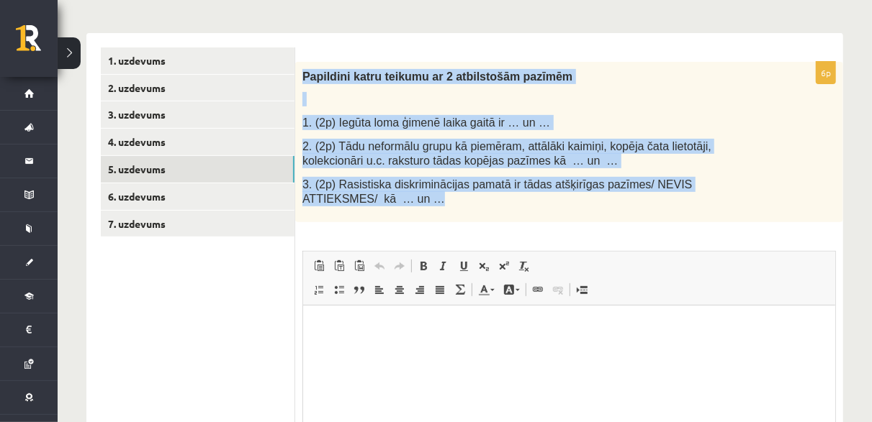
drag, startPoint x: 309, startPoint y: 77, endPoint x: 600, endPoint y: 208, distance: 318.9
click at [600, 208] on div "Papildini katru teikumu ar 2 atbilstošām pazīmēm 1. (2p) Iegūta loma ģimenē lai…" at bounding box center [569, 142] width 548 height 161
copy div "Papildini katru teikumu ar 2 atbilstošām pazīmēm 1. (2p) Iegūta loma ģimenē lai…"
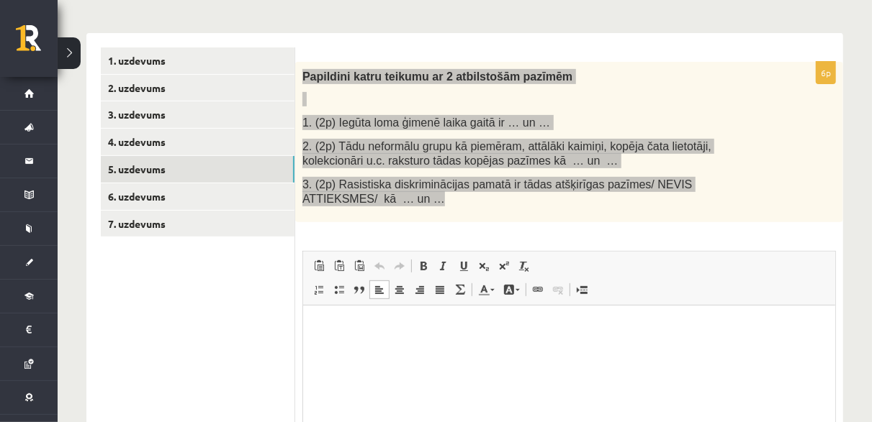
click at [326, 333] on p "Визуальный текстовый редактор, wiswyg-editor-user-answer-47433853090120" at bounding box center [568, 327] width 503 height 15
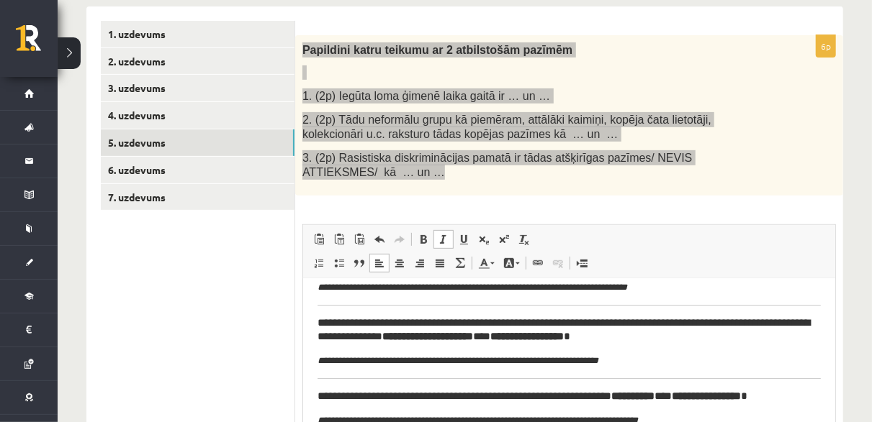
scroll to position [56, 0]
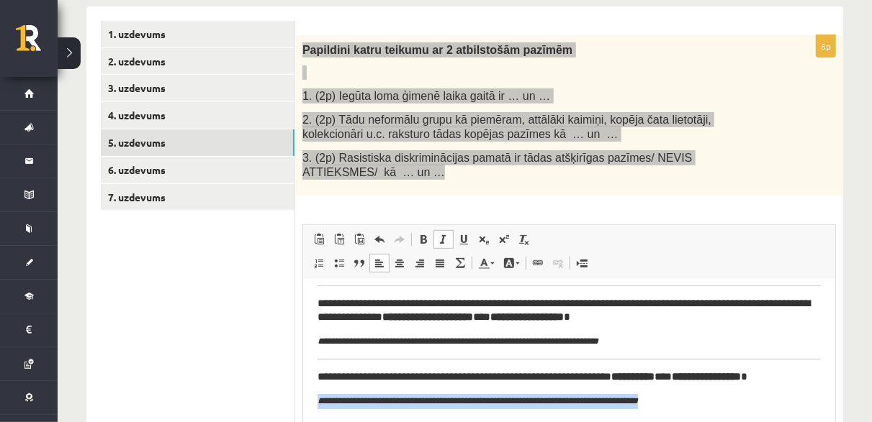
drag, startPoint x: 669, startPoint y: 407, endPoint x: 291, endPoint y: 395, distance: 378.0
click at [302, 395] on html "**********" at bounding box center [568, 322] width 532 height 201
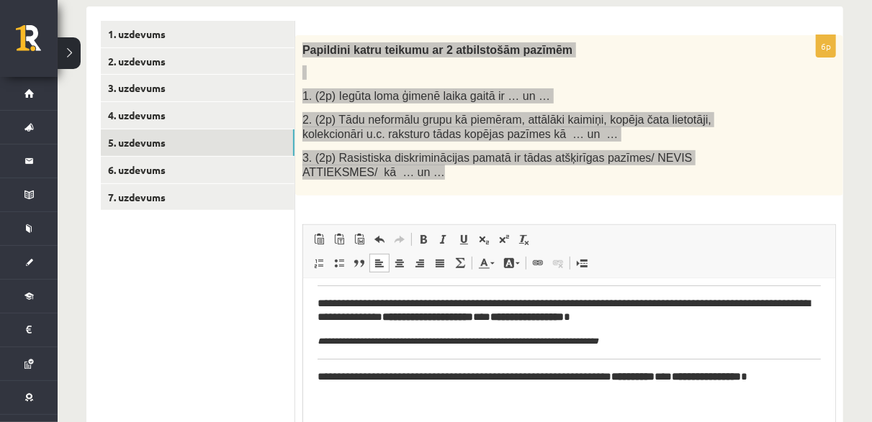
drag, startPoint x: 812, startPoint y: 359, endPoint x: 785, endPoint y: 387, distance: 38.2
click at [785, 387] on html "**********" at bounding box center [568, 322] width 532 height 201
drag, startPoint x: 670, startPoint y: 338, endPoint x: 309, endPoint y: 341, distance: 360.6
click at [309, 341] on html "**********" at bounding box center [568, 322] width 532 height 201
click at [311, 376] on html "**********" at bounding box center [568, 322] width 532 height 201
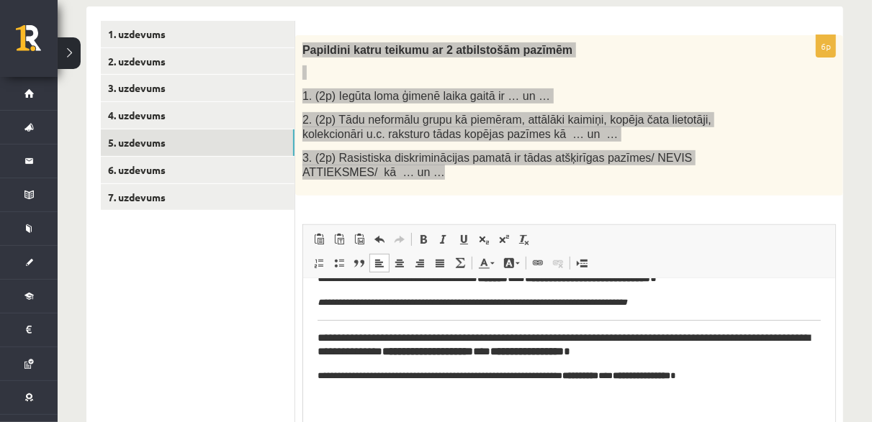
scroll to position [21, 0]
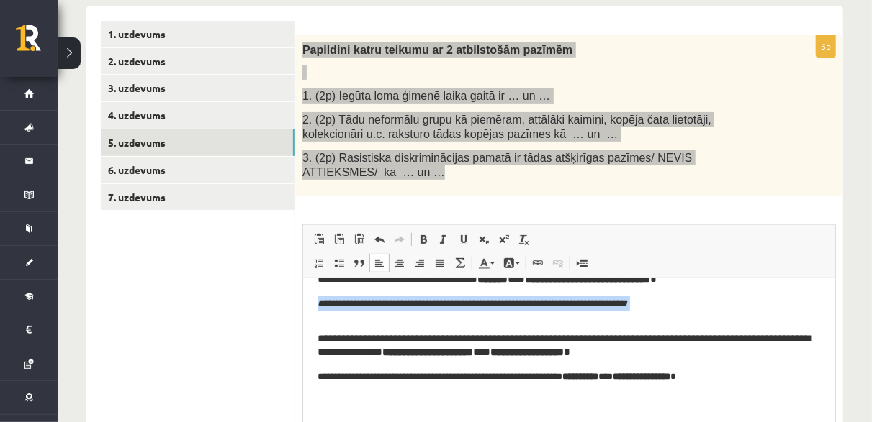
drag, startPoint x: 315, startPoint y: 335, endPoint x: 310, endPoint y: 302, distance: 34.1
click at [310, 302] on html "**********" at bounding box center [568, 341] width 532 height 166
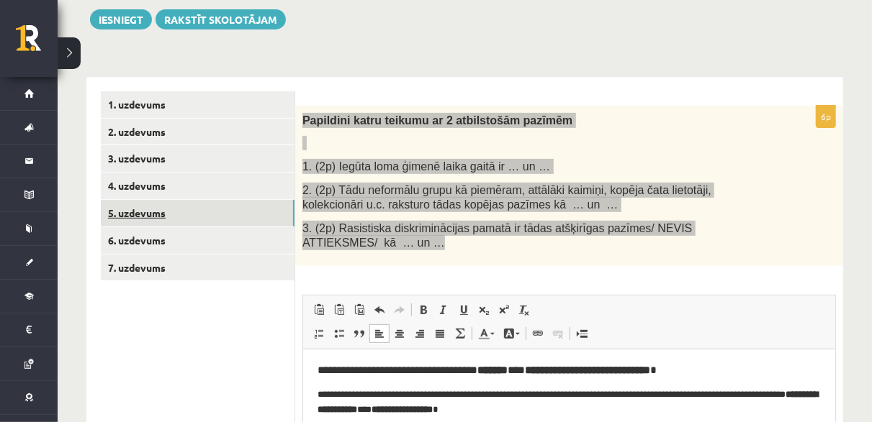
scroll to position [166, 0]
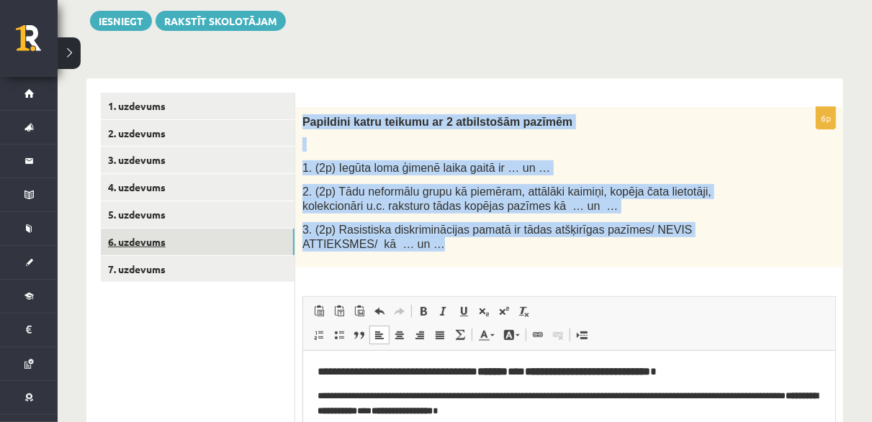
click at [236, 239] on link "6. uzdevums" at bounding box center [198, 242] width 194 height 27
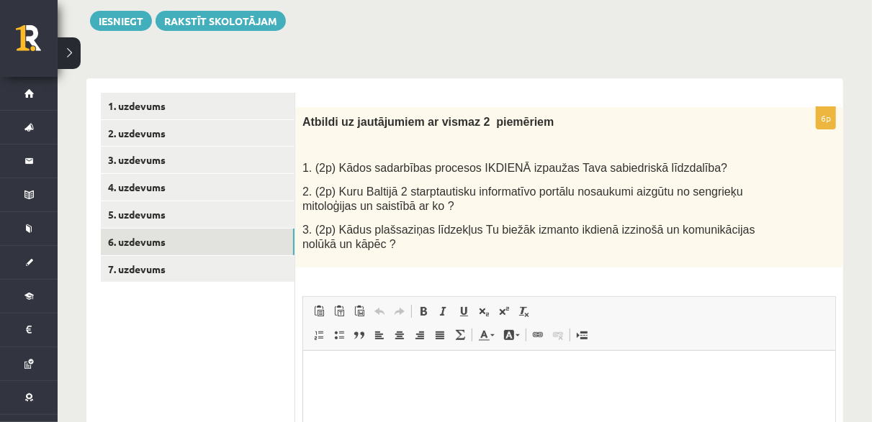
scroll to position [0, 0]
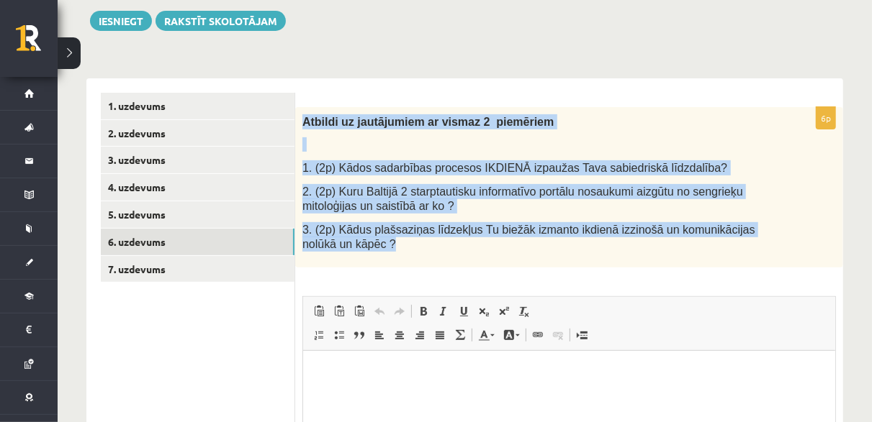
drag, startPoint x: 300, startPoint y: 116, endPoint x: 577, endPoint y: 253, distance: 308.7
click at [584, 259] on div "Atbildi uz jautājumiem ar vismaz 2 piemēriem 1. (2p) Kādos sadarbības procesos …" at bounding box center [569, 187] width 548 height 161
copy div "Atbildi uz jautājumiem ar vismaz 2 piemēriem 1. (2p) Kādos sadarbības procesos …"
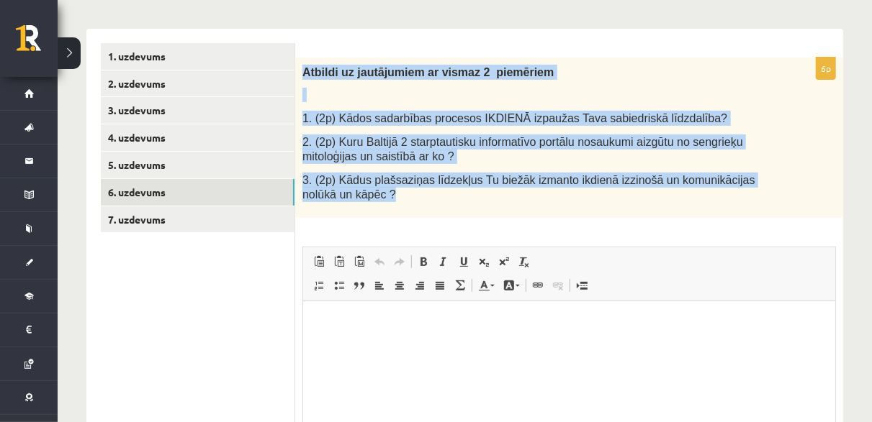
scroll to position [238, 0]
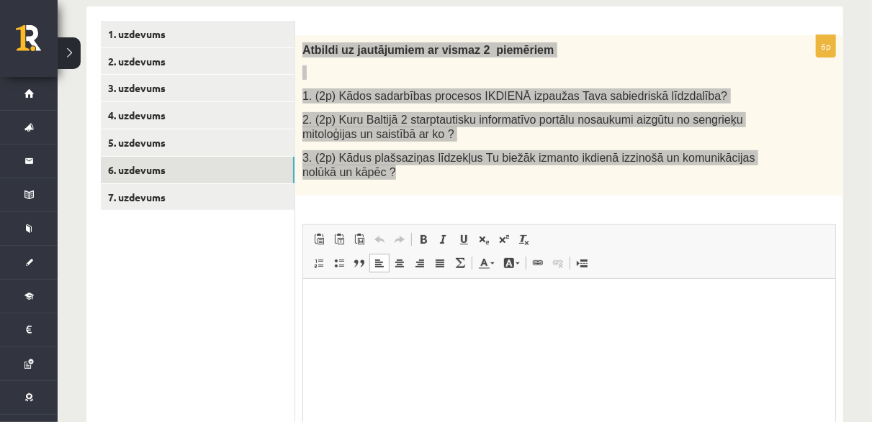
click at [348, 298] on p "Визуальный текстовый редактор, wiswyg-editor-user-answer-47433920391740" at bounding box center [568, 300] width 503 height 15
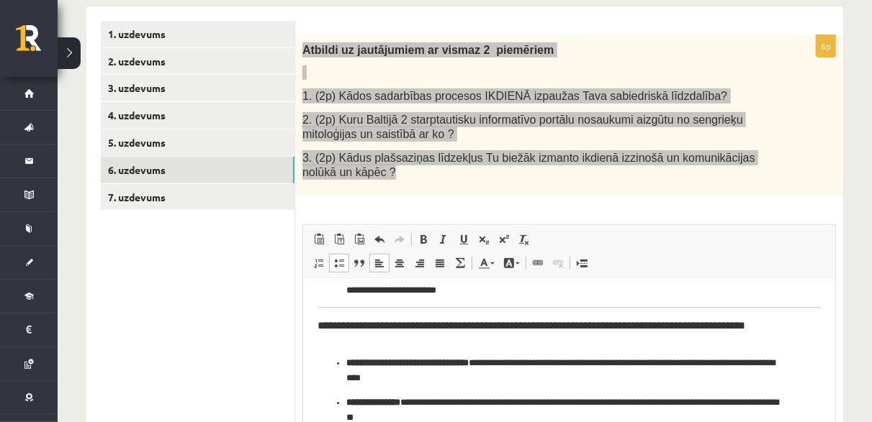
click at [331, 399] on ul "**********" at bounding box center [568, 390] width 503 height 69
click at [332, 399] on ul "**********" at bounding box center [568, 390] width 503 height 69
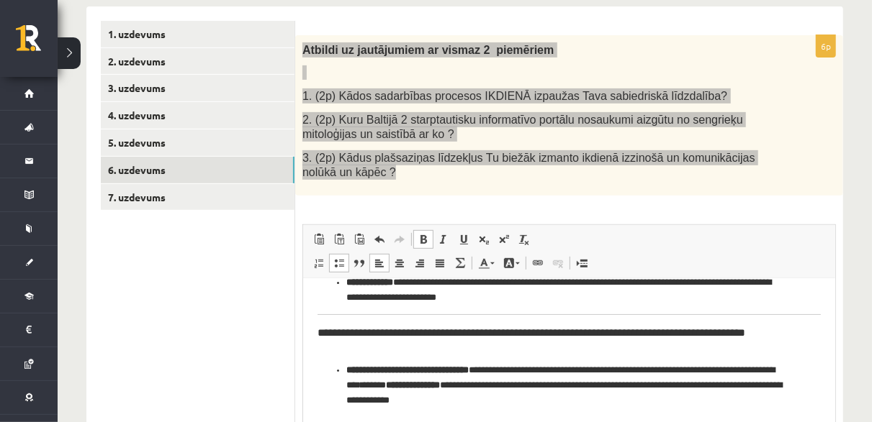
scroll to position [193, 0]
click at [334, 369] on ul "**********" at bounding box center [568, 385] width 503 height 45
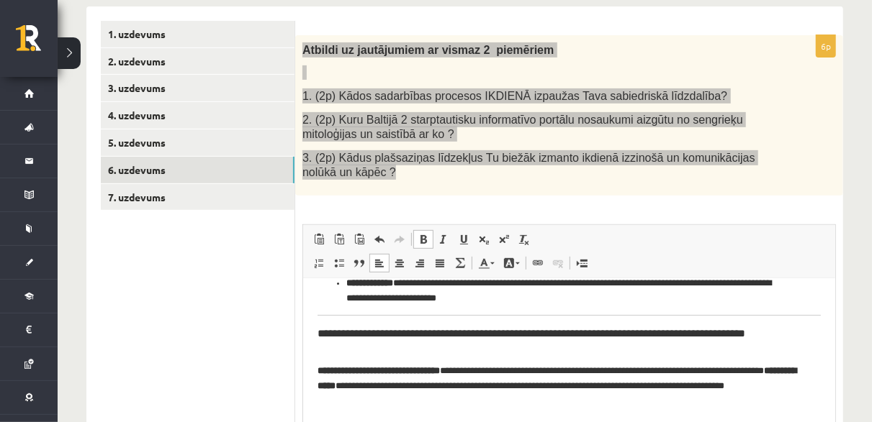
click at [329, 386] on p "**********" at bounding box center [563, 385] width 493 height 45
click at [335, 386] on strong "**********" at bounding box center [558, 378] width 482 height 24
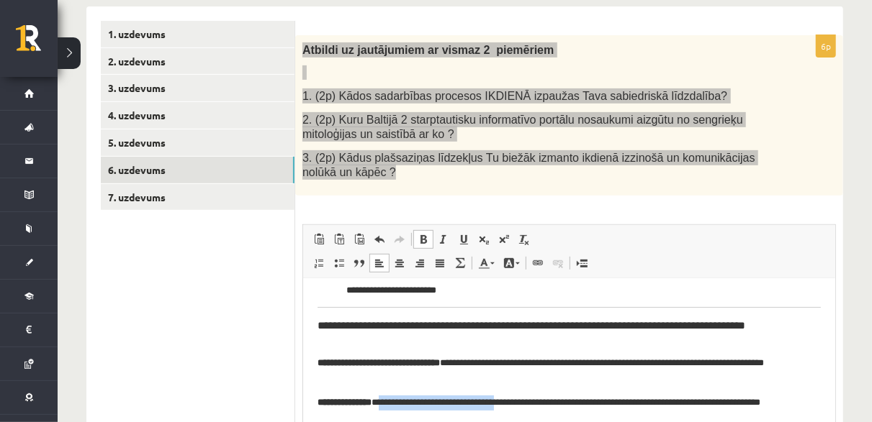
drag, startPoint x: 531, startPoint y: 401, endPoint x: 387, endPoint y: 397, distance: 144.0
click at [387, 397] on p "**********" at bounding box center [563, 410] width 493 height 30
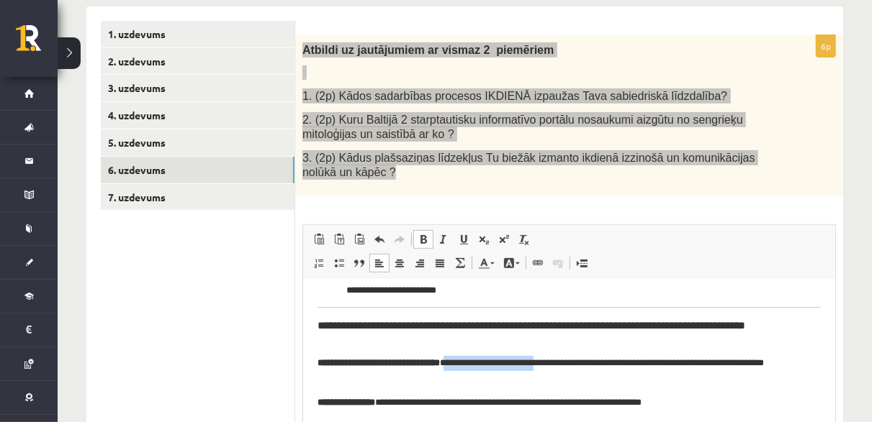
drag, startPoint x: 576, startPoint y: 362, endPoint x: 470, endPoint y: 361, distance: 105.8
click at [470, 361] on p "**********" at bounding box center [563, 371] width 493 height 30
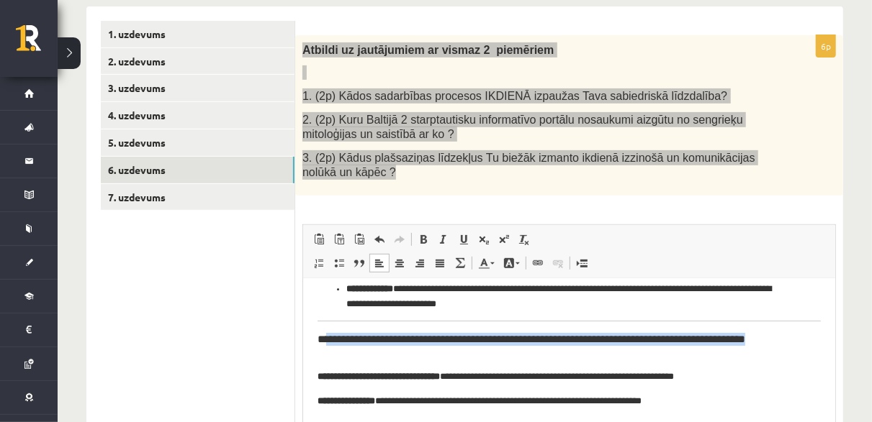
drag, startPoint x: 354, startPoint y: 352, endPoint x: 325, endPoint y: 339, distance: 31.6
click at [325, 339] on h3 "**********" at bounding box center [563, 346] width 493 height 27
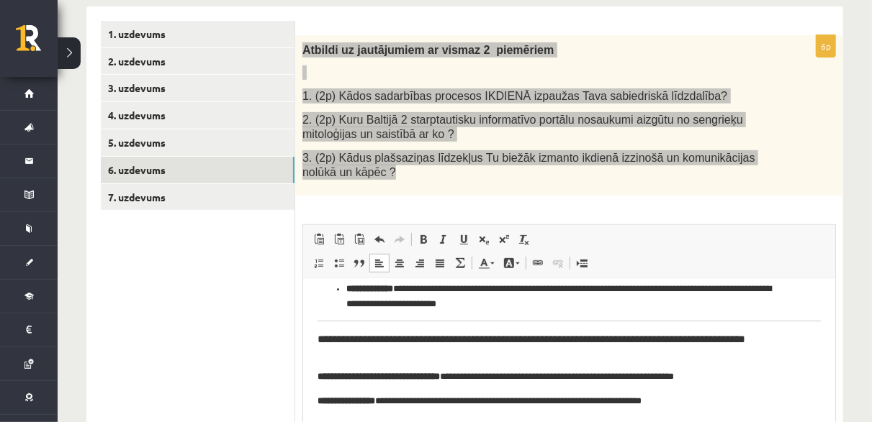
scroll to position [174, 0]
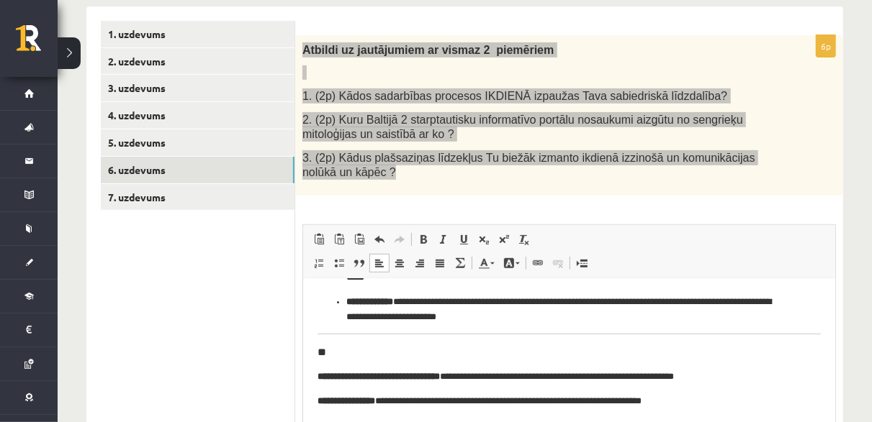
click at [314, 349] on html "**********" at bounding box center [568, 263] width 532 height 318
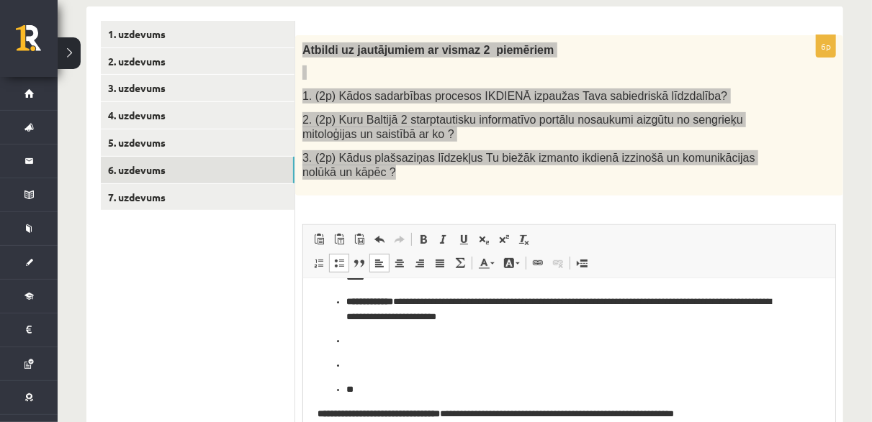
click at [339, 302] on ul "**********" at bounding box center [568, 326] width 503 height 142
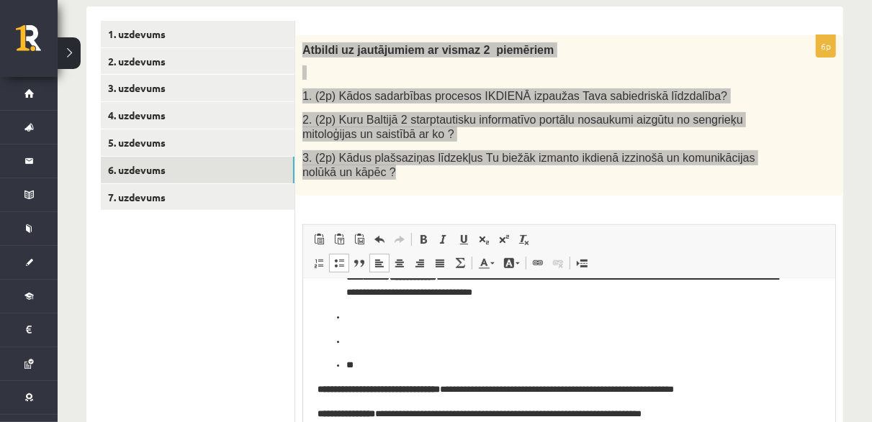
click at [343, 362] on ul "**********" at bounding box center [568, 314] width 503 height 118
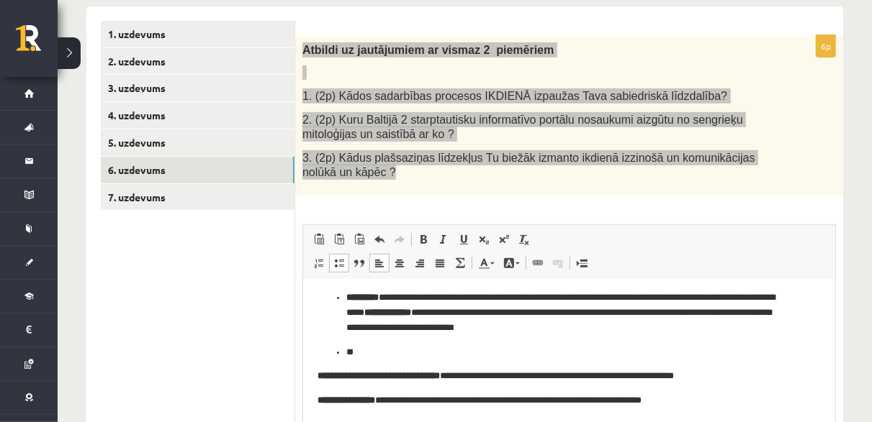
scroll to position [67, 0]
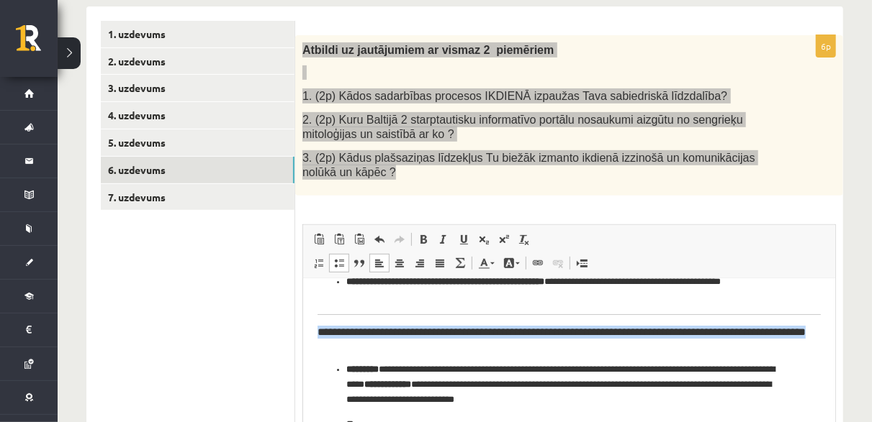
drag, startPoint x: 401, startPoint y: 348, endPoint x: 309, endPoint y: 326, distance: 94.6
click at [309, 326] on html "**********" at bounding box center [568, 353] width 532 height 283
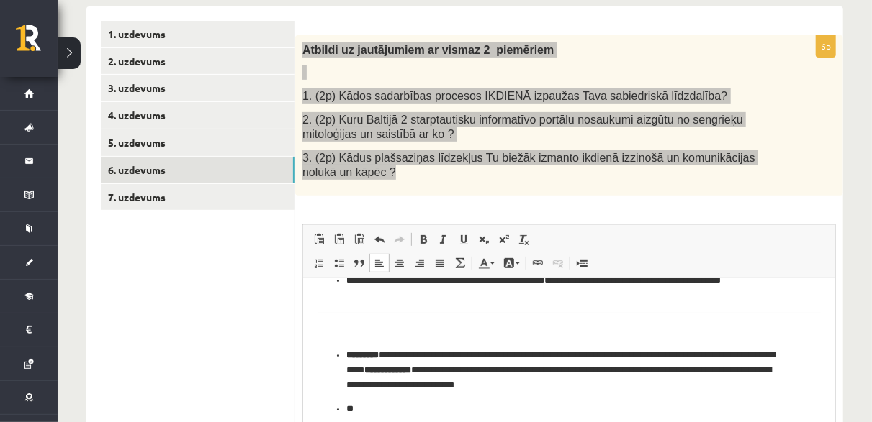
scroll to position [0, 0]
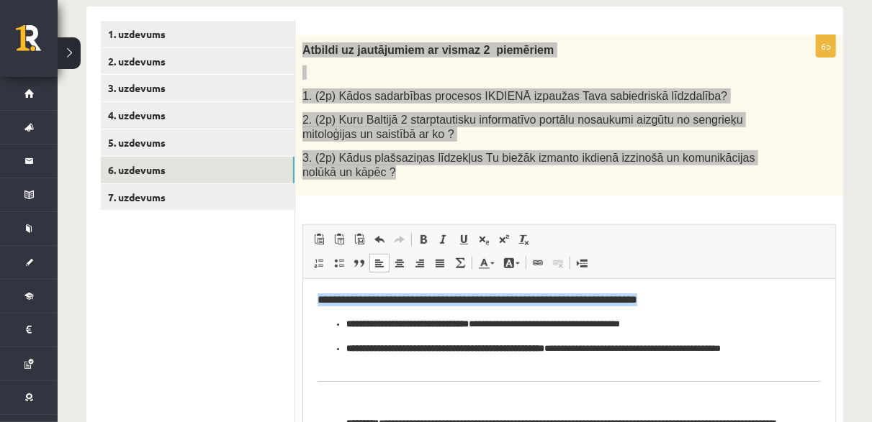
drag, startPoint x: 705, startPoint y: 302, endPoint x: 419, endPoint y: 331, distance: 288.0
click at [302, 307] on html "**********" at bounding box center [568, 414] width 532 height 270
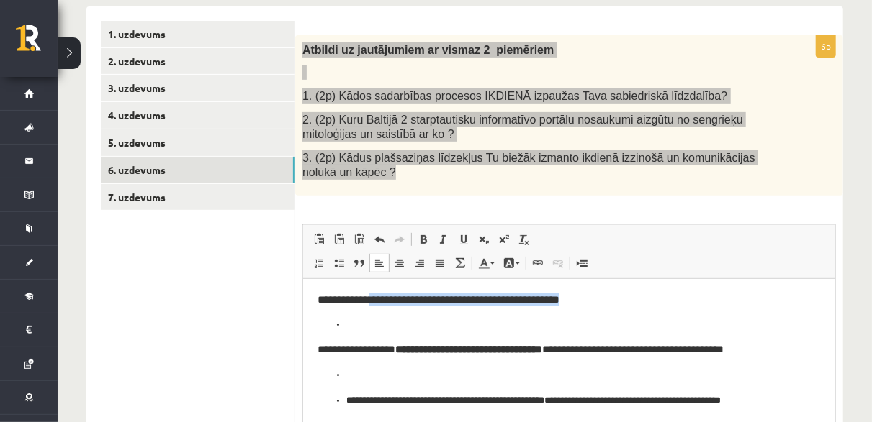
drag, startPoint x: 627, startPoint y: 306, endPoint x: 379, endPoint y: 293, distance: 247.9
click at [379, 293] on h3 "**********" at bounding box center [563, 299] width 493 height 13
click at [378, 293] on h3 "**********" at bounding box center [563, 299] width 493 height 13
click at [379, 238] on span at bounding box center [380, 240] width 12 height 12
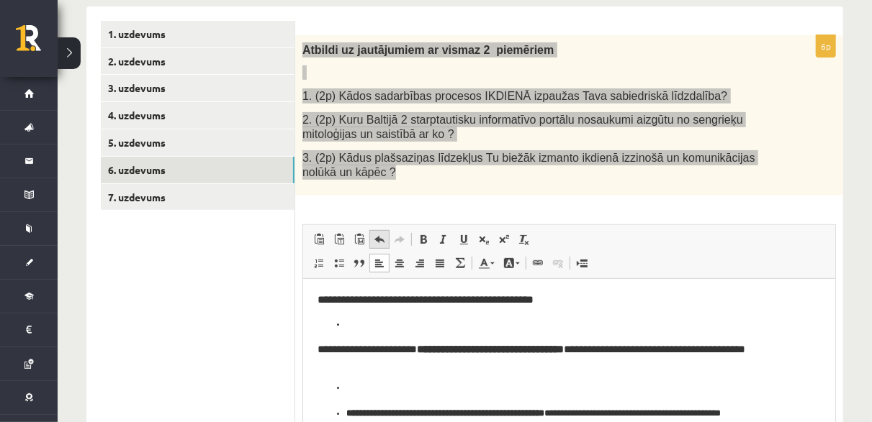
click at [375, 231] on link "Отменить Комбинация клавиш Ctrl+Z" at bounding box center [379, 239] width 20 height 19
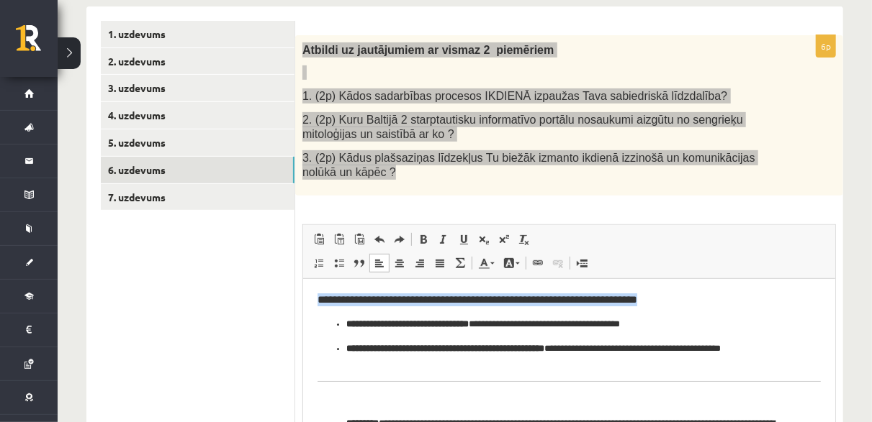
drag, startPoint x: 312, startPoint y: 294, endPoint x: 708, endPoint y: 299, distance: 395.9
click at [708, 299] on html "**********" at bounding box center [568, 414] width 532 height 270
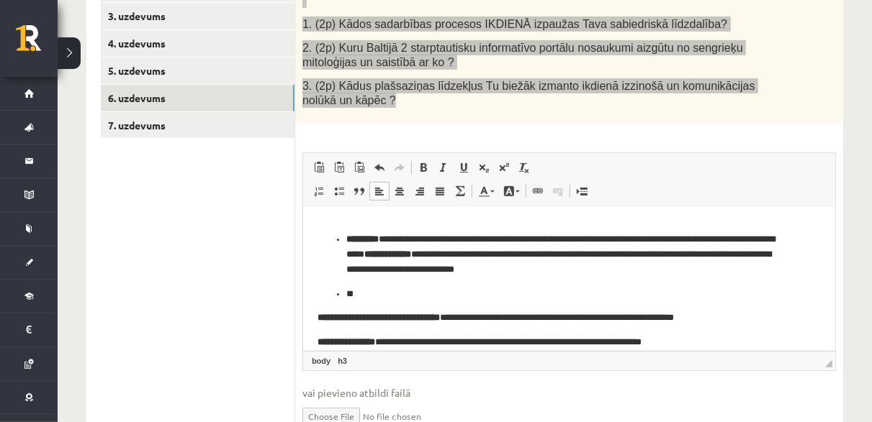
scroll to position [125, 0]
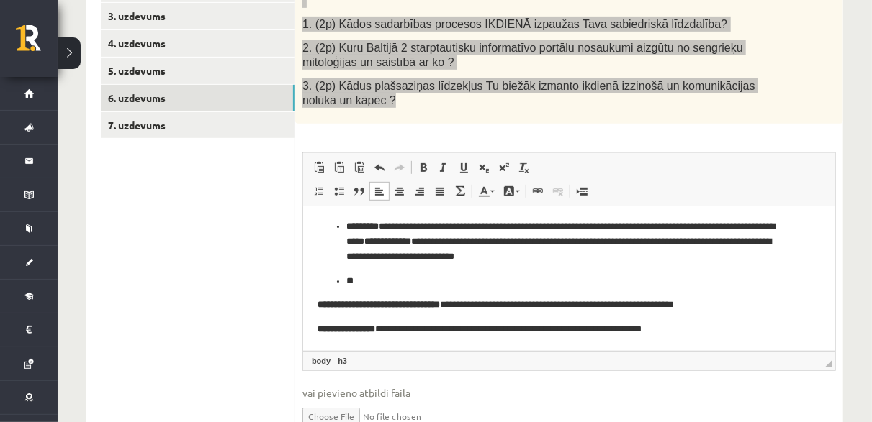
click at [362, 280] on p "**" at bounding box center [562, 281] width 435 height 15
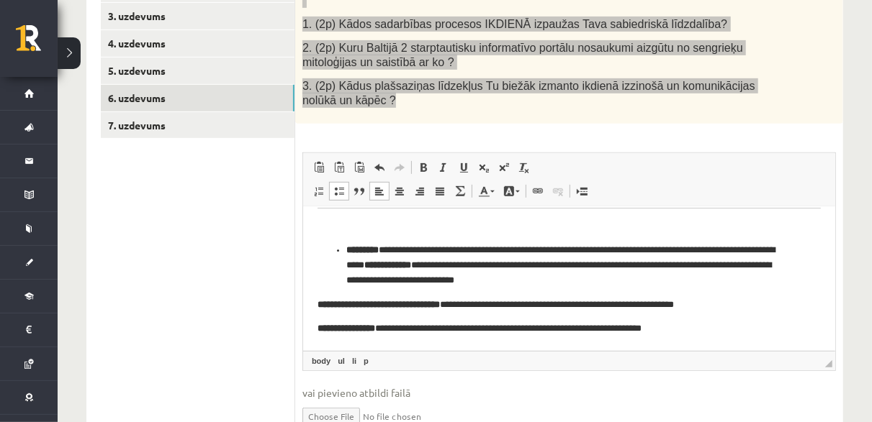
scroll to position [101, 0]
click at [345, 250] on li "**********" at bounding box center [568, 265] width 446 height 45
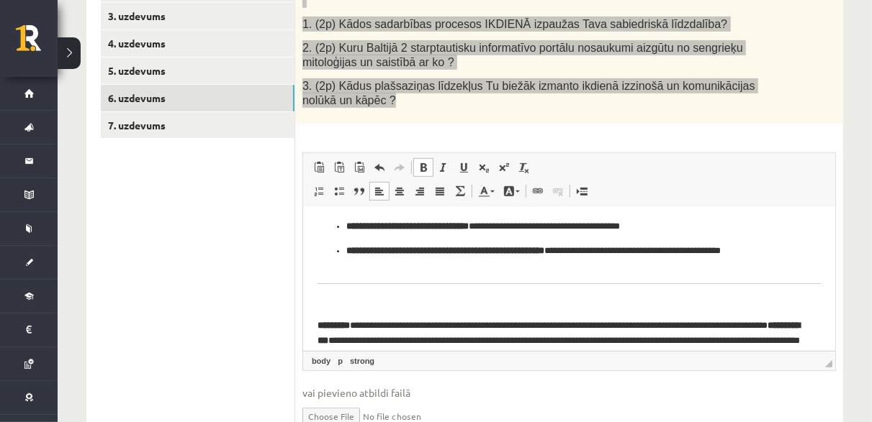
scroll to position [0, 0]
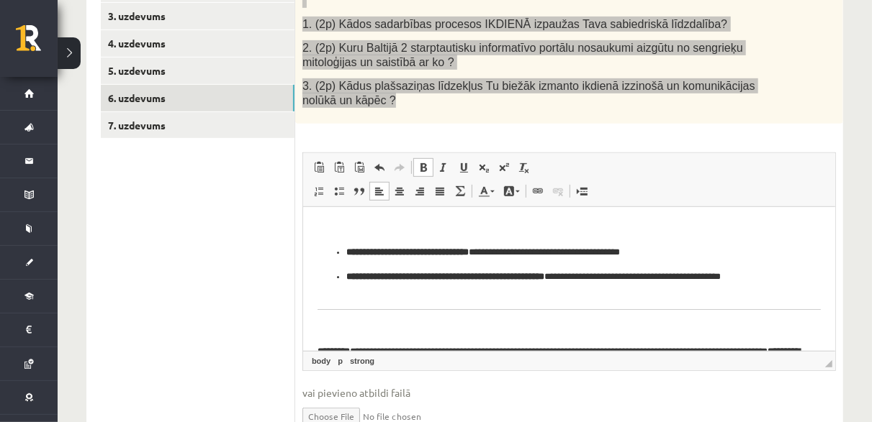
click at [326, 331] on h3 "Визуальный текстовый редактор, wiswyg-editor-user-answer-47433920391740" at bounding box center [568, 326] width 503 height 13
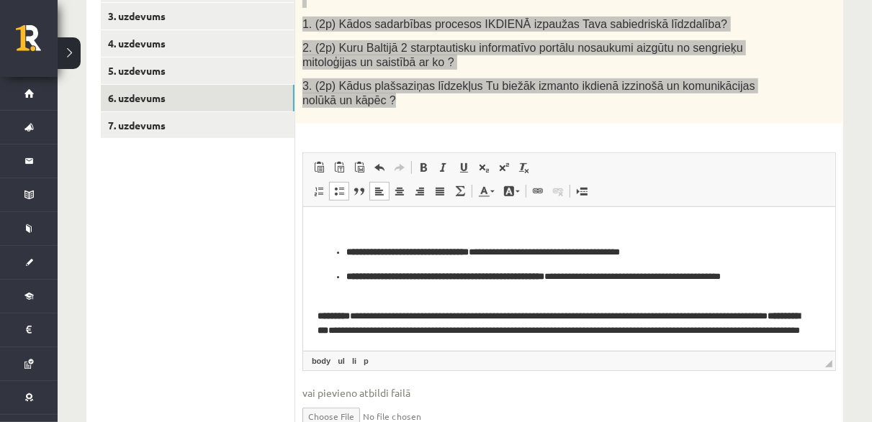
drag, startPoint x: 339, startPoint y: 274, endPoint x: 320, endPoint y: 266, distance: 20.0
click at [320, 266] on ul "**********" at bounding box center [568, 272] width 503 height 54
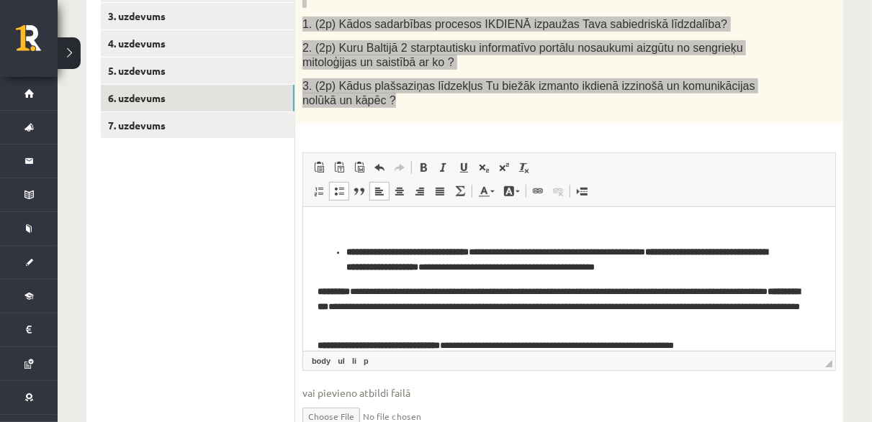
click at [341, 251] on ul "**********" at bounding box center [568, 260] width 503 height 30
click at [652, 250] on strong "**********" at bounding box center [689, 251] width 198 height 9
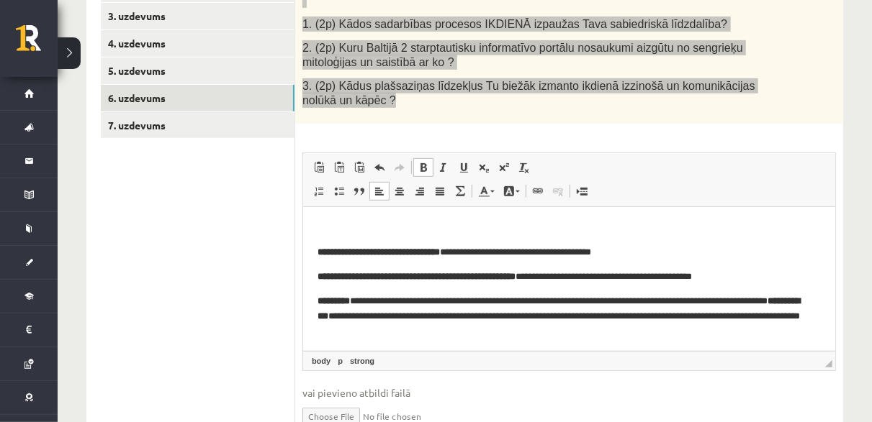
click at [795, 277] on p "**********" at bounding box center [563, 276] width 493 height 15
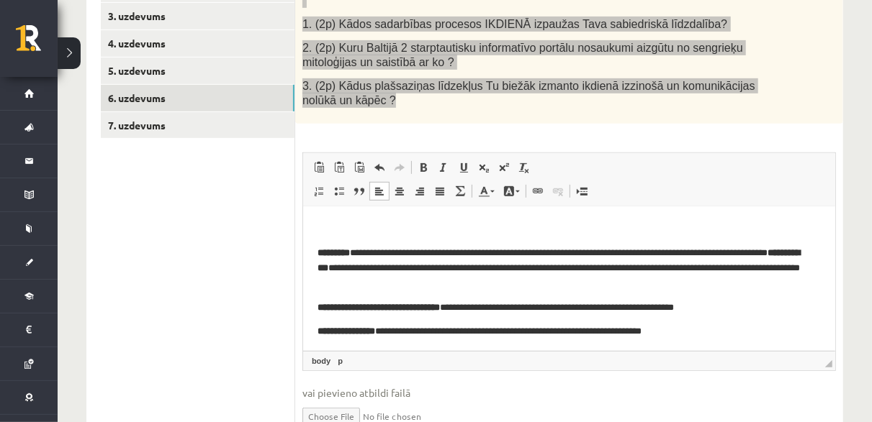
scroll to position [99, 0]
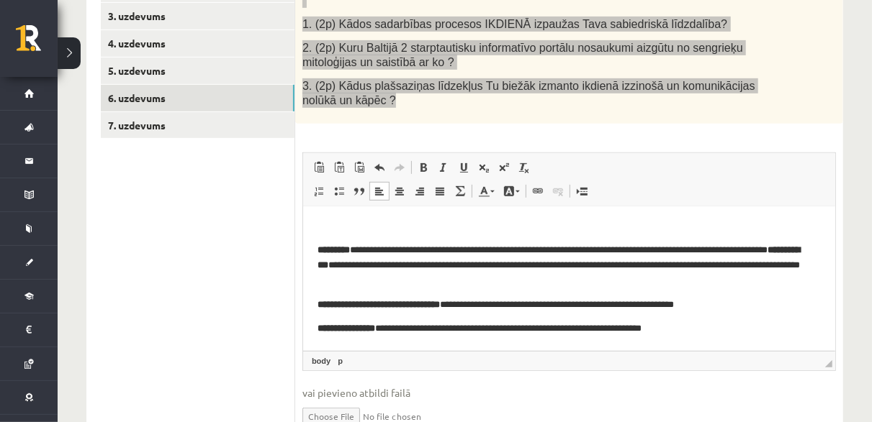
click at [469, 286] on p "**********" at bounding box center [563, 265] width 493 height 45
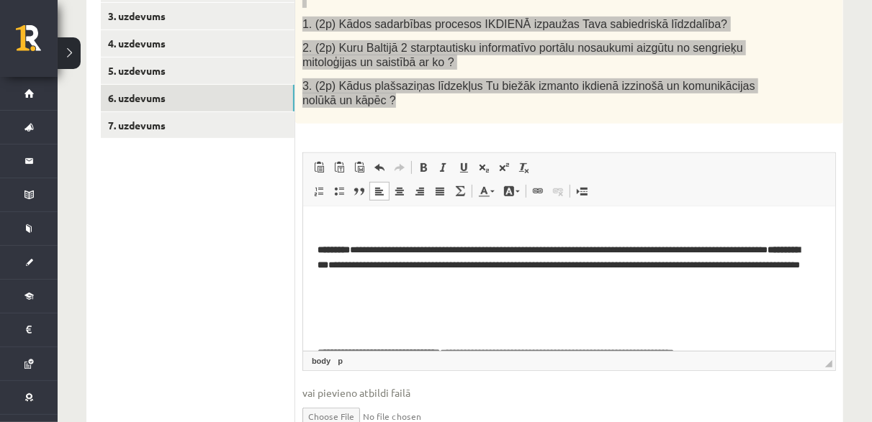
click at [343, 261] on strong "**********" at bounding box center [558, 257] width 482 height 24
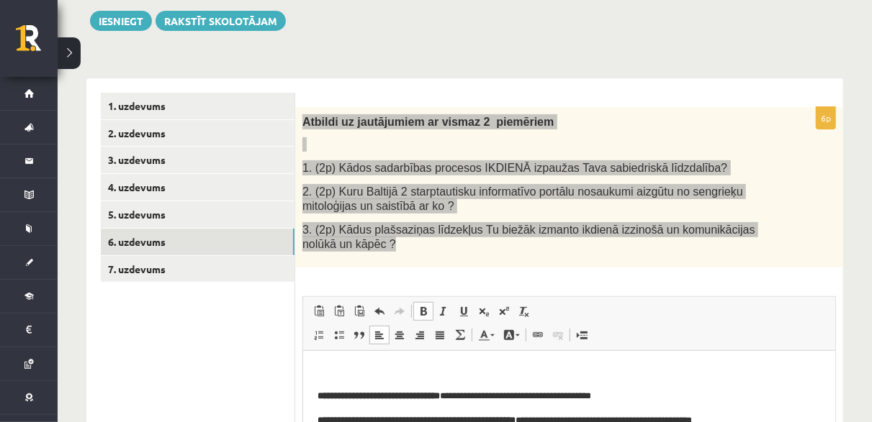
scroll to position [94, 0]
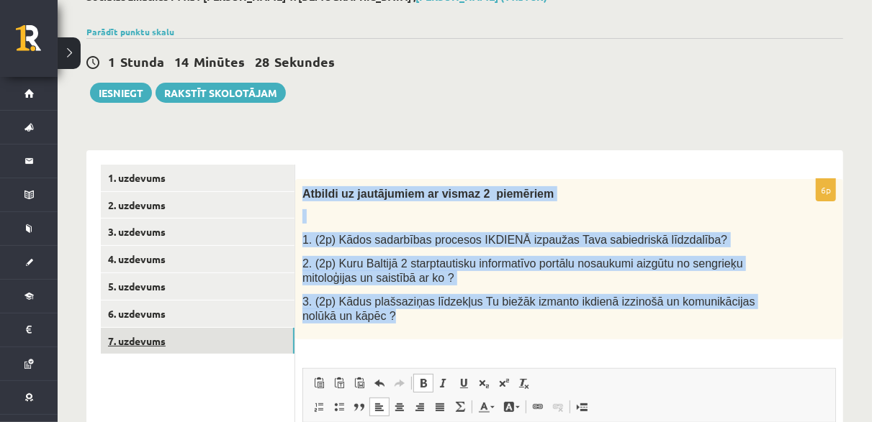
click at [199, 345] on link "7. uzdevums" at bounding box center [198, 341] width 194 height 27
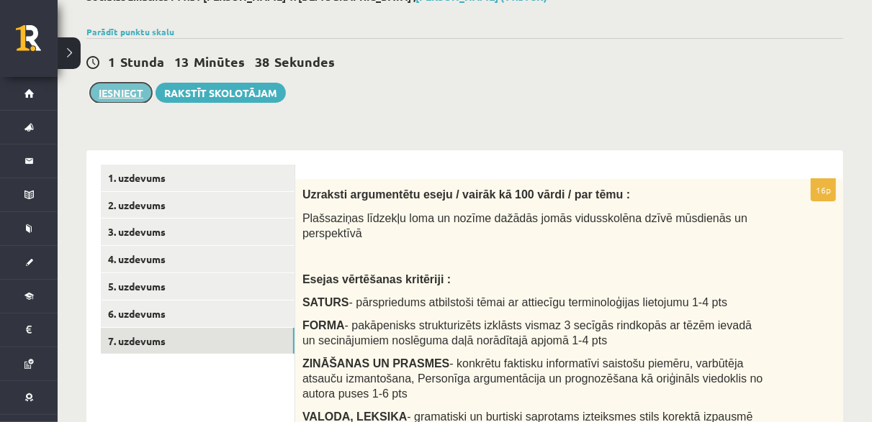
click at [119, 96] on button "Iesniegt" at bounding box center [121, 93] width 62 height 20
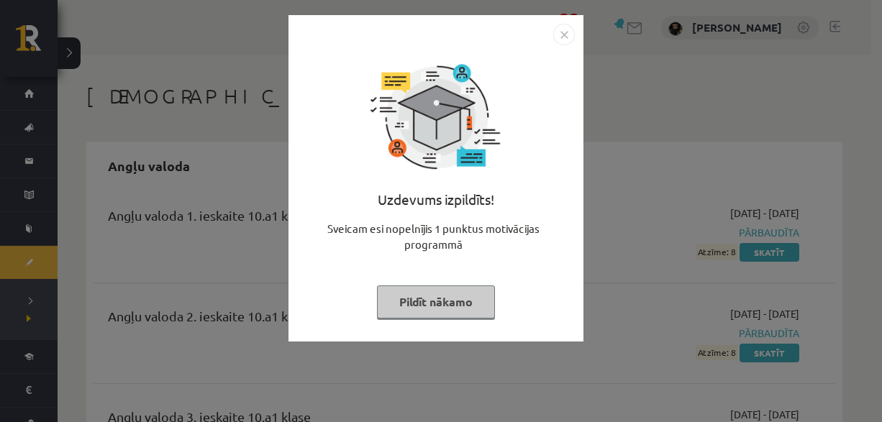
click at [422, 294] on button "Pildīt nākamo" at bounding box center [436, 302] width 118 height 33
